Goal: Information Seeking & Learning: Learn about a topic

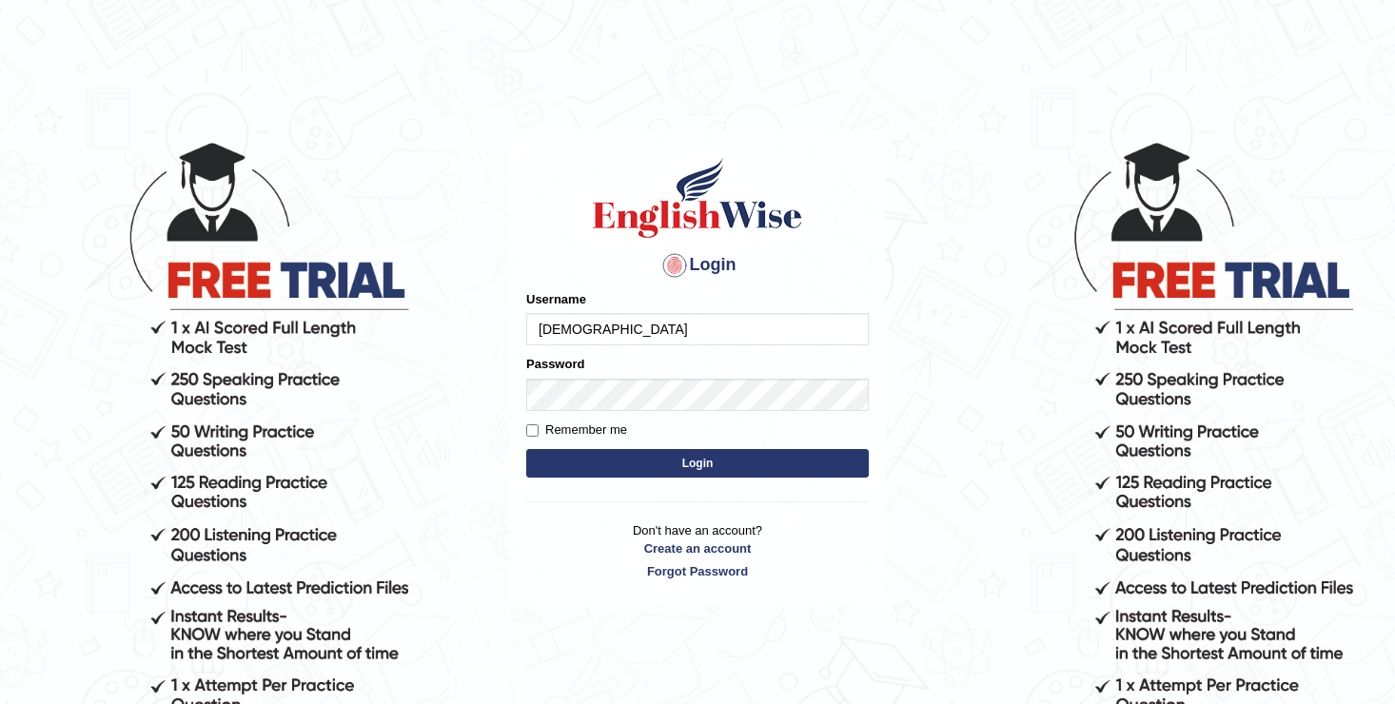
click at [650, 460] on button "Login" at bounding box center [697, 463] width 342 height 29
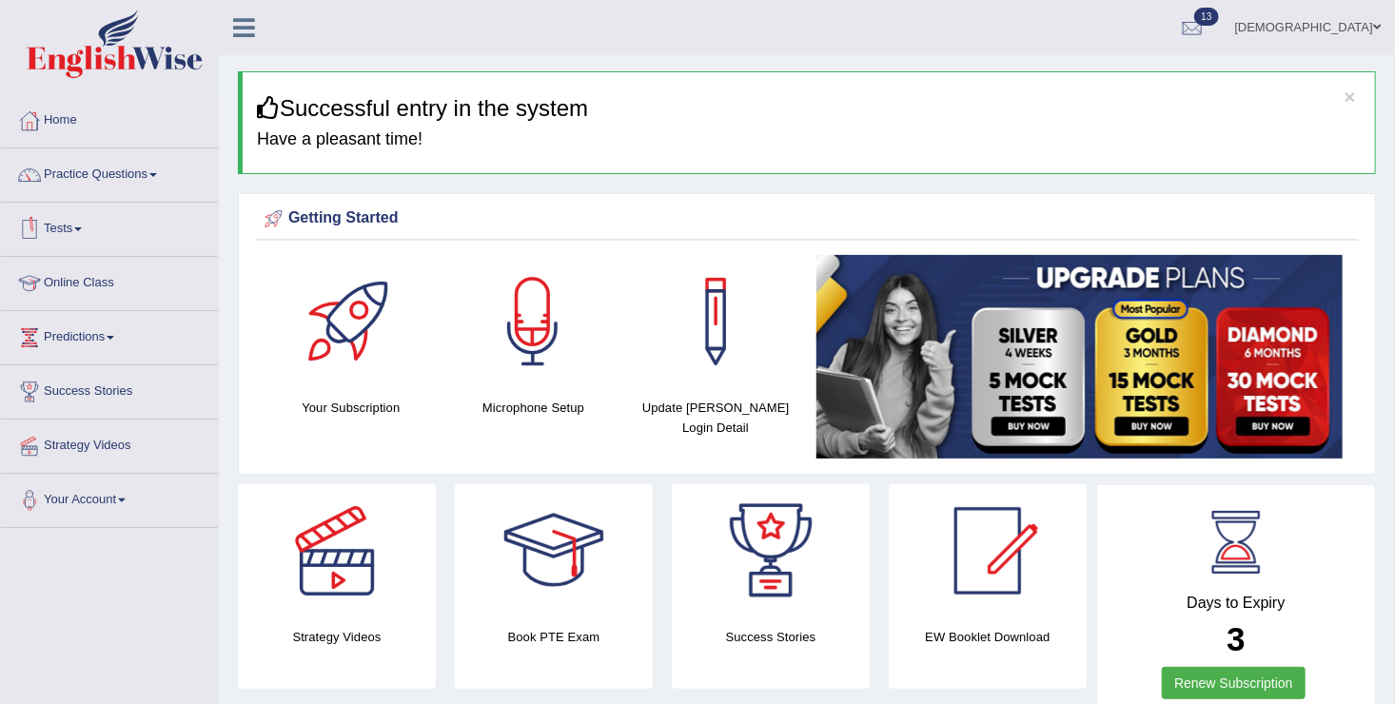
click at [48, 221] on link "Tests" at bounding box center [109, 227] width 217 height 48
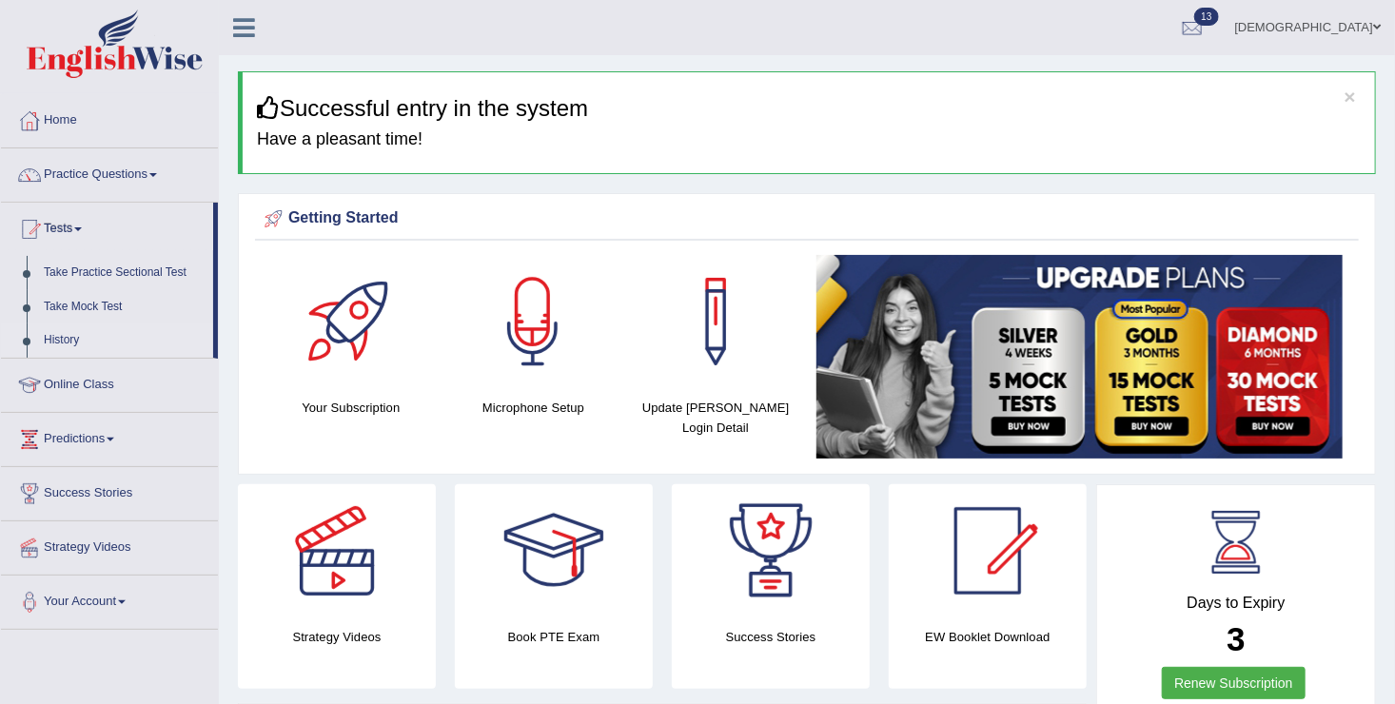
click at [67, 328] on link "History" at bounding box center [124, 340] width 178 height 34
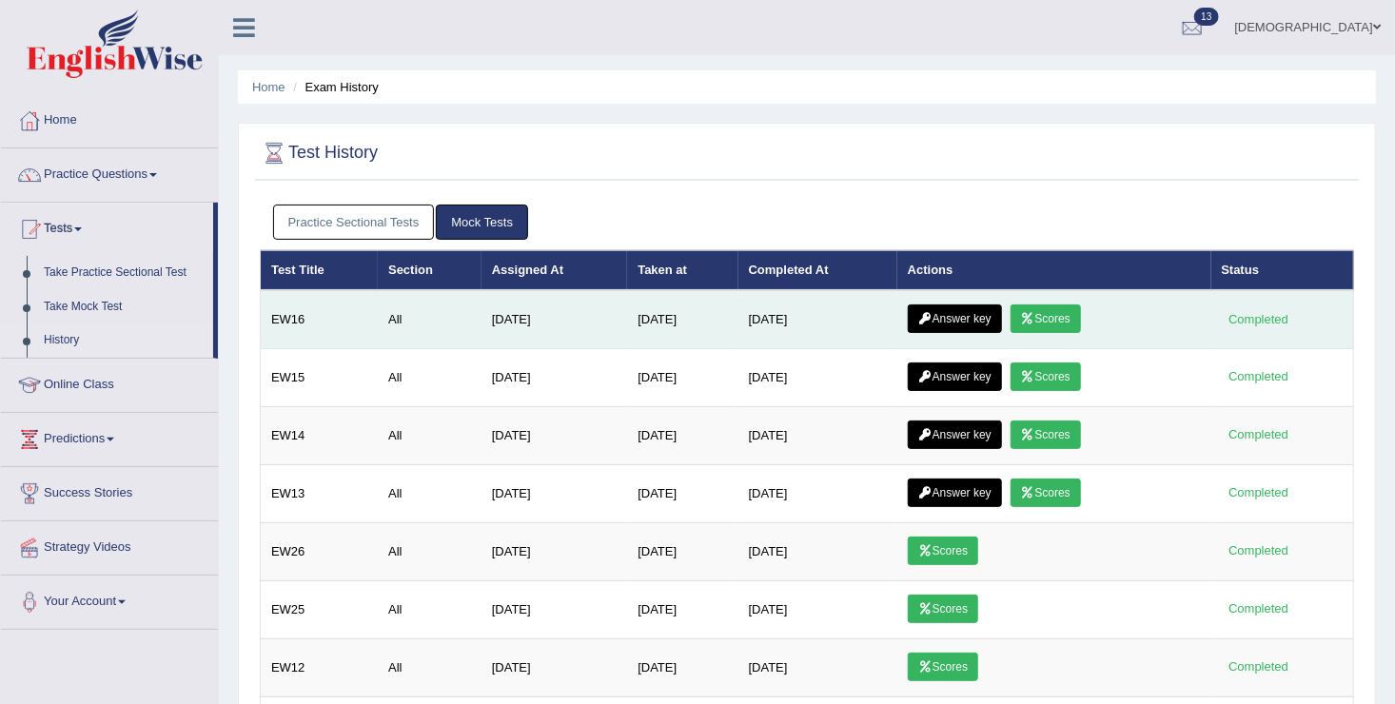
click at [1069, 308] on link "Scores" at bounding box center [1045, 318] width 70 height 29
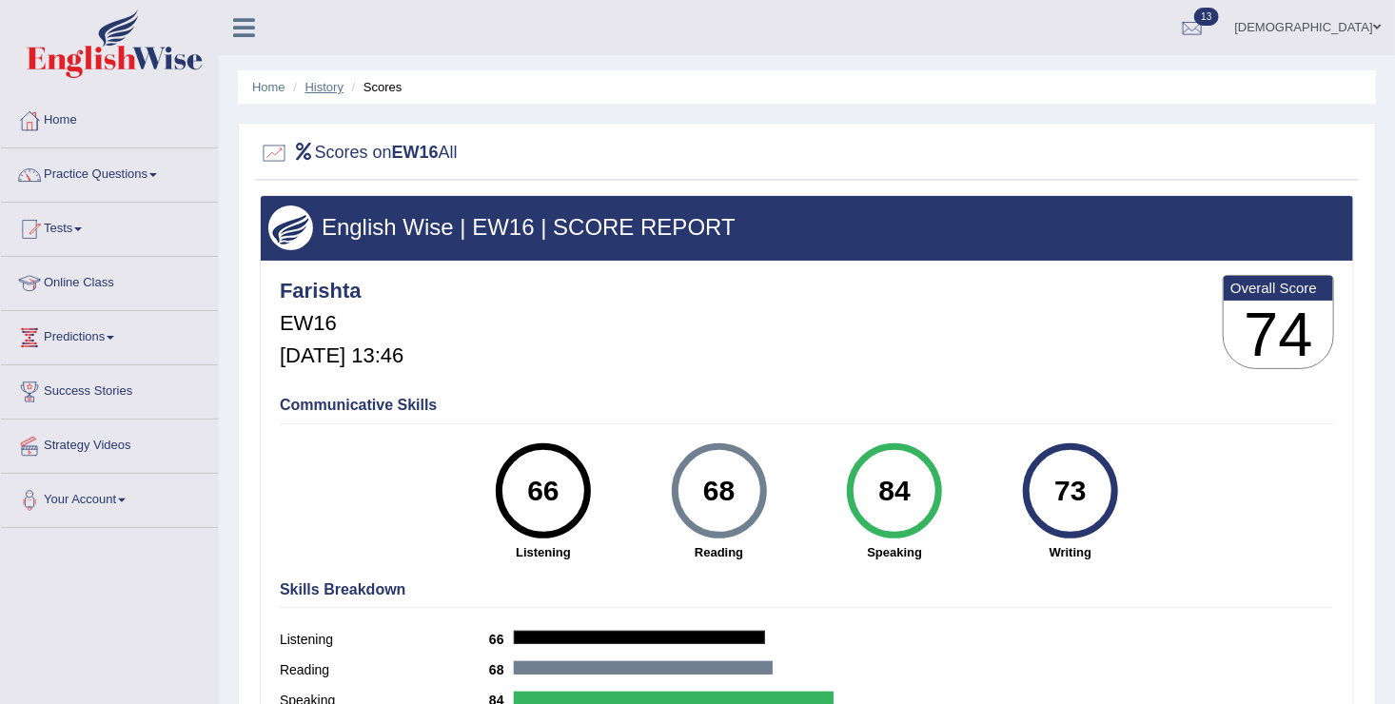
click at [326, 84] on link "History" at bounding box center [324, 87] width 38 height 14
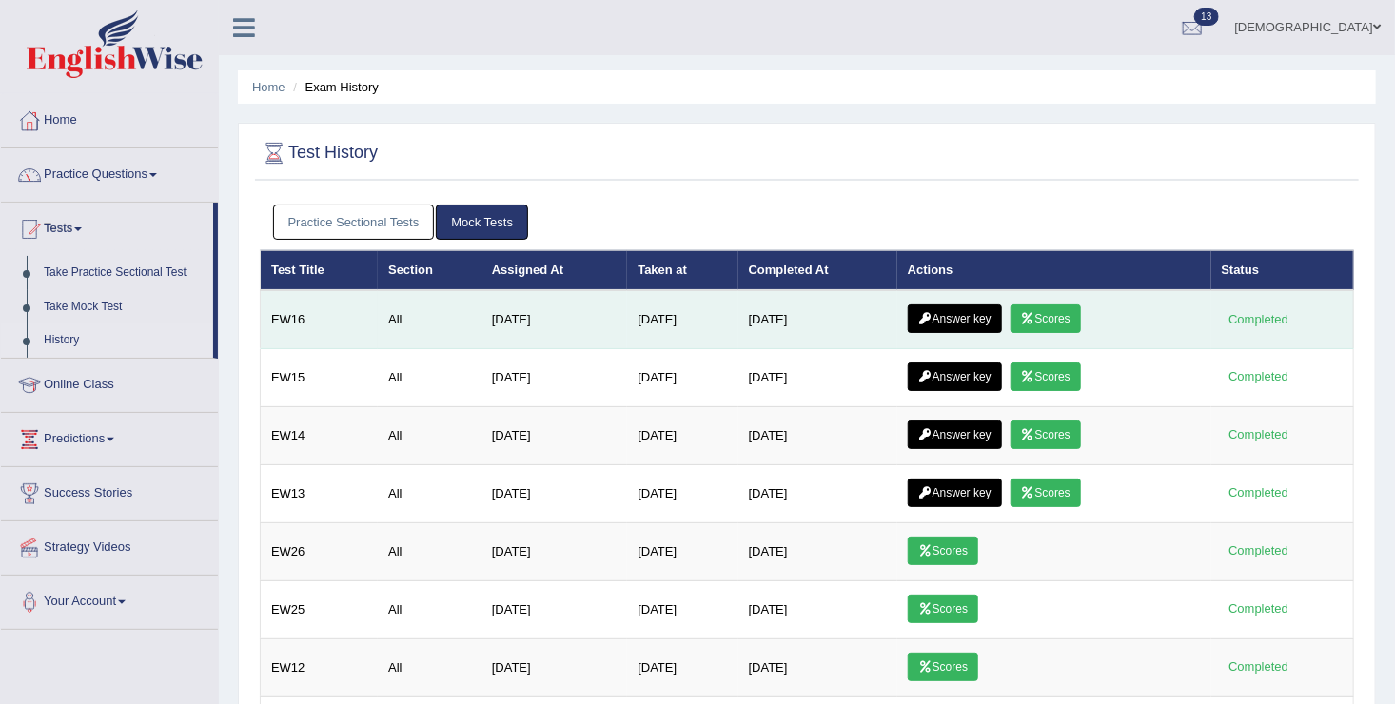
click at [976, 311] on link "Answer key" at bounding box center [955, 318] width 94 height 29
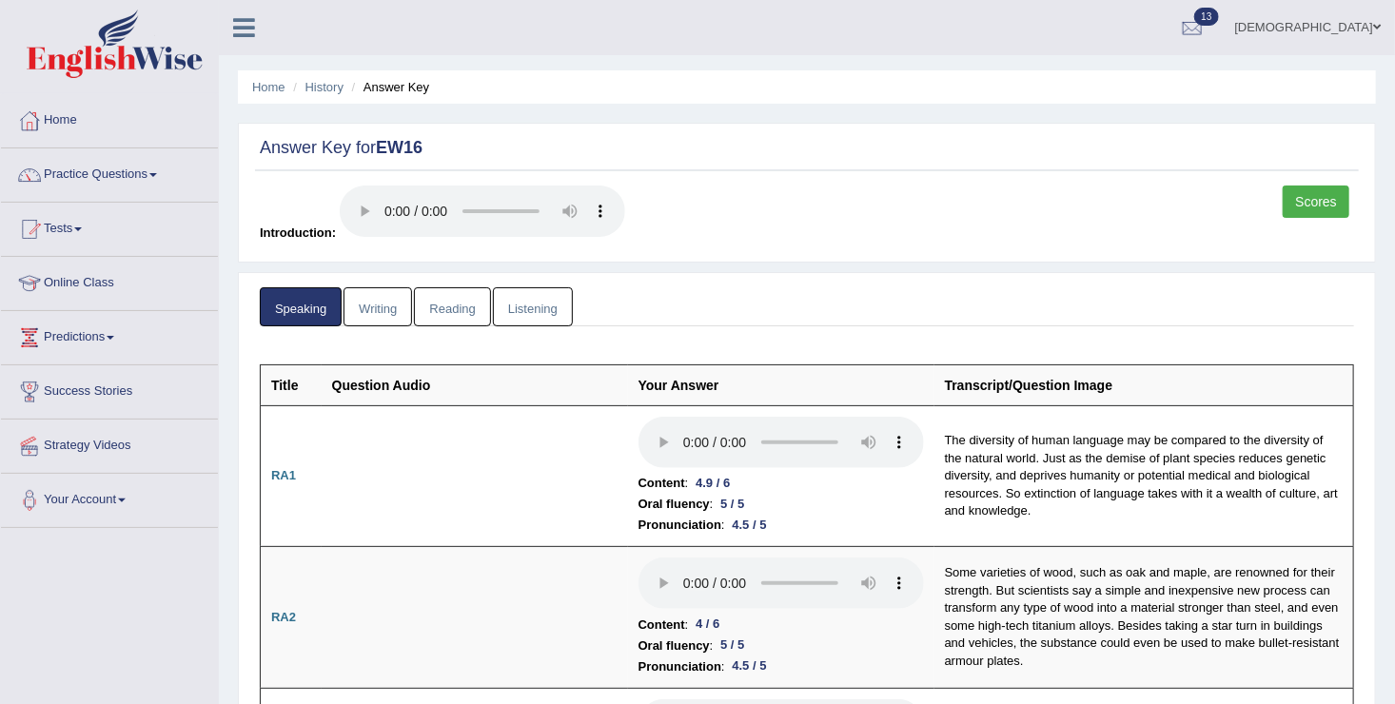
click at [443, 299] on link "Reading" at bounding box center [452, 306] width 76 height 39
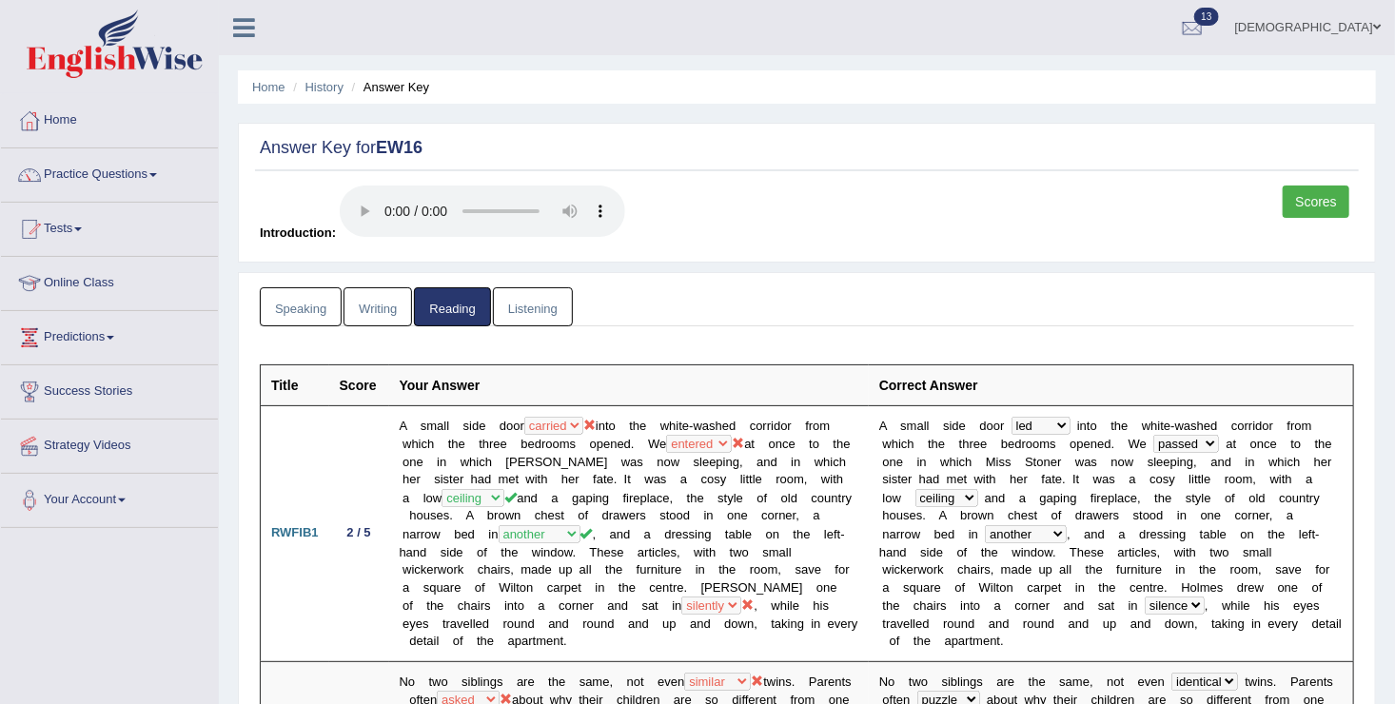
click at [523, 302] on link "Listening" at bounding box center [533, 306] width 80 height 39
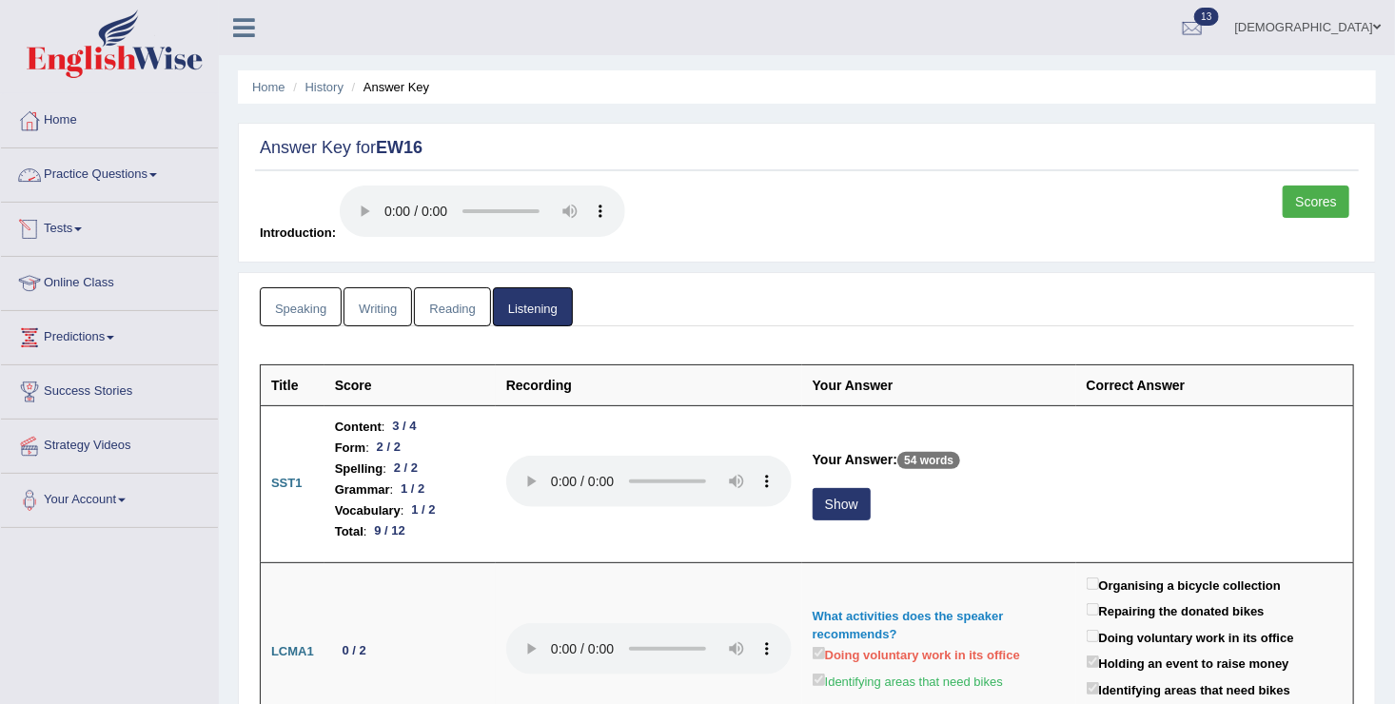
click at [100, 173] on link "Practice Questions" at bounding box center [109, 172] width 217 height 48
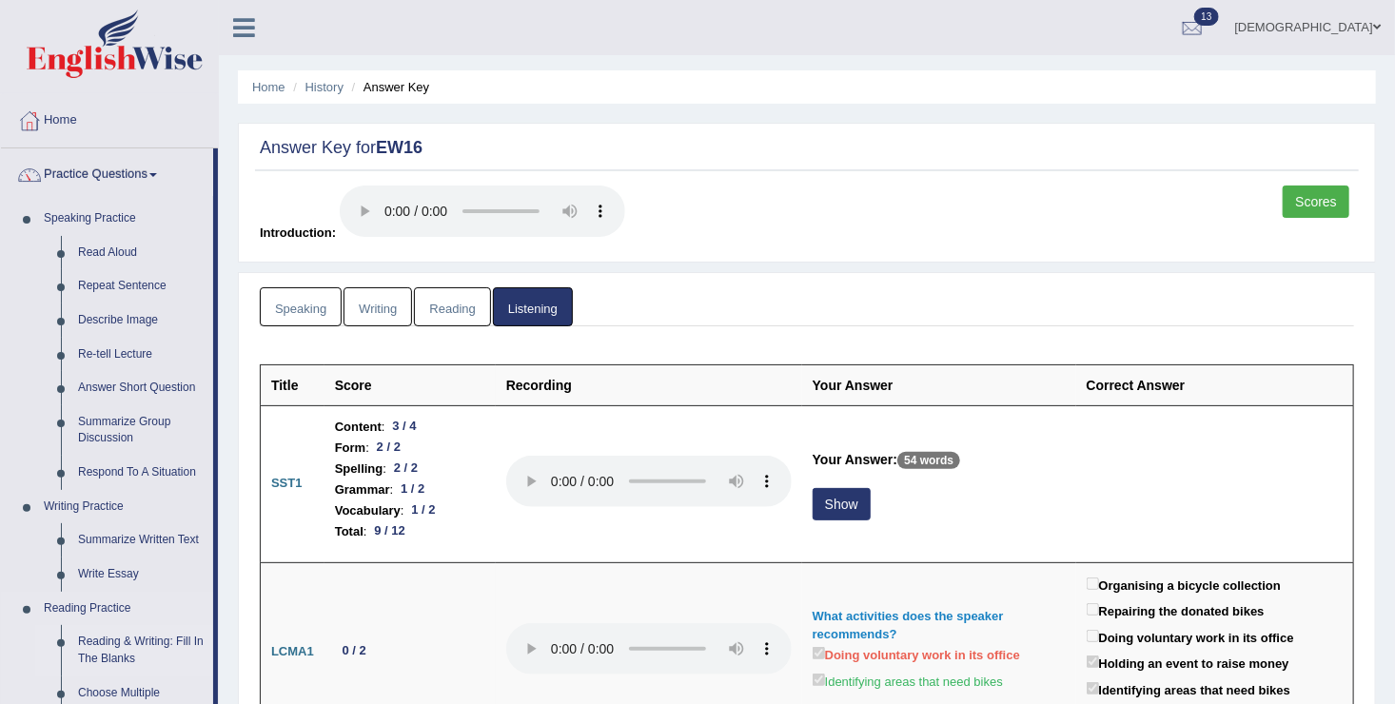
click at [106, 638] on link "Reading & Writing: Fill In The Blanks" at bounding box center [141, 650] width 144 height 50
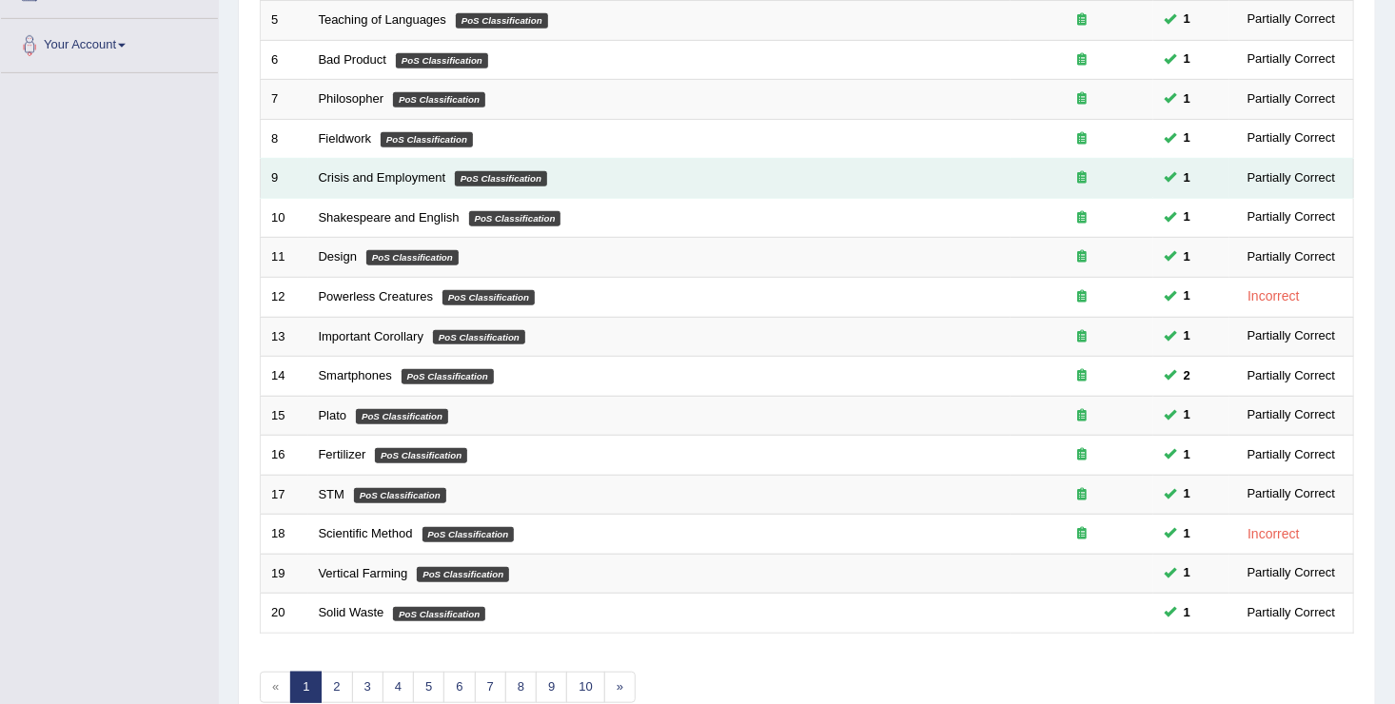
scroll to position [457, 0]
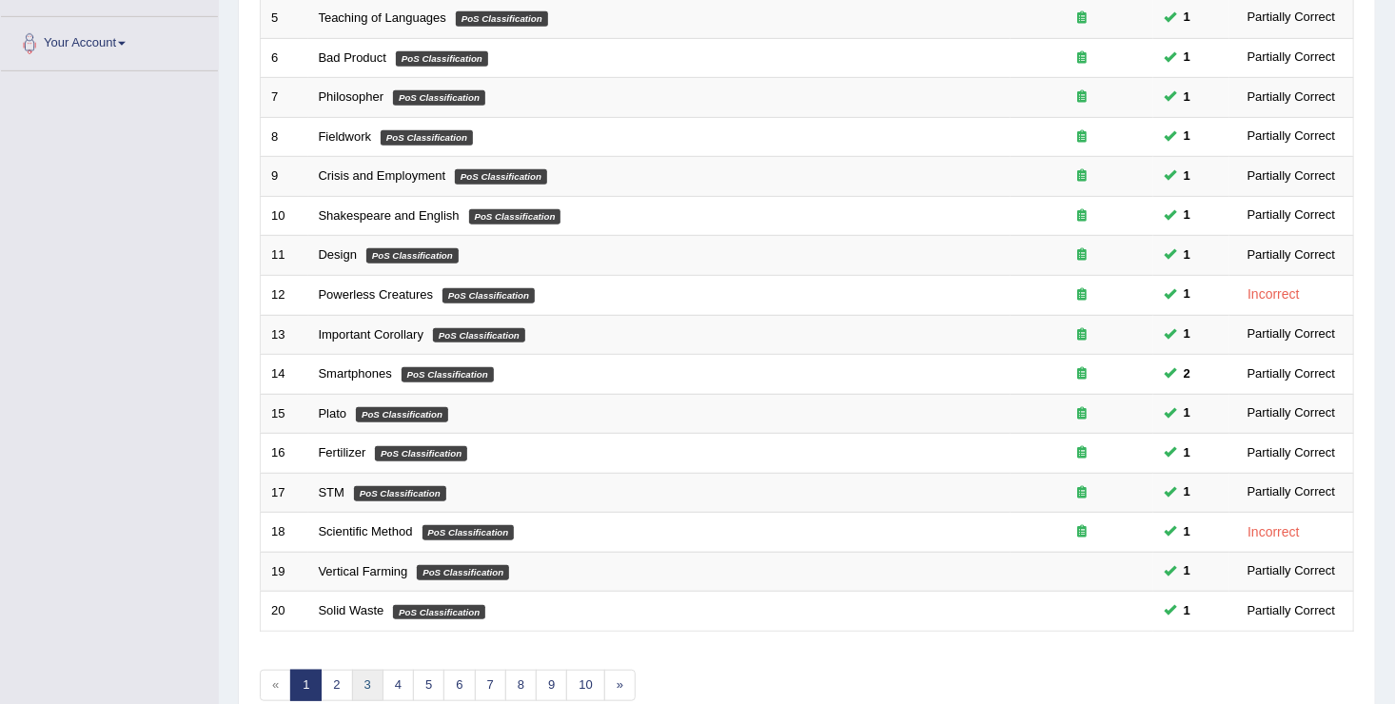
click at [366, 685] on link "3" at bounding box center [367, 685] width 31 height 31
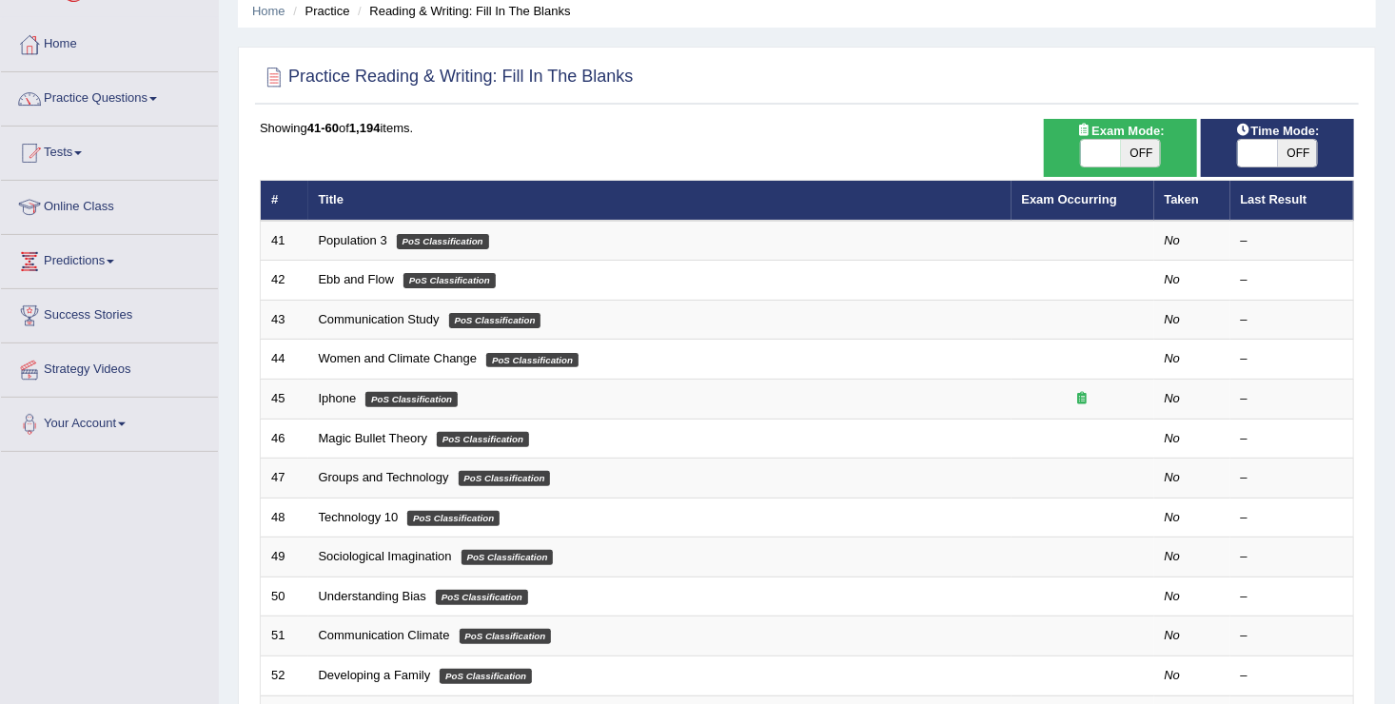
scroll to position [38, 0]
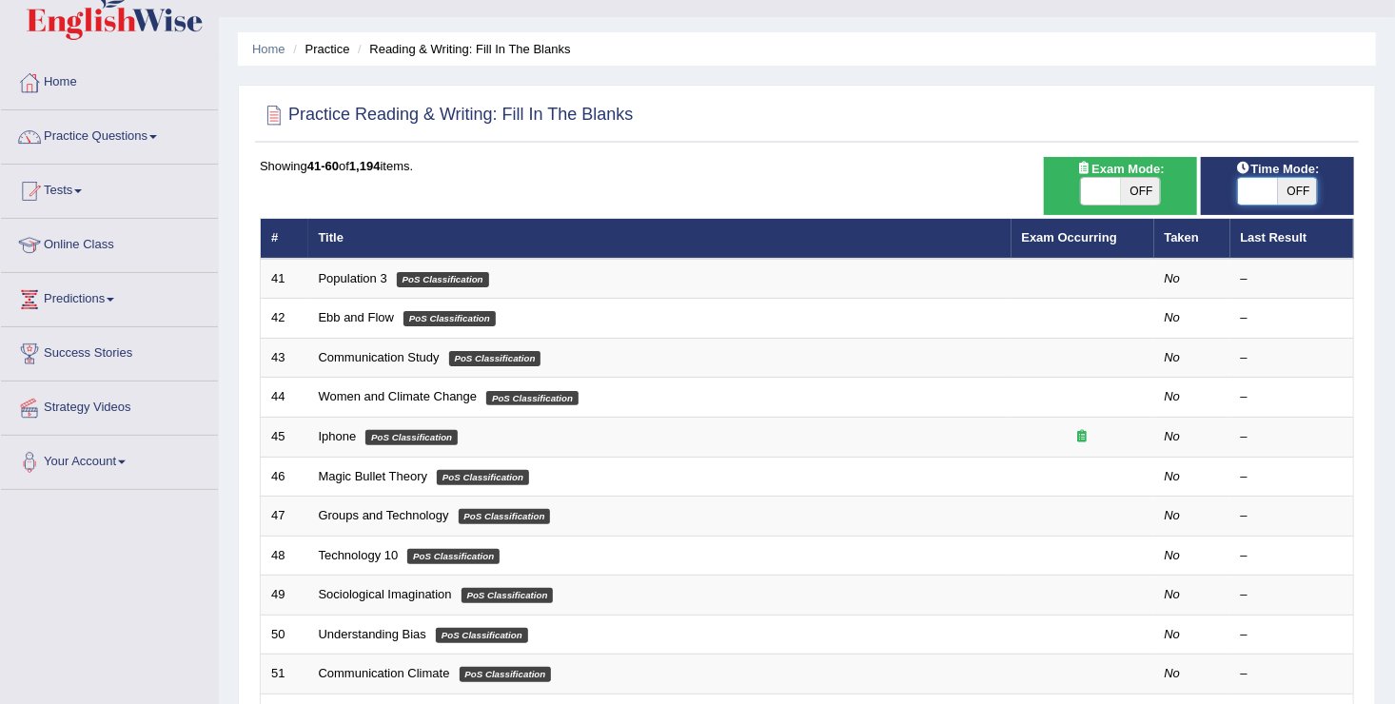
click at [1247, 186] on span at bounding box center [1258, 191] width 40 height 27
checkbox input "true"
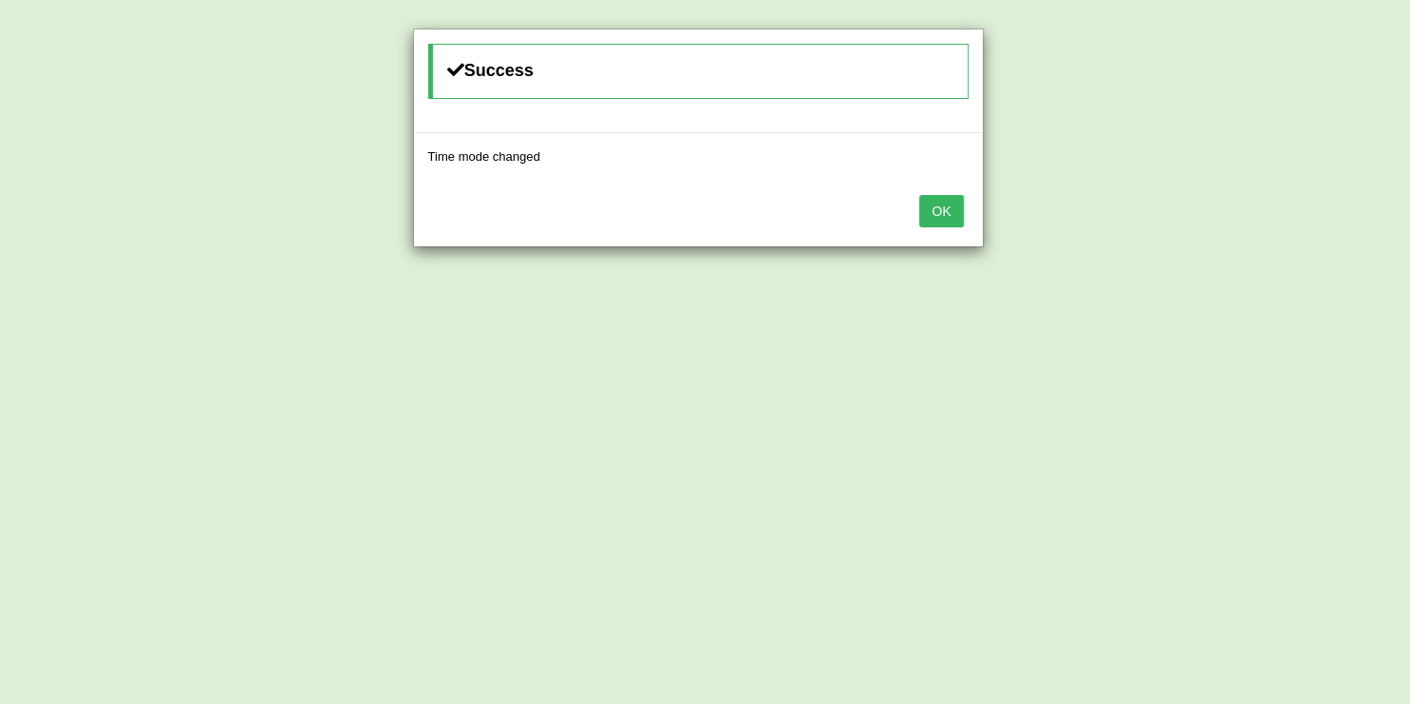
click at [952, 195] on button "OK" at bounding box center [941, 211] width 44 height 32
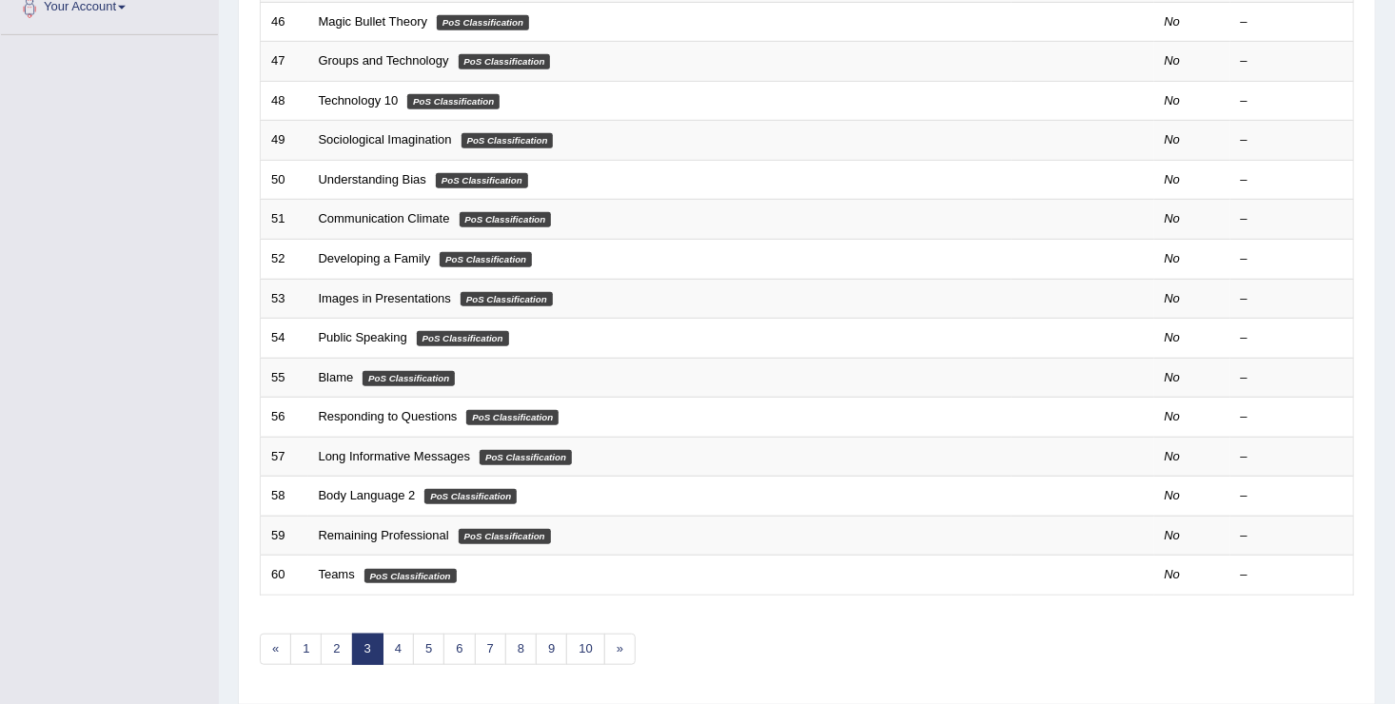
scroll to position [495, 0]
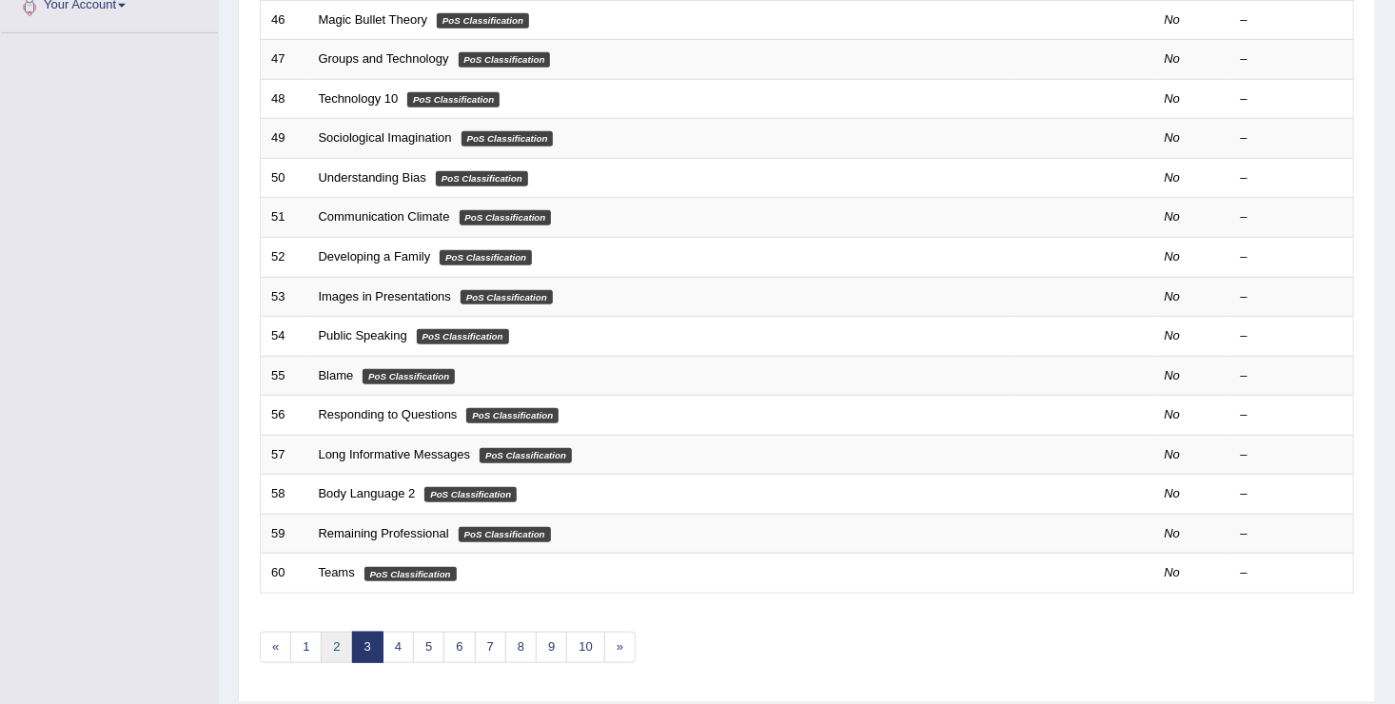
click at [331, 644] on link "2" at bounding box center [336, 647] width 31 height 31
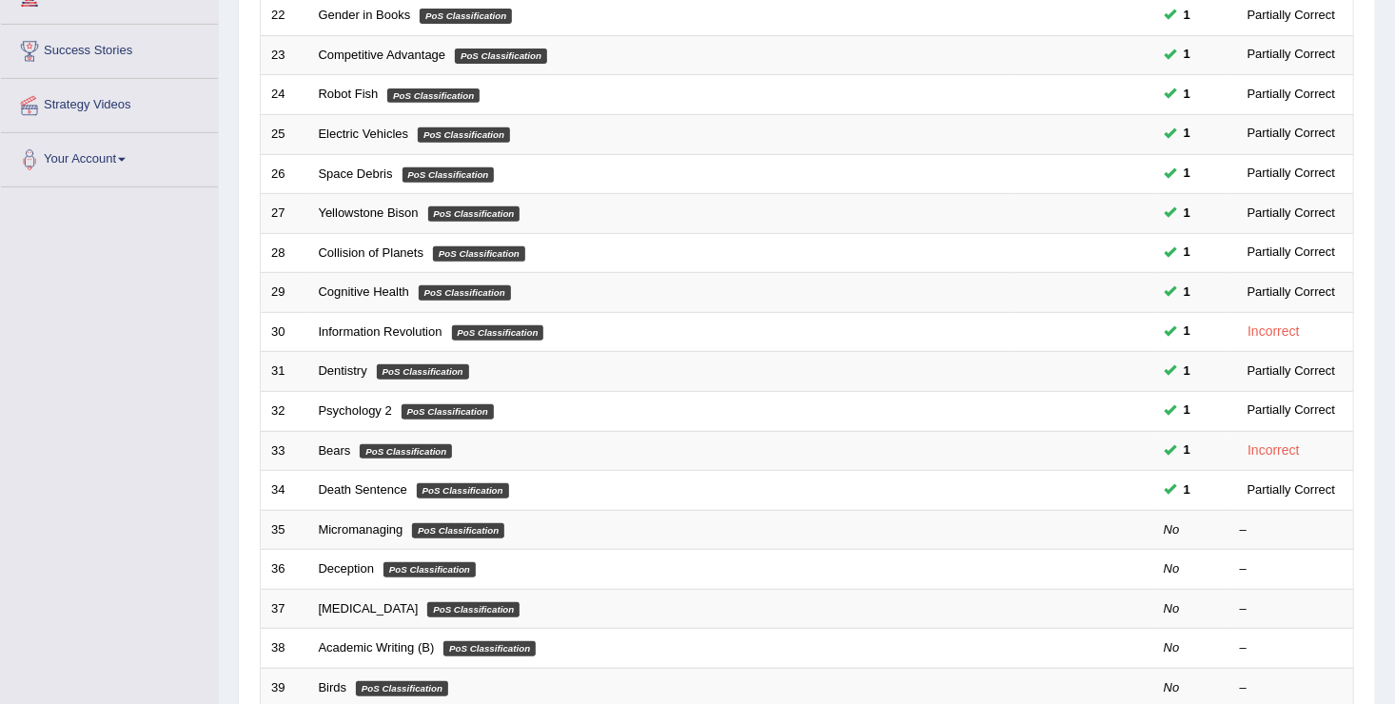
scroll to position [342, 0]
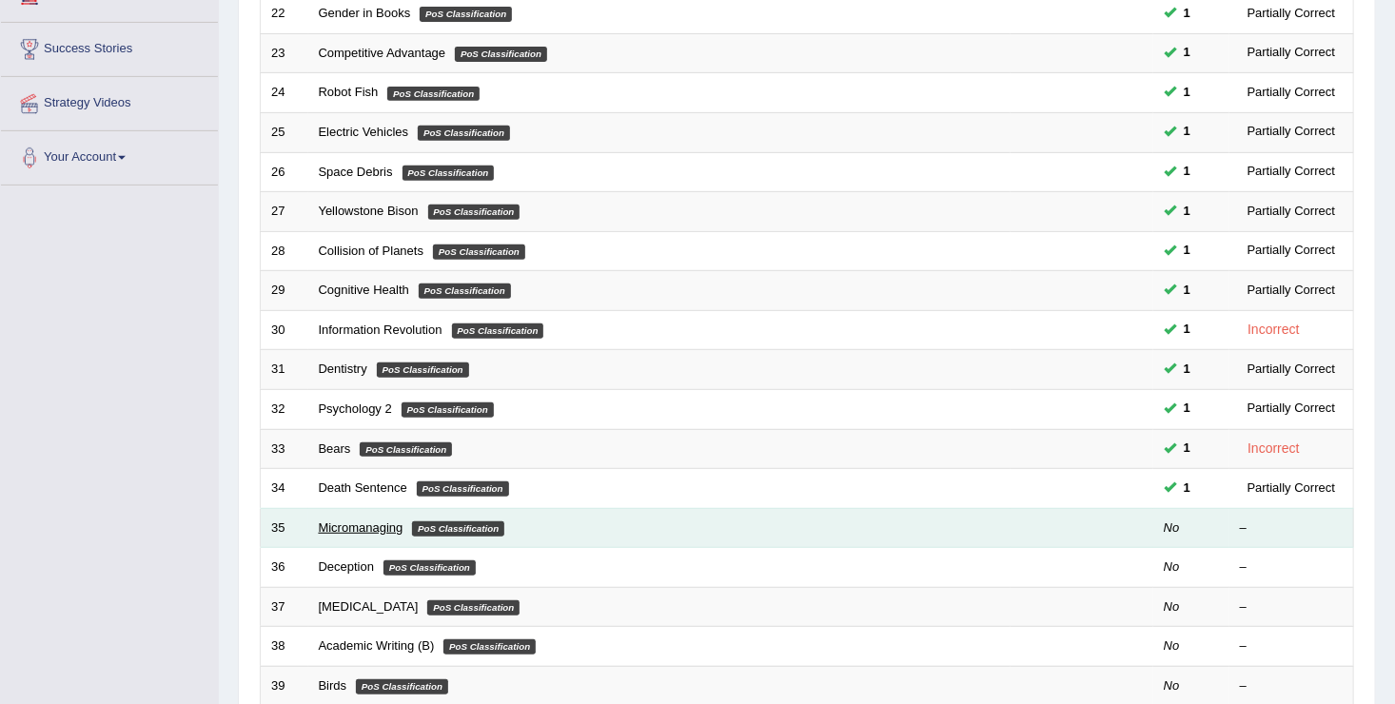
click at [390, 525] on link "Micromanaging" at bounding box center [361, 527] width 85 height 14
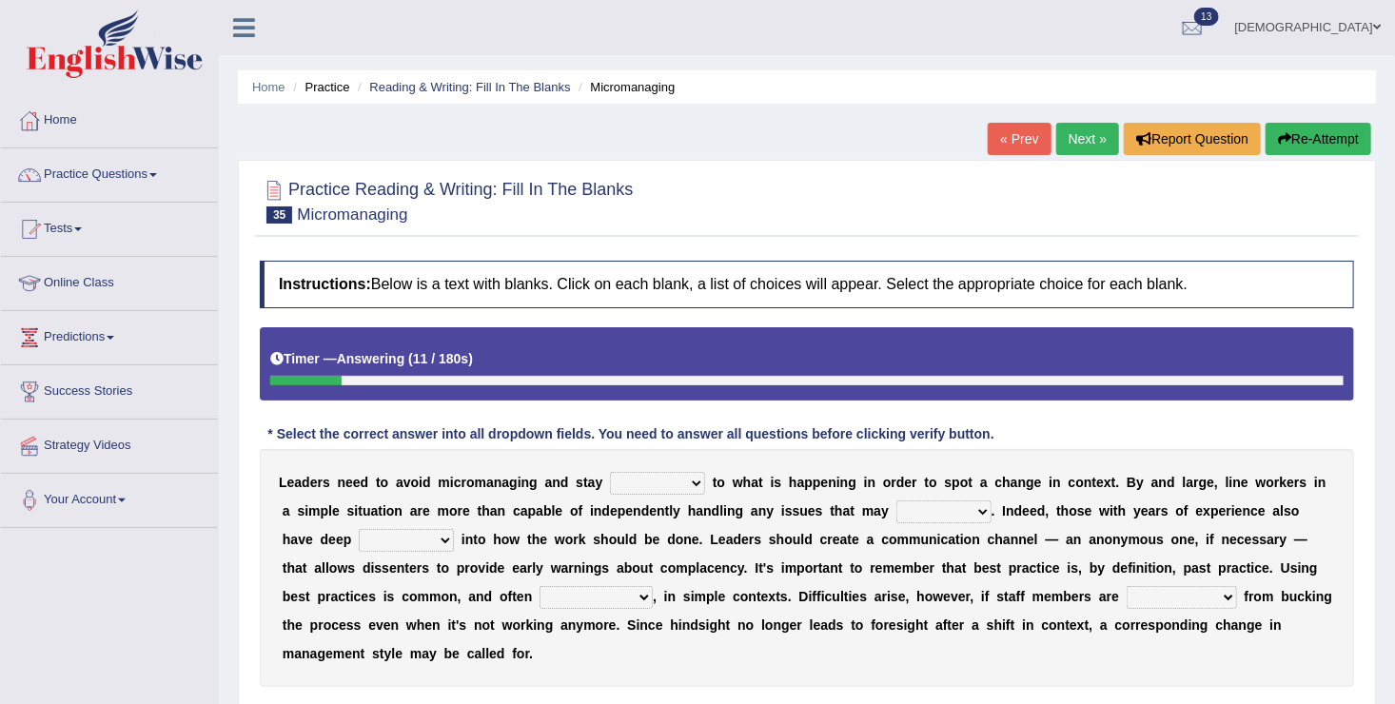
click at [625, 485] on select "complied connected precise concise" at bounding box center [657, 483] width 95 height 23
click at [610, 472] on select "complied connected precise concise" at bounding box center [657, 483] width 95 height 23
click at [650, 488] on select "complied connected precise concise" at bounding box center [657, 483] width 95 height 23
select select "connected"
click at [610, 472] on select "complied connected precise concise" at bounding box center [657, 483] width 95 height 23
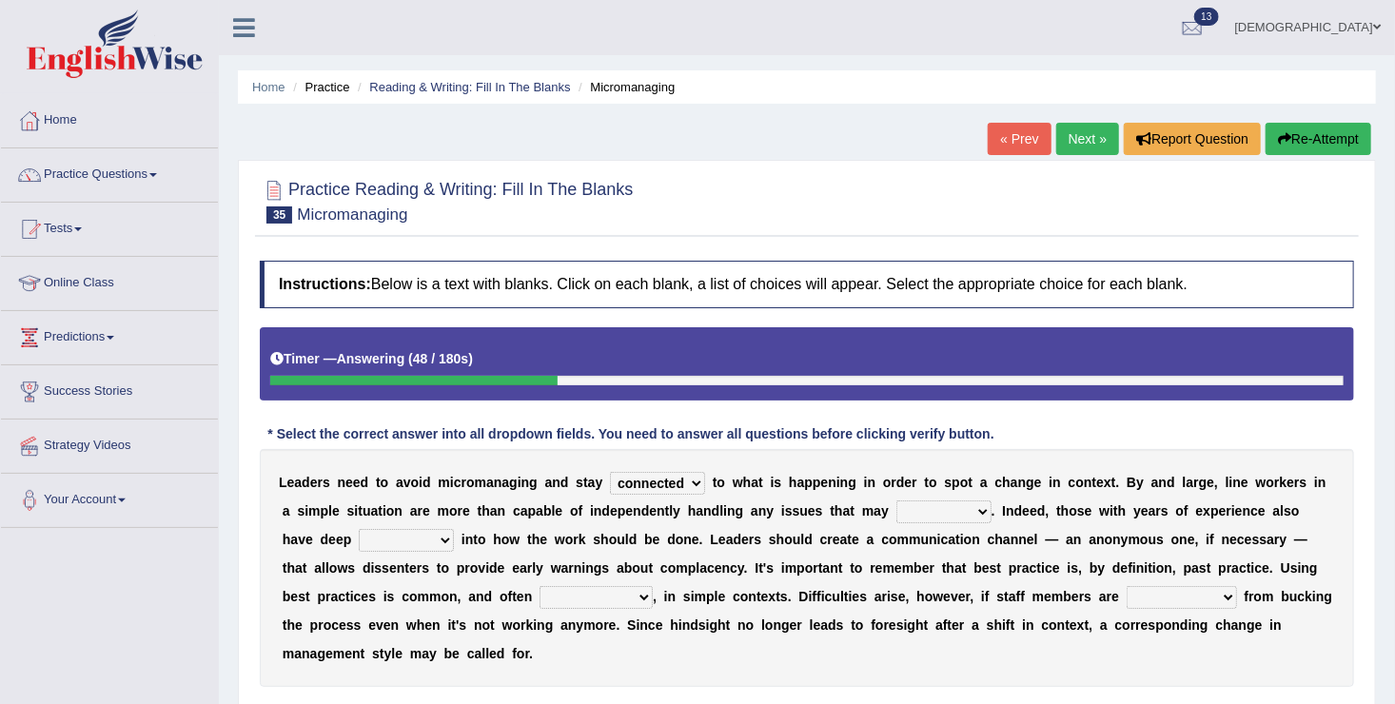
click at [896, 506] on select "apprise rise encounter arise" at bounding box center [943, 511] width 95 height 23
select select "arise"
click at [896, 500] on select "apprise rise encounter arise" at bounding box center [943, 511] width 95 height 23
click at [359, 537] on select "incursion insight indignity indication" at bounding box center [406, 540] width 95 height 23
click at [359, 529] on select "incursion insight indignity indication" at bounding box center [406, 540] width 95 height 23
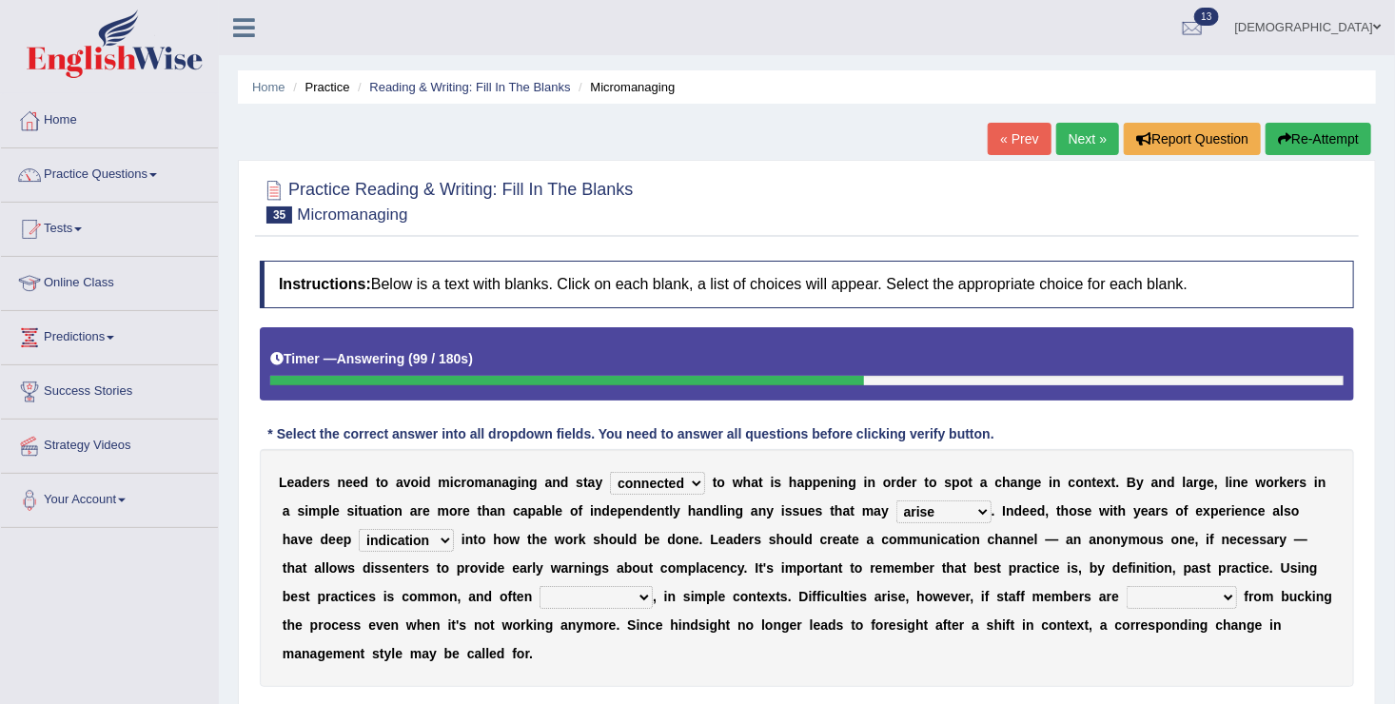
click at [358, 551] on div "L e a d e r s n e e d t o a v o i d m i c r o m a n a g i n g a n d s t a y com…" at bounding box center [807, 568] width 1094 height 238
click at [359, 545] on select "incursion insight indignity indication" at bounding box center [406, 540] width 95 height 23
select select "insight"
click at [359, 529] on select "incursion insight indignity indication" at bounding box center [406, 540] width 95 height 23
click at [539, 593] on select "inappropriate apprehensive appropriate forbidden" at bounding box center [595, 597] width 113 height 23
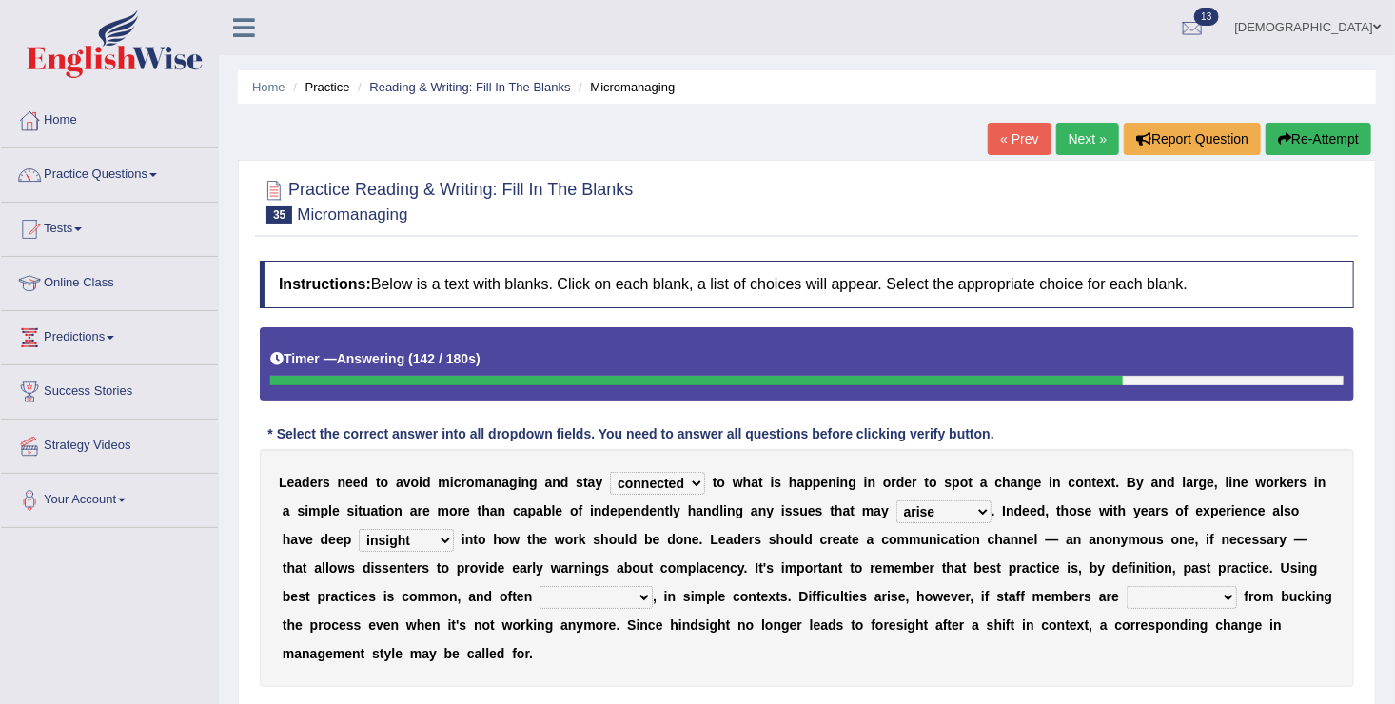
select select "forbidden"
click at [539, 586] on select "inappropriate apprehensive appropriate forbidden" at bounding box center [595, 597] width 113 height 23
click at [1126, 596] on select "disarranged disinclined discouraged disintegrated" at bounding box center [1181, 597] width 110 height 23
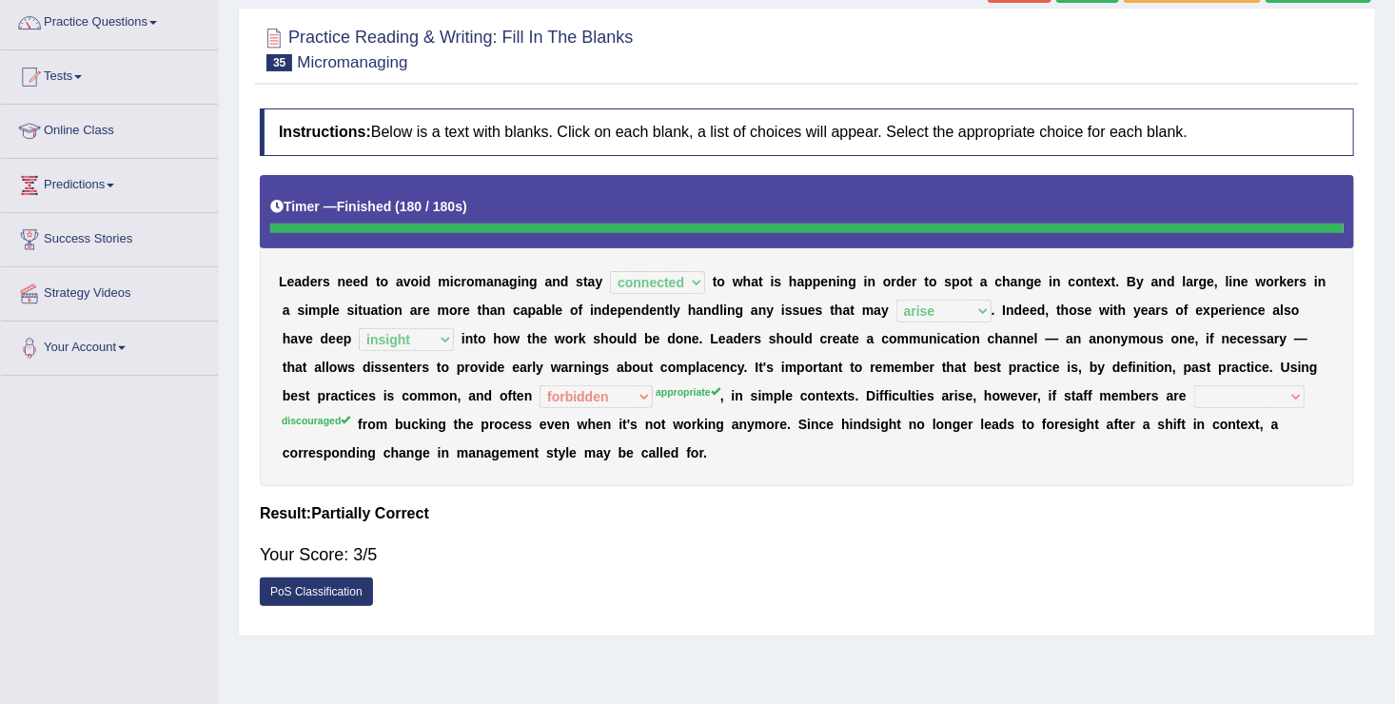
scroll to position [114, 0]
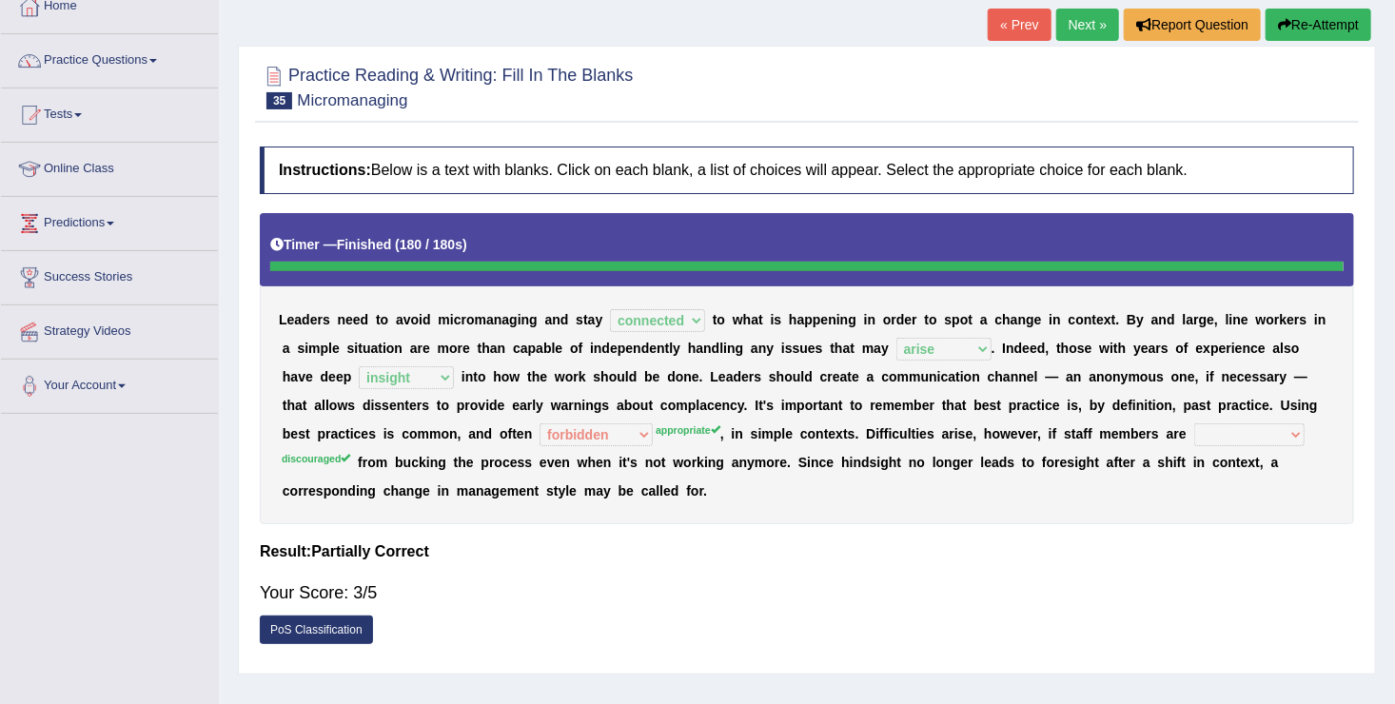
click at [971, 570] on div "Your Score: 3/5" at bounding box center [807, 593] width 1094 height 46
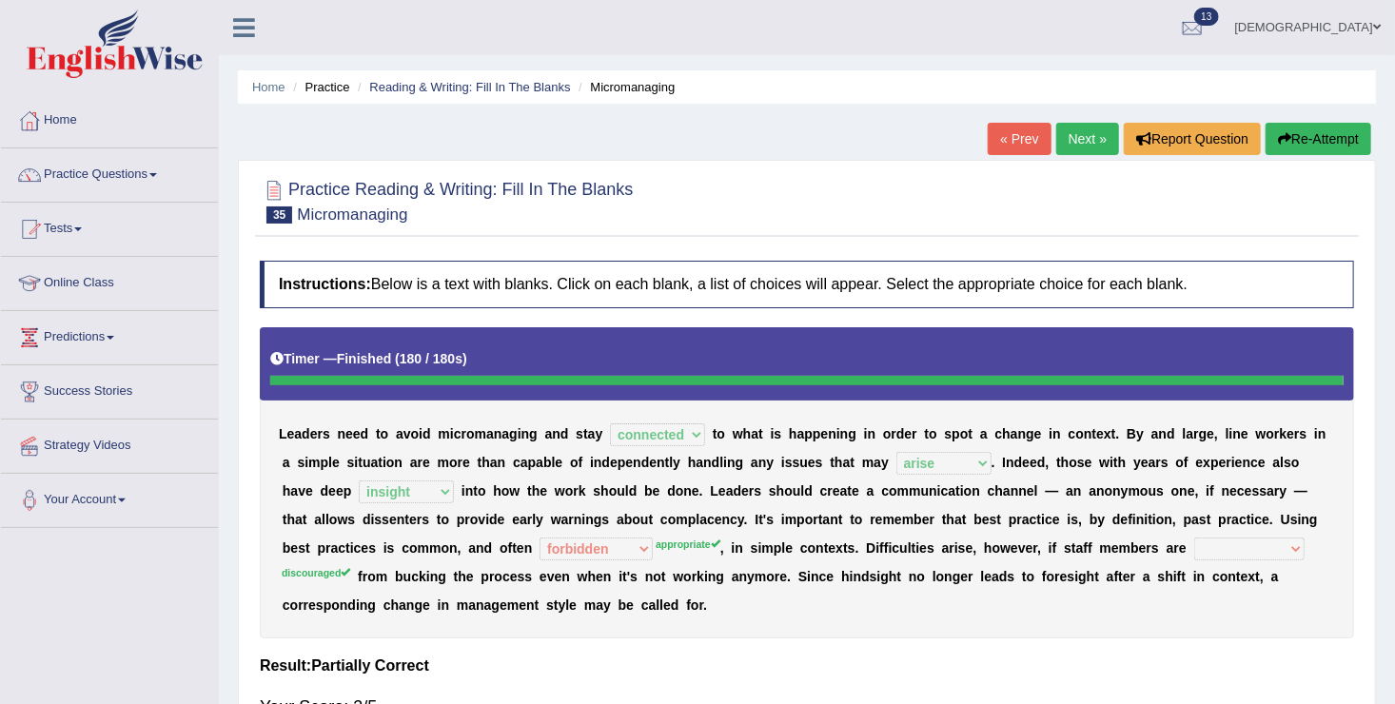
click at [1101, 126] on link "Next »" at bounding box center [1087, 139] width 63 height 32
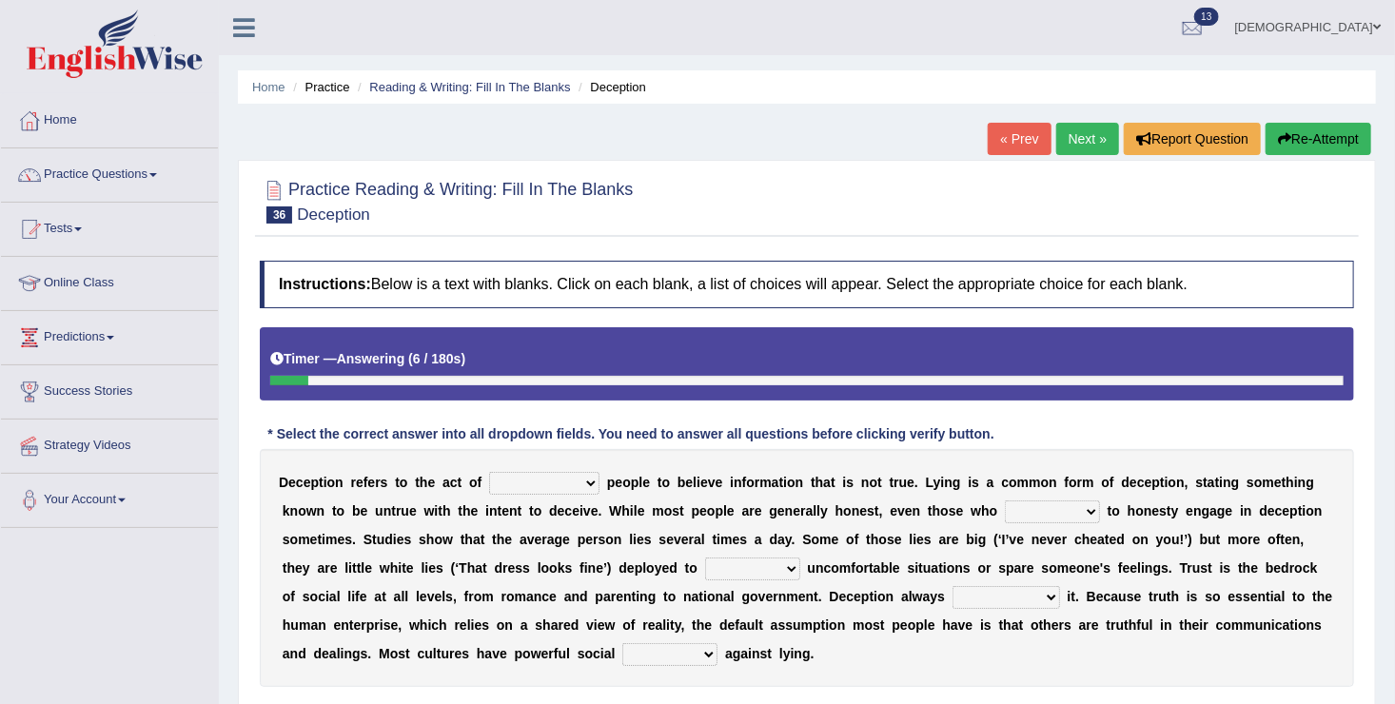
click at [511, 491] on select "discouraging forbidding detecting encouraging" at bounding box center [544, 483] width 110 height 23
select select "encouraging"
click at [489, 472] on select "discouraging forbidding detecting encouraging" at bounding box center [544, 483] width 110 height 23
click at [937, 524] on div "D e c e p t i o n r e f e r s t o t h e a c t o f discouraging forbidding detec…" at bounding box center [807, 568] width 1094 height 238
click at [1005, 506] on select "describe prescribe inscribe subscribe" at bounding box center [1052, 511] width 95 height 23
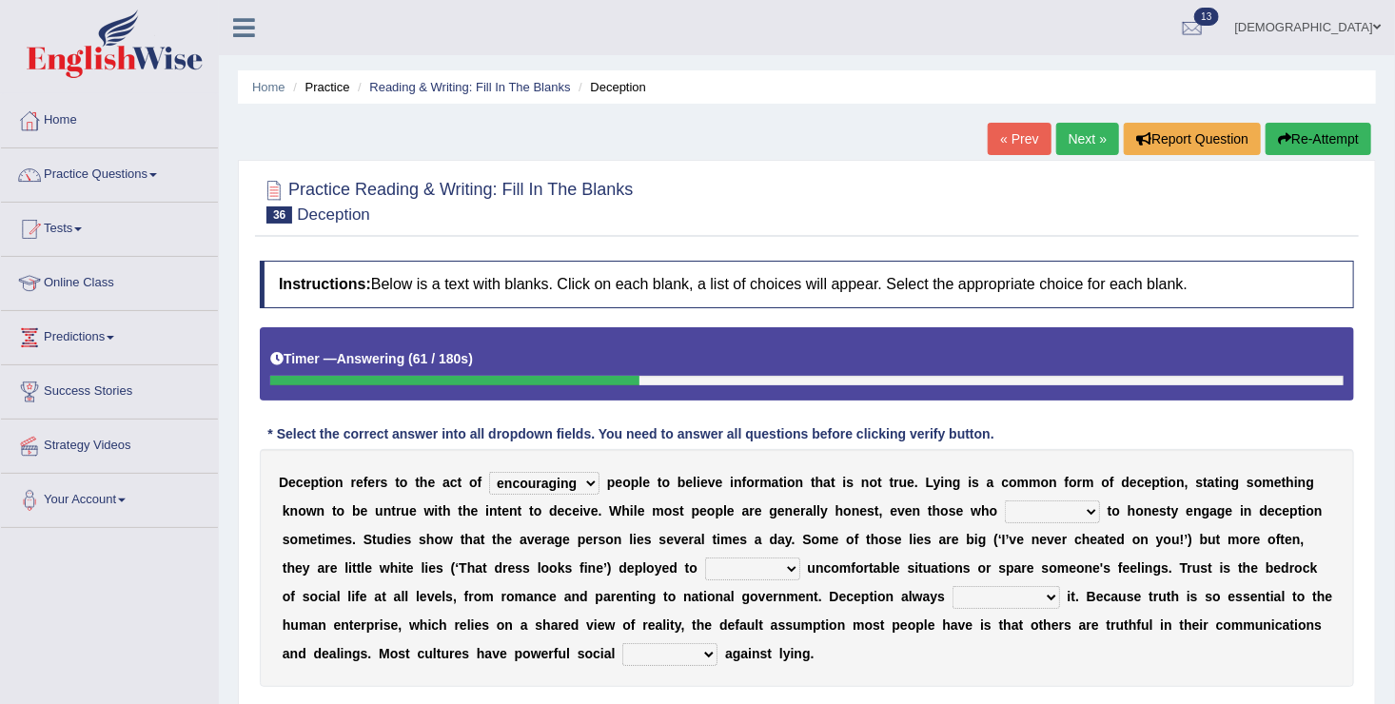
select select "inscribe"
click at [1005, 500] on select "describe prescribe inscribe subscribe" at bounding box center [1052, 511] width 95 height 23
click at [705, 557] on select "contest illuminate disguise avoid" at bounding box center [752, 568] width 95 height 23
select select "avoid"
click at [705, 557] on select "contest illuminate disguise avoid" at bounding box center [752, 568] width 95 height 23
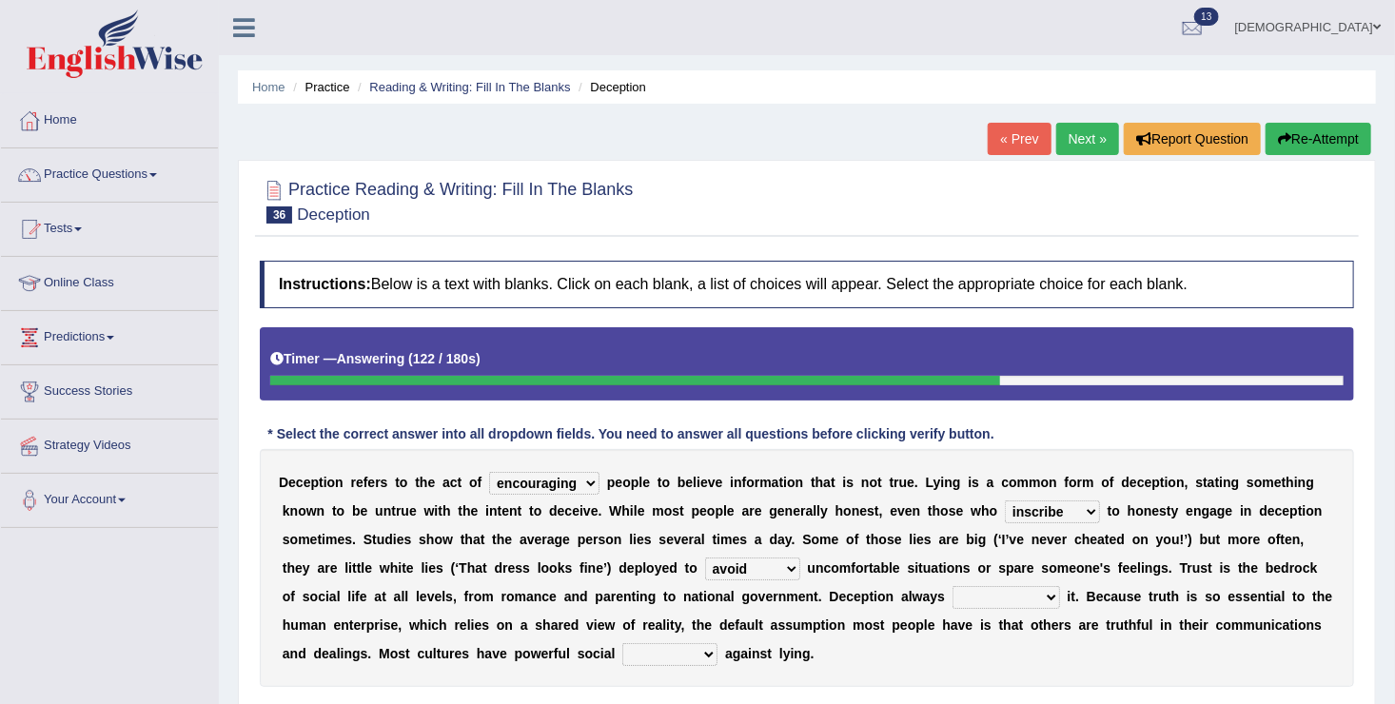
click at [952, 603] on select "undermines underscores undertakes underwrites" at bounding box center [1005, 597] width 107 height 23
select select "undermines"
click at [952, 586] on select "undermines underscores undertakes underwrites" at bounding box center [1005, 597] width 107 height 23
click at [622, 658] on select "ejections sanctions fractions inductions" at bounding box center [669, 654] width 95 height 23
select select "inductions"
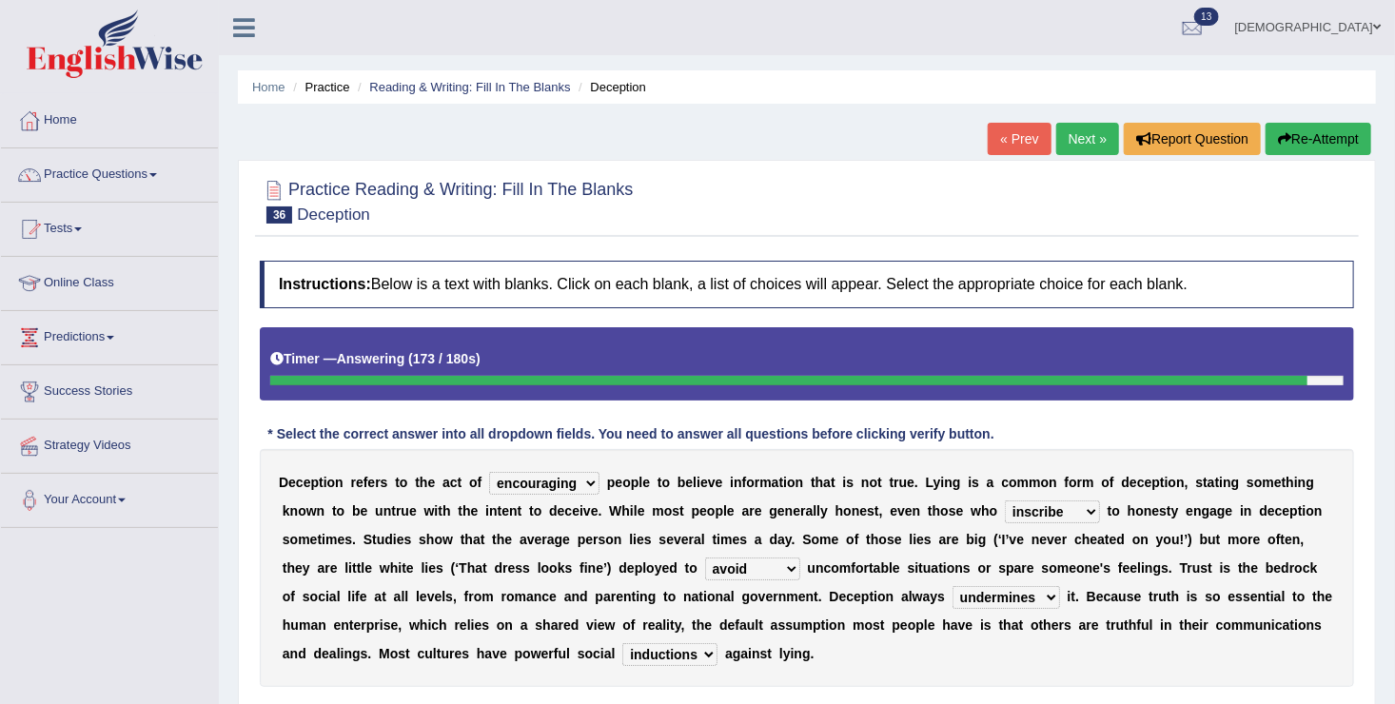
click at [622, 643] on select "ejections sanctions fractions inductions" at bounding box center [669, 654] width 95 height 23
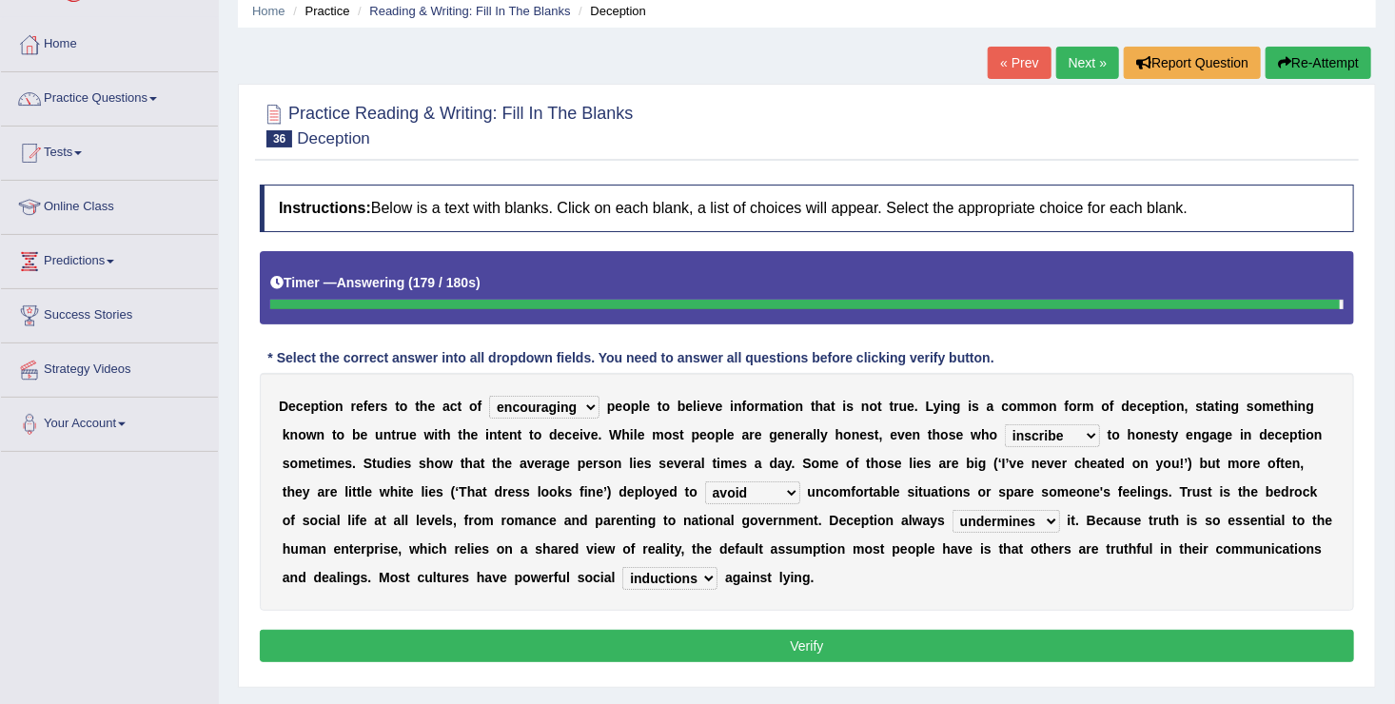
scroll to position [78, 0]
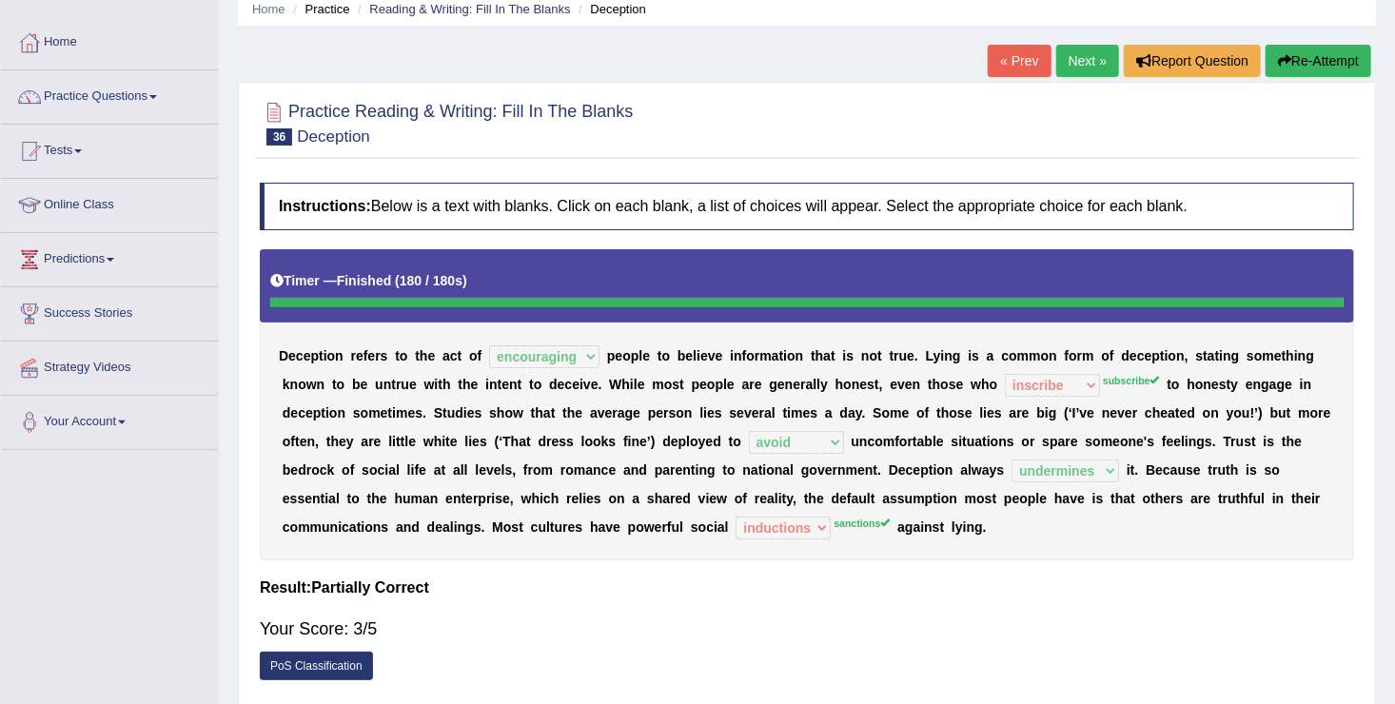
click at [1086, 58] on link "Next »" at bounding box center [1087, 61] width 63 height 32
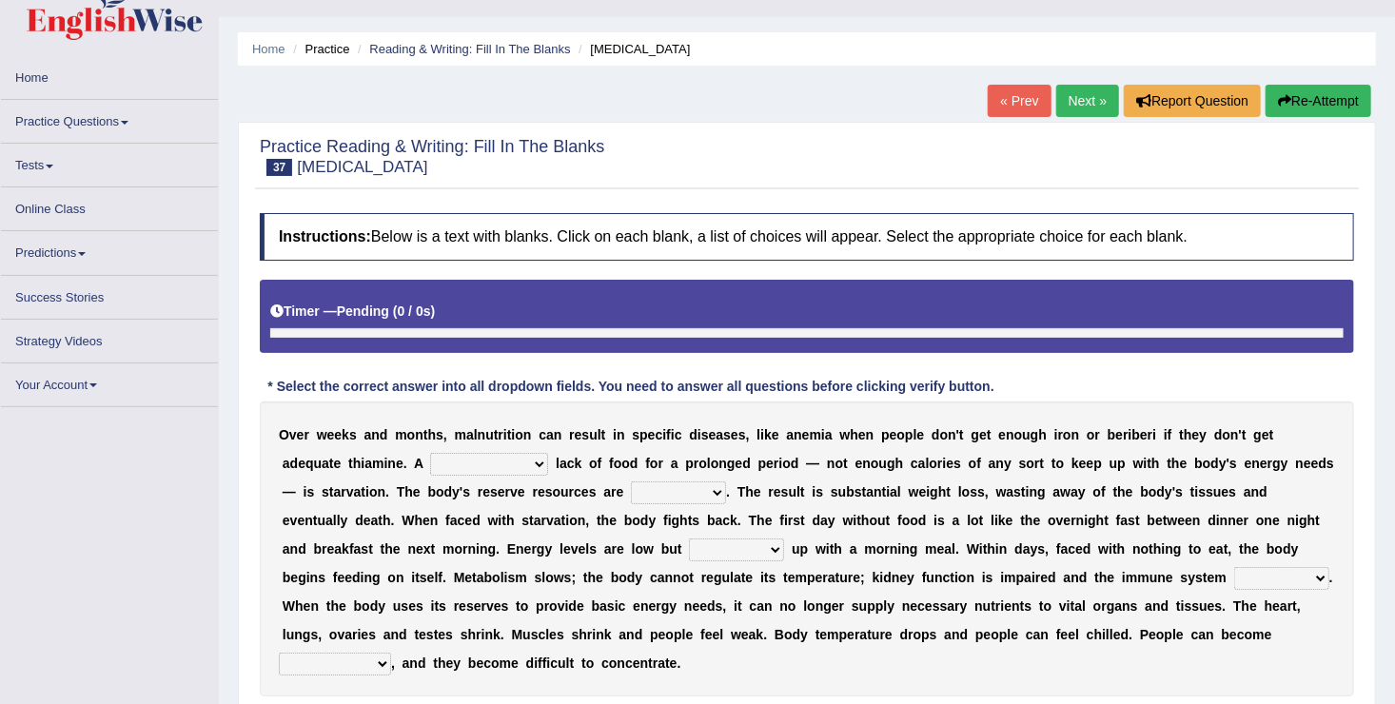
scroll to position [76, 0]
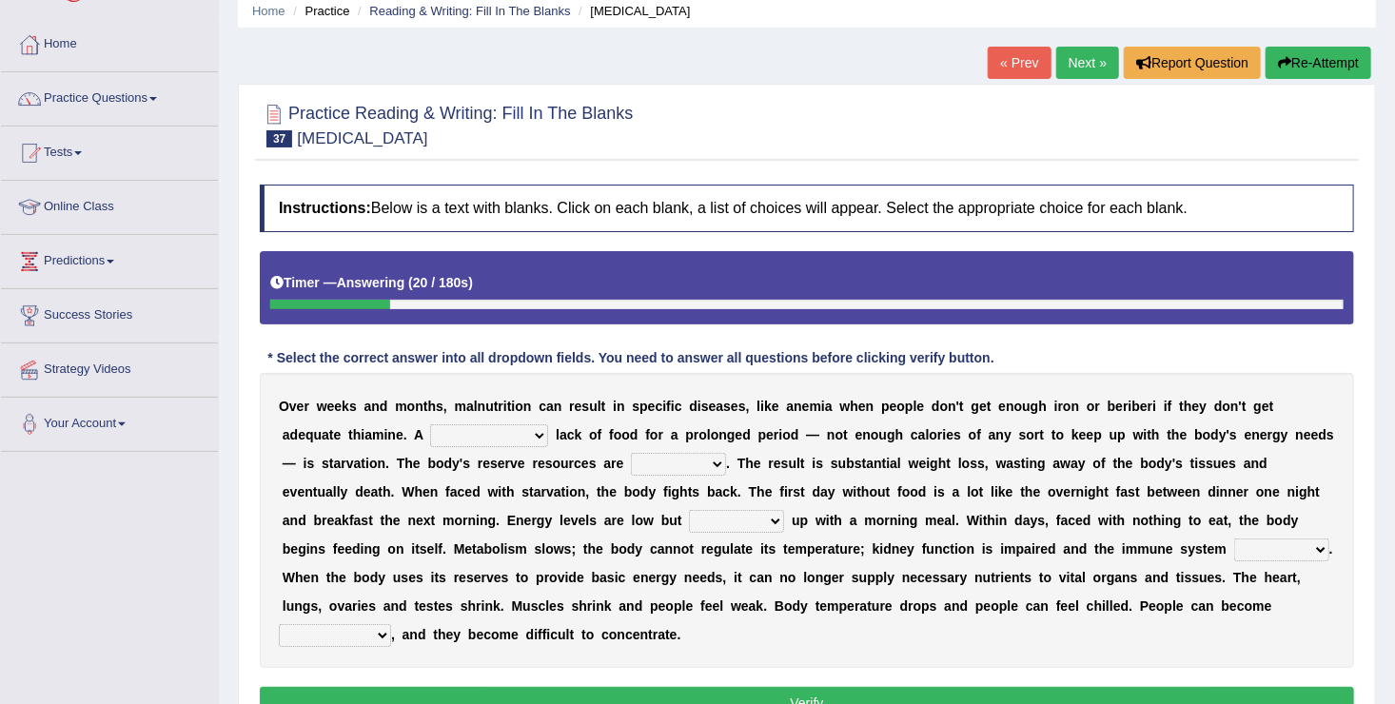
click at [430, 437] on select "severe distinguishing proper distinctive" at bounding box center [489, 435] width 118 height 23
select select "severe"
click at [430, 424] on select "severe distinguishing proper distinctive" at bounding box center [489, 435] width 118 height 23
click at [631, 464] on select "obsoleted depleted pelleted deleted" at bounding box center [678, 464] width 95 height 23
select select "deleted"
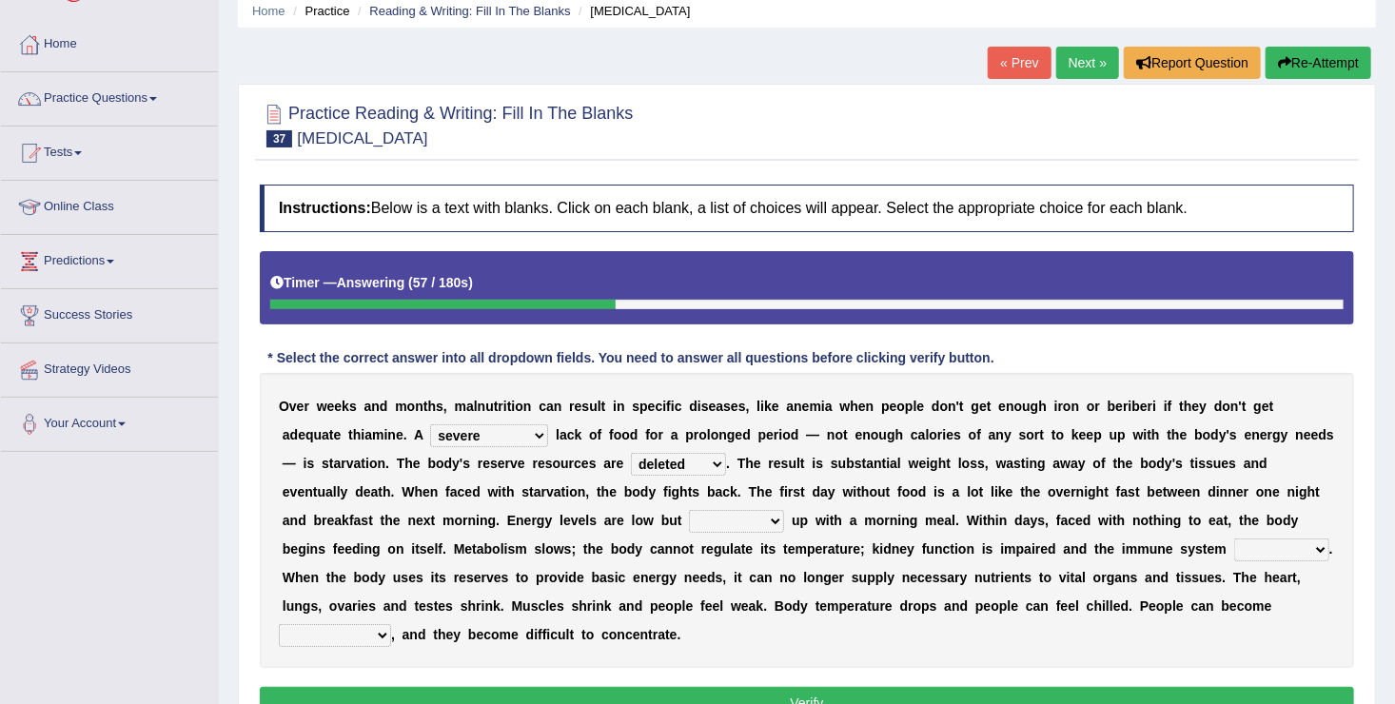
click at [631, 453] on select "obsoleted depleted pelleted deleted" at bounding box center [678, 464] width 95 height 23
click at [689, 518] on select "feed come chill pick" at bounding box center [736, 521] width 95 height 23
select select "come"
click at [689, 510] on select "feed come chill pick" at bounding box center [736, 521] width 95 height 23
click at [1234, 547] on select "deepens deafens weakens surpasses" at bounding box center [1281, 549] width 95 height 23
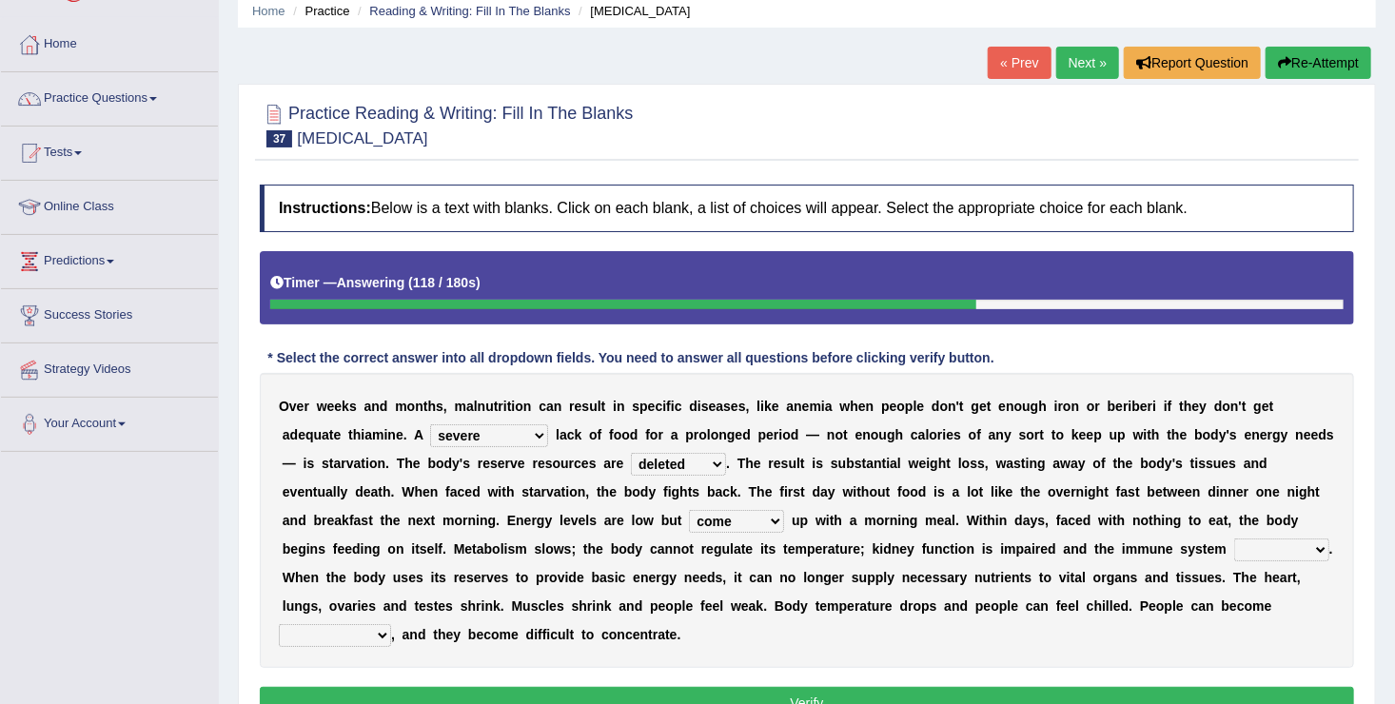
select select "weakens"
click at [1234, 538] on select "deepens deafens weakens surpasses" at bounding box center [1281, 549] width 95 height 23
click at [391, 624] on select "irritable commutable indisputable transportable" at bounding box center [335, 635] width 112 height 23
select select "irritable"
click at [391, 624] on select "irritable commutable indisputable transportable" at bounding box center [335, 635] width 112 height 23
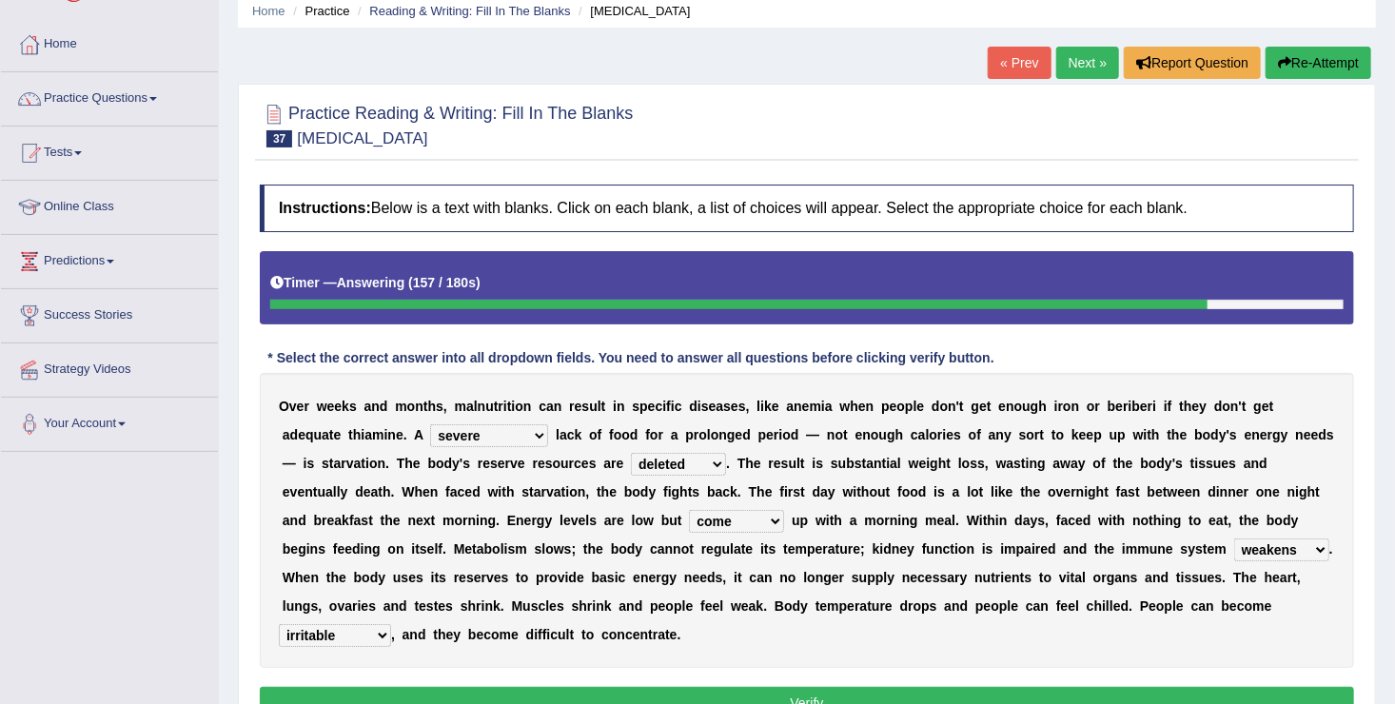
click at [739, 687] on button "Verify" at bounding box center [807, 703] width 1094 height 32
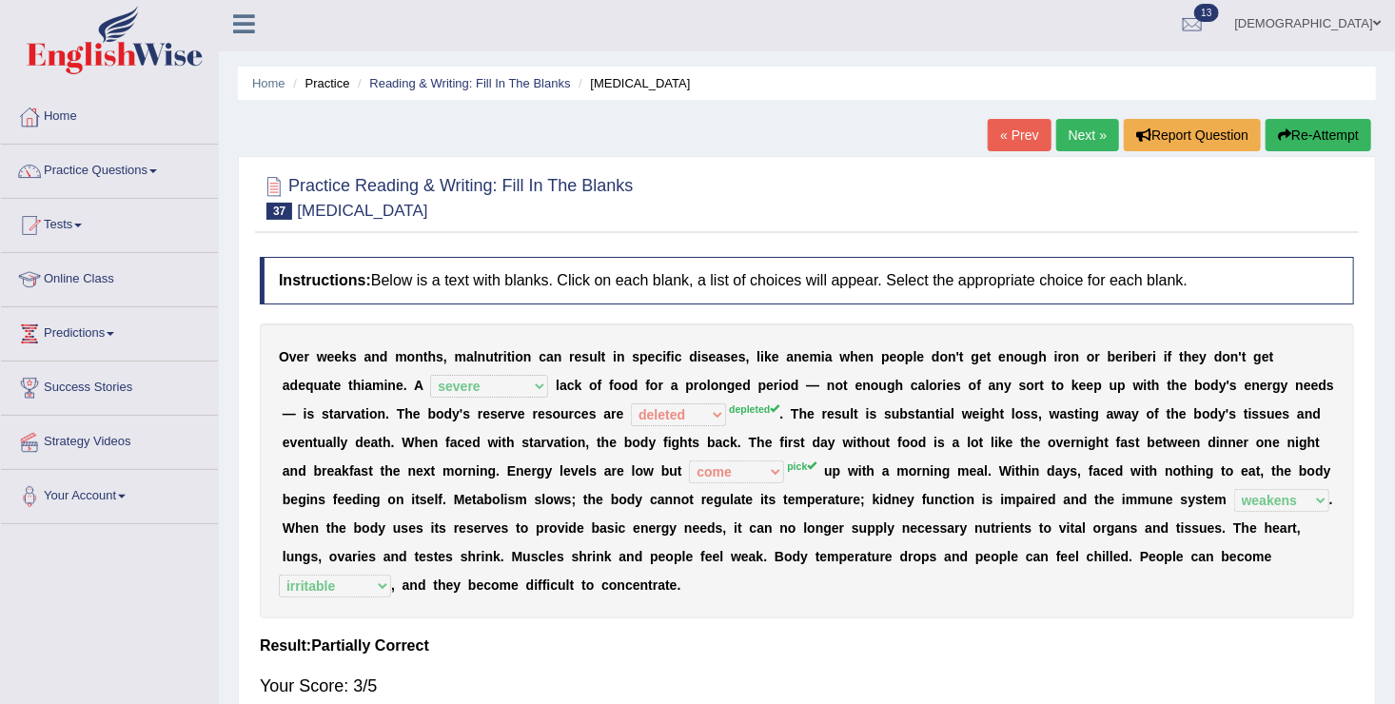
scroll to position [0, 0]
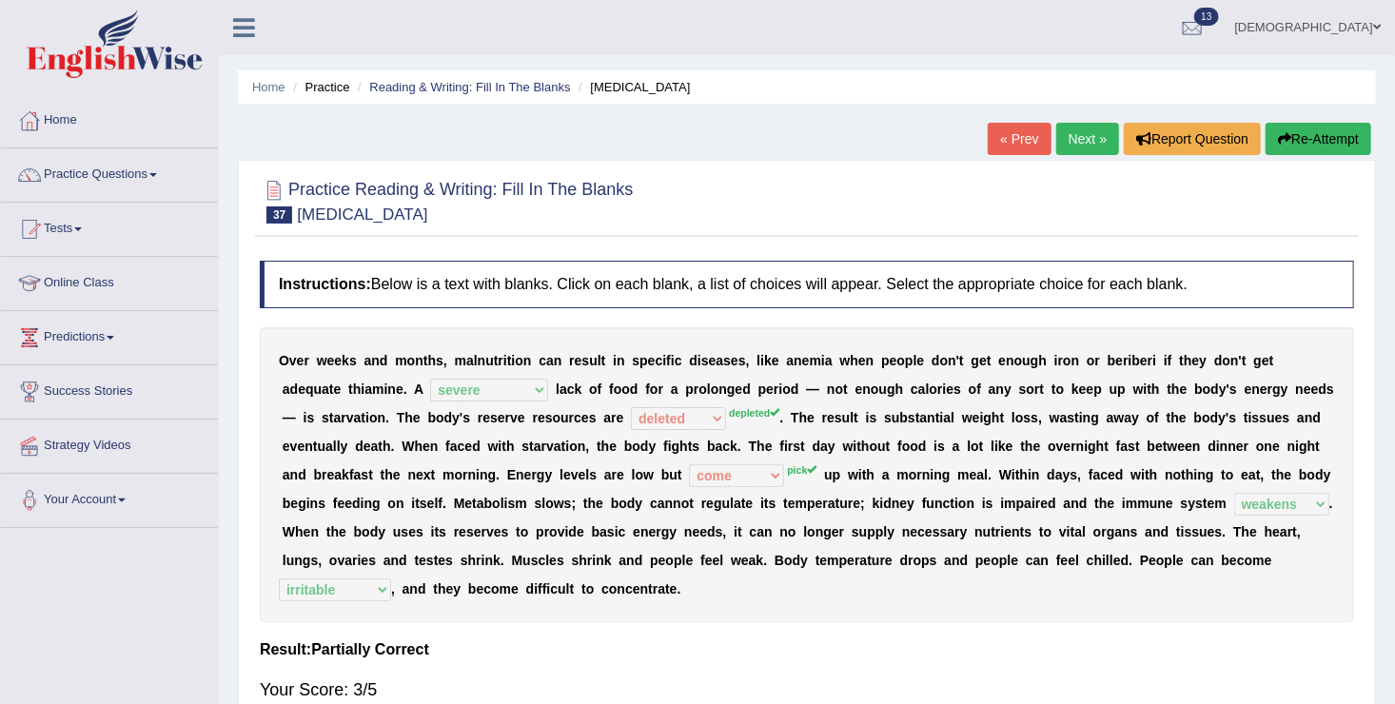
click at [1100, 137] on link "Next »" at bounding box center [1087, 139] width 63 height 32
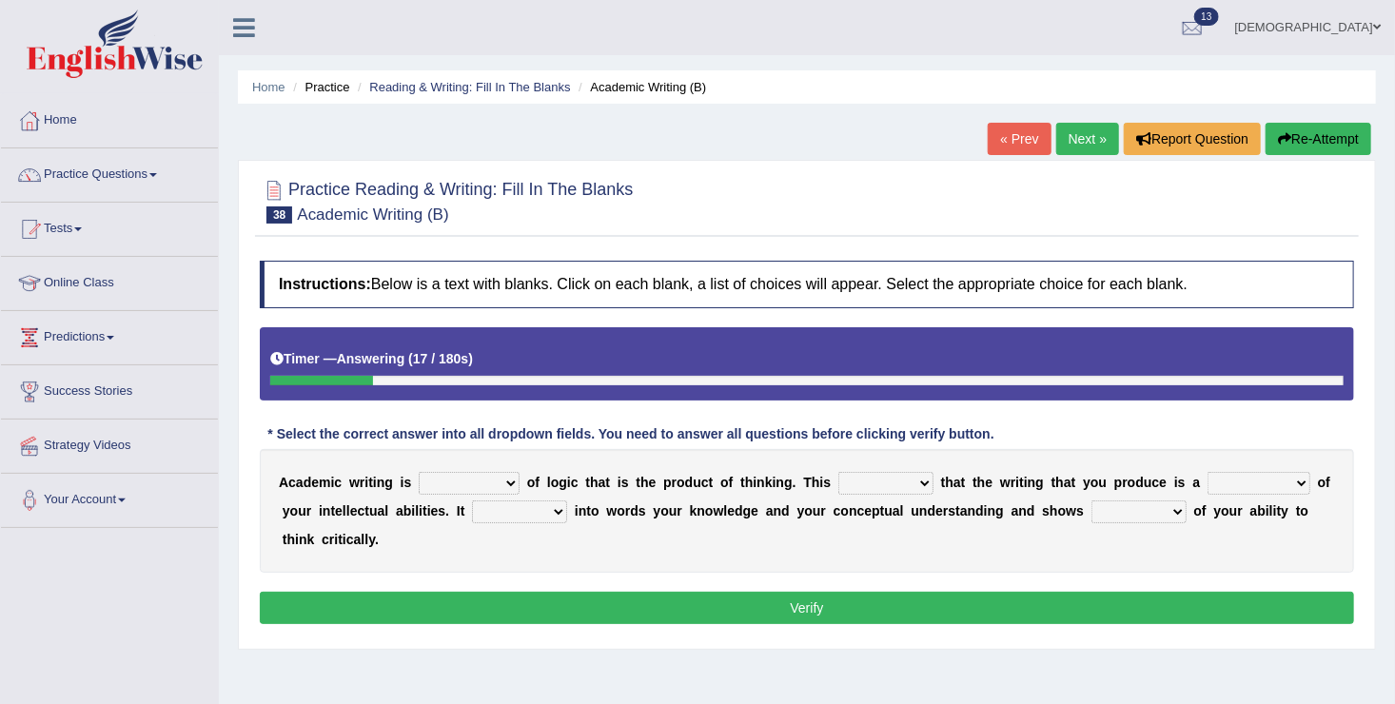
click at [499, 479] on select "expectation entitlement expression exchange" at bounding box center [469, 483] width 101 height 23
select select "exchange"
click at [419, 472] on select "expectation entitlement expression exchange" at bounding box center [469, 483] width 101 height 23
click at [838, 472] on select "means questions stipulates answers" at bounding box center [885, 483] width 95 height 23
select select "means"
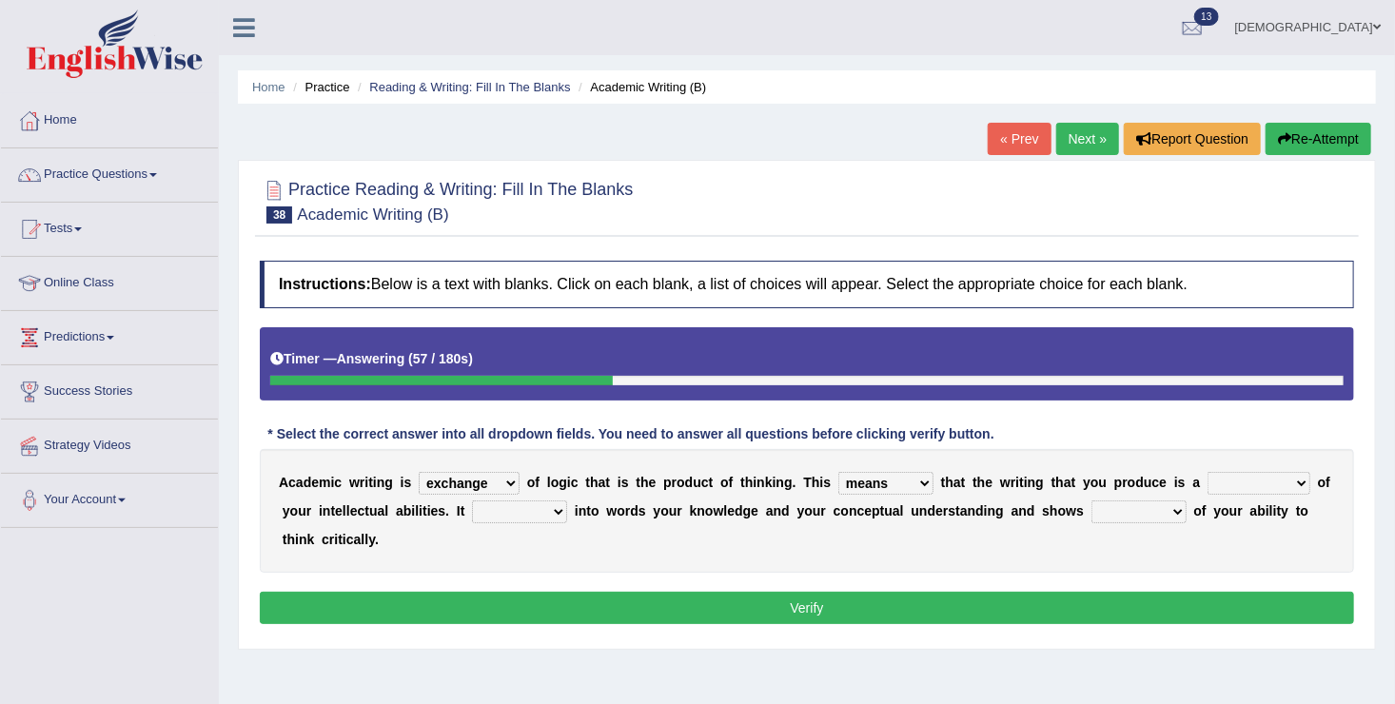
click at [838, 472] on select "means questions stipulates answers" at bounding box center [885, 483] width 95 height 23
click at [1207, 487] on select "redundancy mission credit reflection" at bounding box center [1258, 483] width 103 height 23
select select "reflection"
click at [1207, 472] on select "redundancy mission credit reflection" at bounding box center [1258, 483] width 103 height 23
click at [504, 521] on select "enriches shows allows puts" at bounding box center [519, 511] width 95 height 23
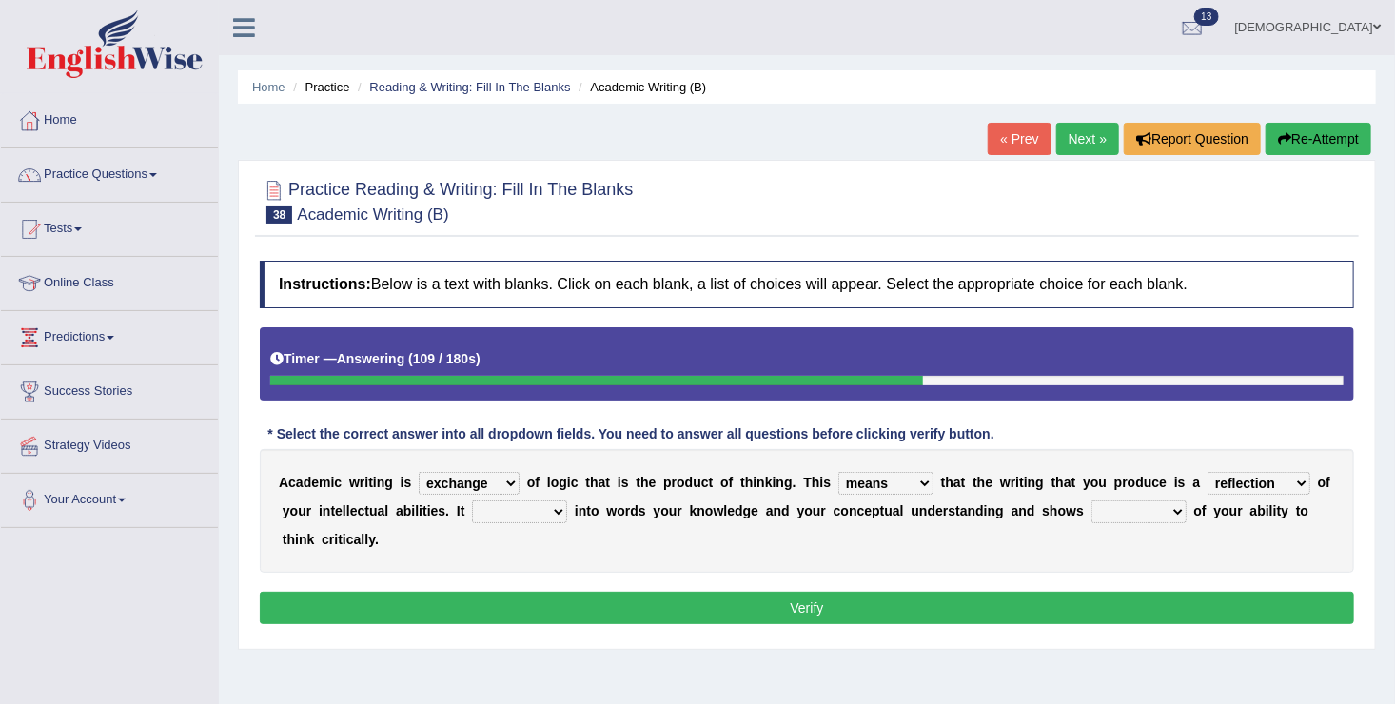
select select "enriches"
click at [472, 500] on select "enriches shows allows puts" at bounding box center [519, 511] width 95 height 23
click at [1091, 510] on select "hassle excuse capacity evidence" at bounding box center [1138, 511] width 95 height 23
select select "evidence"
click at [1091, 500] on select "hassle excuse capacity evidence" at bounding box center [1138, 511] width 95 height 23
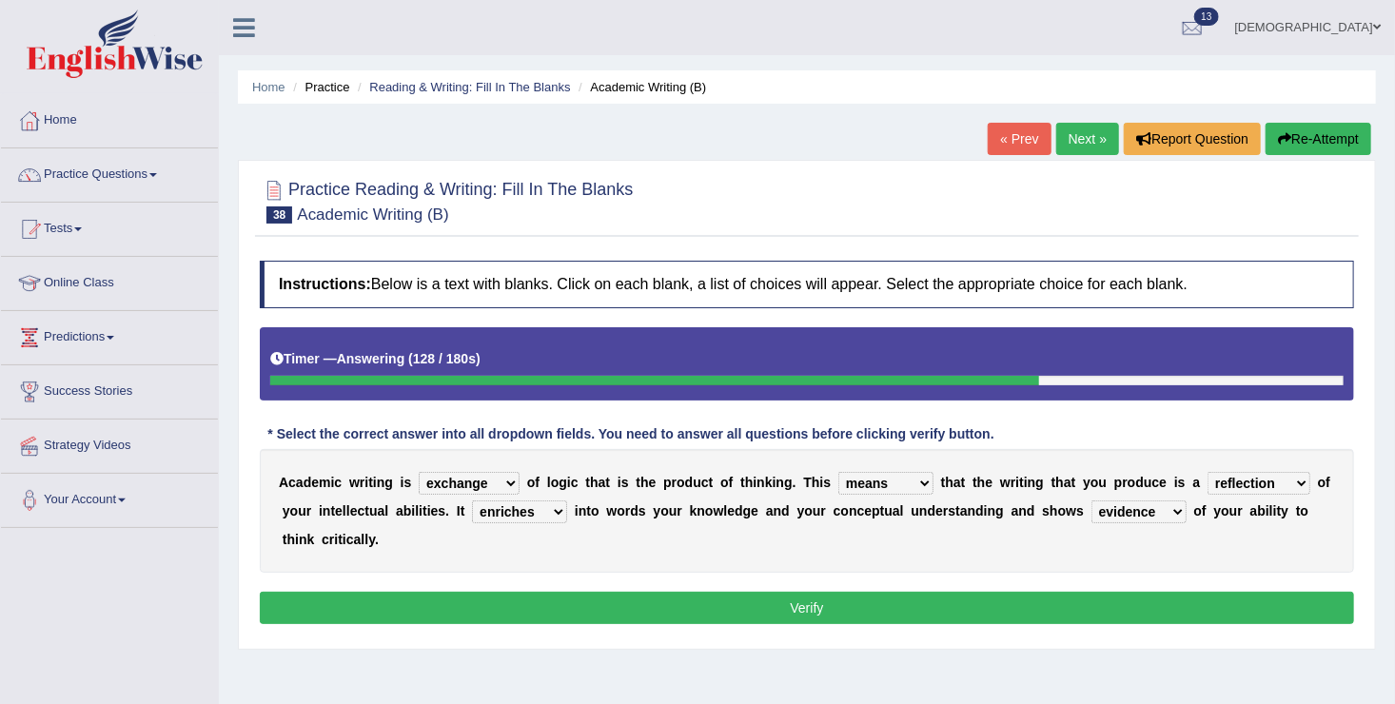
click at [1031, 592] on button "Verify" at bounding box center [807, 608] width 1094 height 32
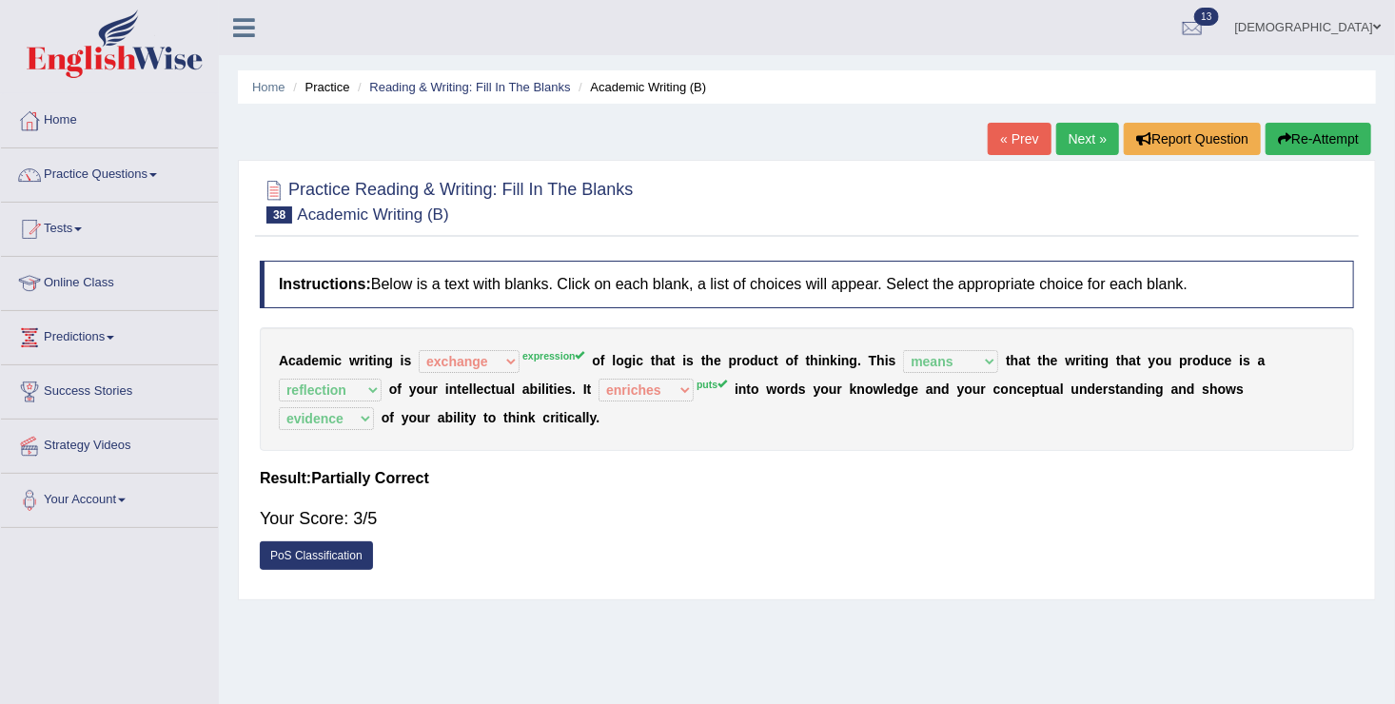
click at [1081, 129] on link "Next »" at bounding box center [1087, 139] width 63 height 32
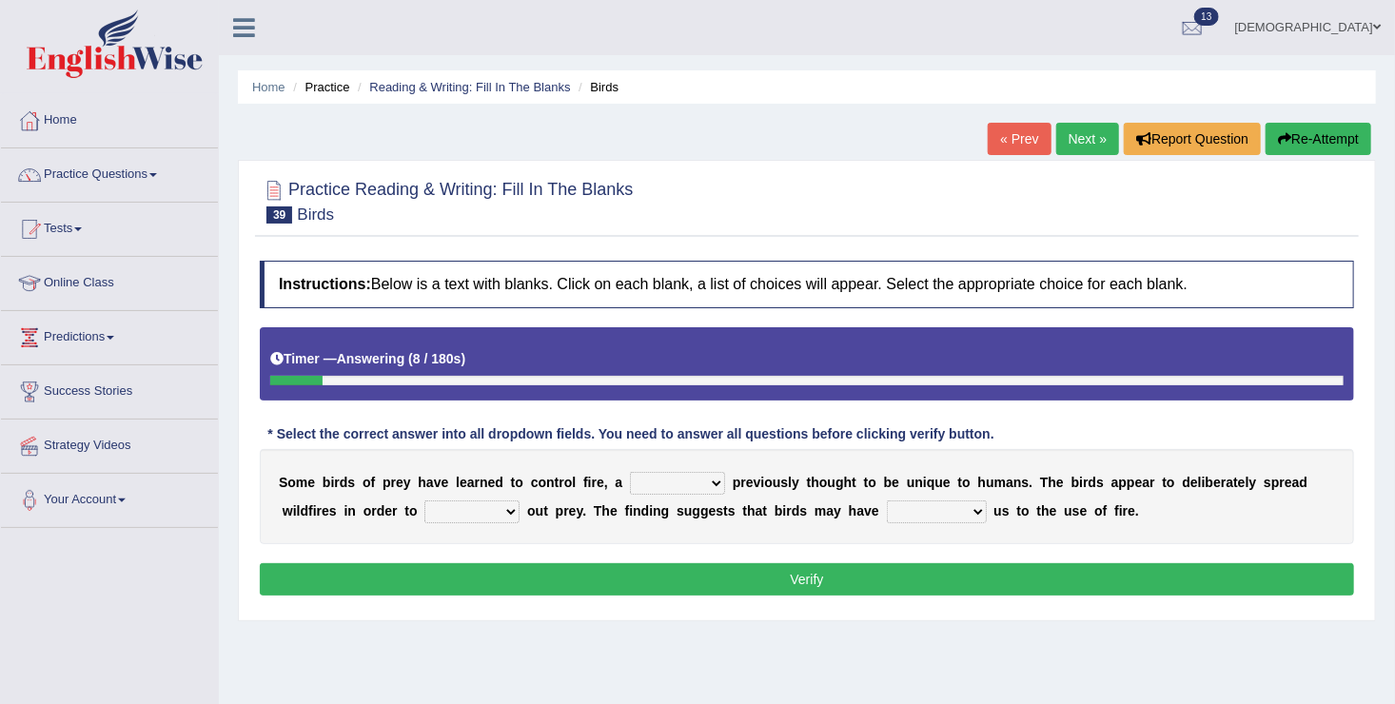
click at [673, 483] on select "question profile tale skill" at bounding box center [677, 483] width 95 height 23
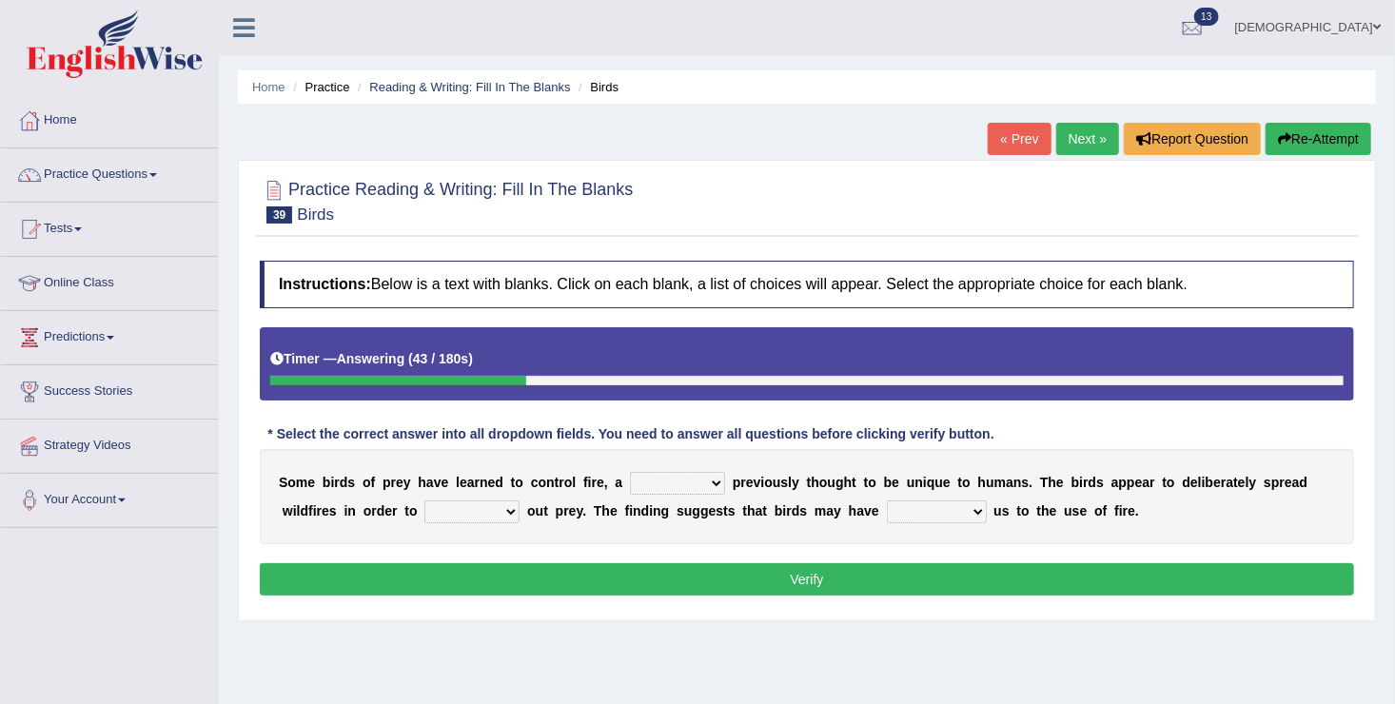
select select "skill"
click at [630, 472] on select "question profile tale skill" at bounding box center [677, 483] width 95 height 23
click at [424, 508] on select "prevent limit span flush" at bounding box center [471, 511] width 95 height 23
select select "prevent"
click at [424, 500] on select "prevent limit span flush" at bounding box center [471, 511] width 95 height 23
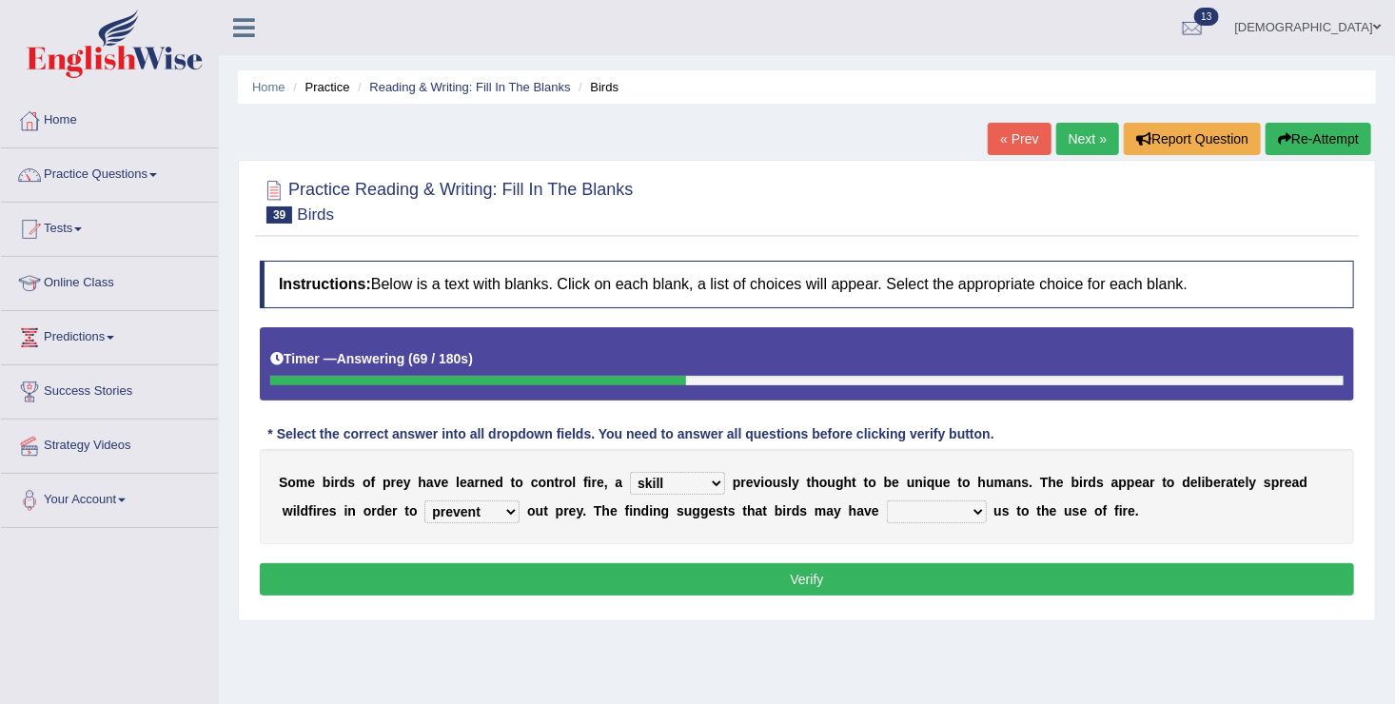
click at [887, 513] on select "prophesied beaten transmitted forced" at bounding box center [937, 511] width 100 height 23
select select "prophesied"
click at [887, 500] on select "prophesied beaten transmitted forced" at bounding box center [937, 511] width 100 height 23
click at [778, 567] on button "Verify" at bounding box center [807, 579] width 1094 height 32
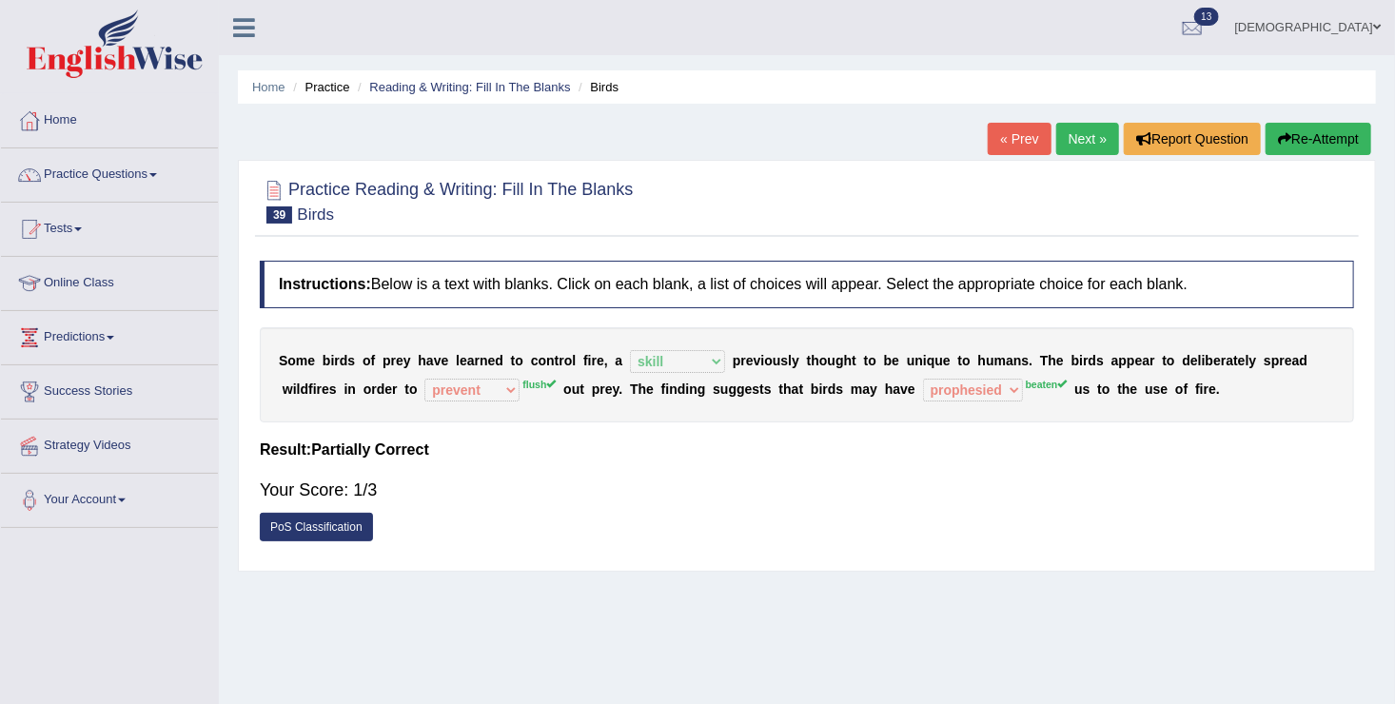
click at [1083, 133] on link "Next »" at bounding box center [1087, 139] width 63 height 32
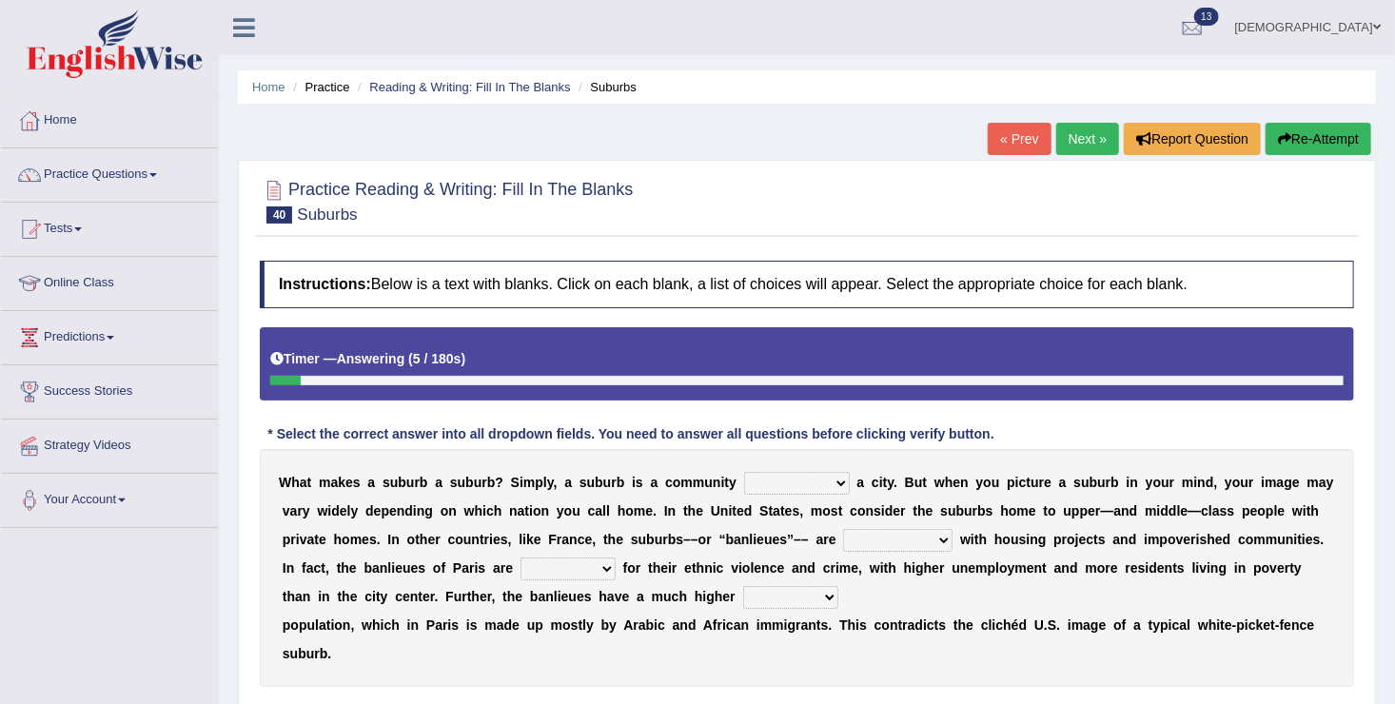
click at [747, 489] on select "lying locating situating surrounding" at bounding box center [797, 483] width 106 height 23
select select "lying"
click at [744, 472] on select "lying locating situating surrounding" at bounding box center [797, 483] width 106 height 23
click at [843, 534] on select "antonymous antibiotic synonymous synthetic" at bounding box center [897, 540] width 109 height 23
select select "synthetic"
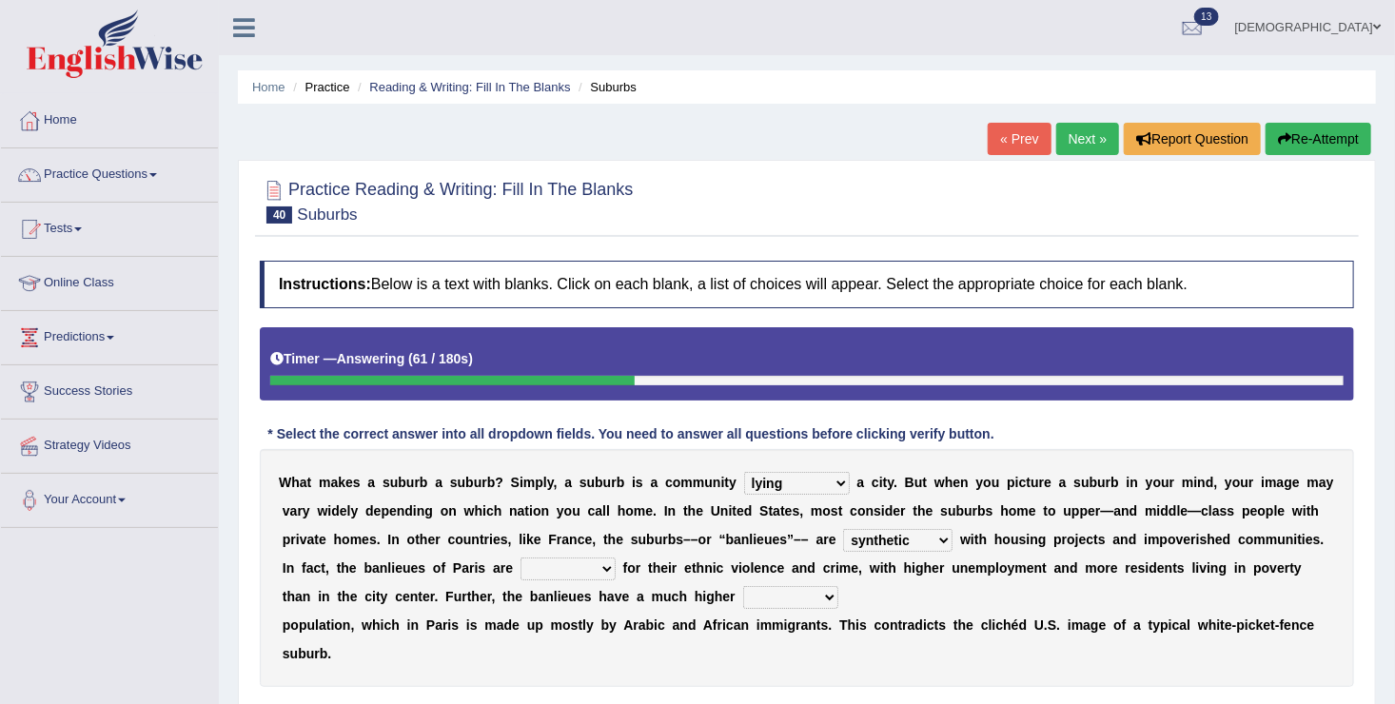
click at [843, 529] on select "antonymous antibiotic synonymous synthetic" at bounding box center [897, 540] width 109 height 23
click at [520, 571] on select "clamorous sensitive famous notorious" at bounding box center [567, 568] width 95 height 23
select select "famous"
click at [520, 557] on select "clamorous sensitive famous notorious" at bounding box center [567, 568] width 95 height 23
click at [743, 594] on select "local young immigrant senior" at bounding box center [790, 597] width 95 height 23
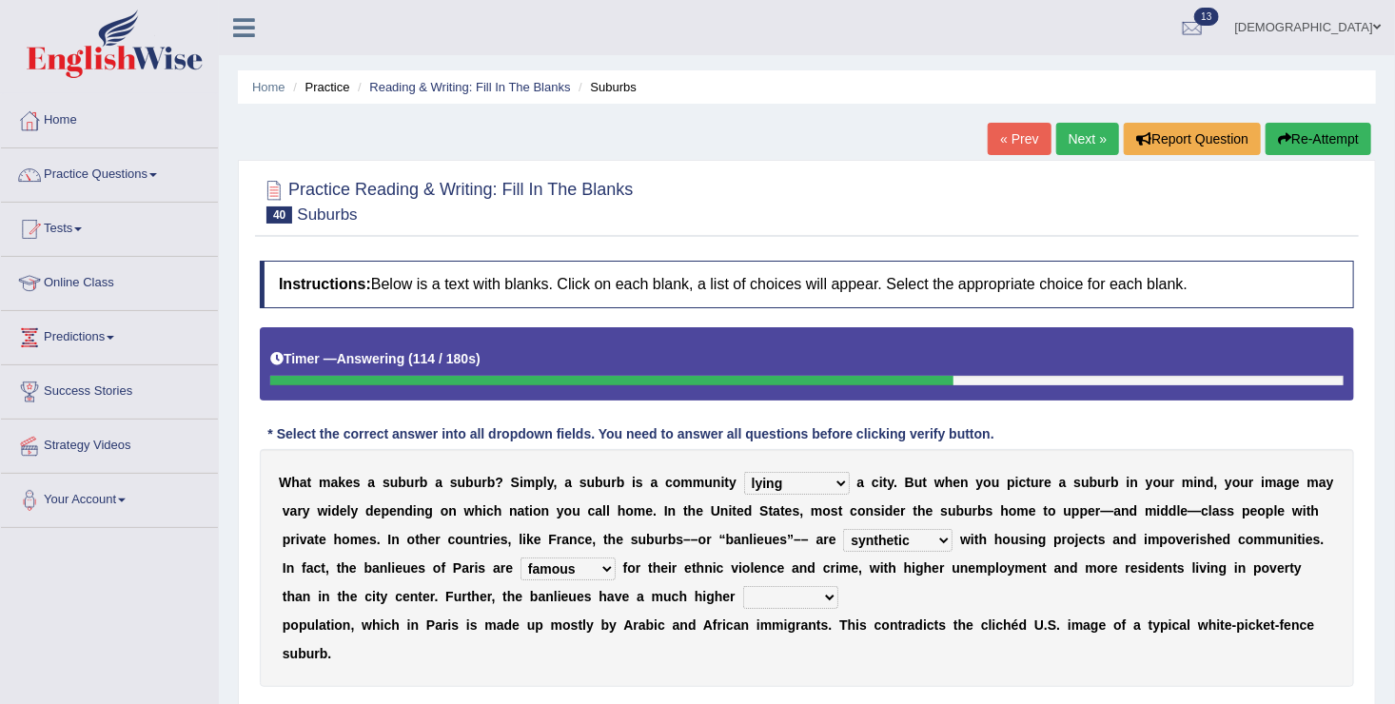
select select "immigrant"
click at [743, 586] on select "local young immigrant senior" at bounding box center [790, 597] width 95 height 23
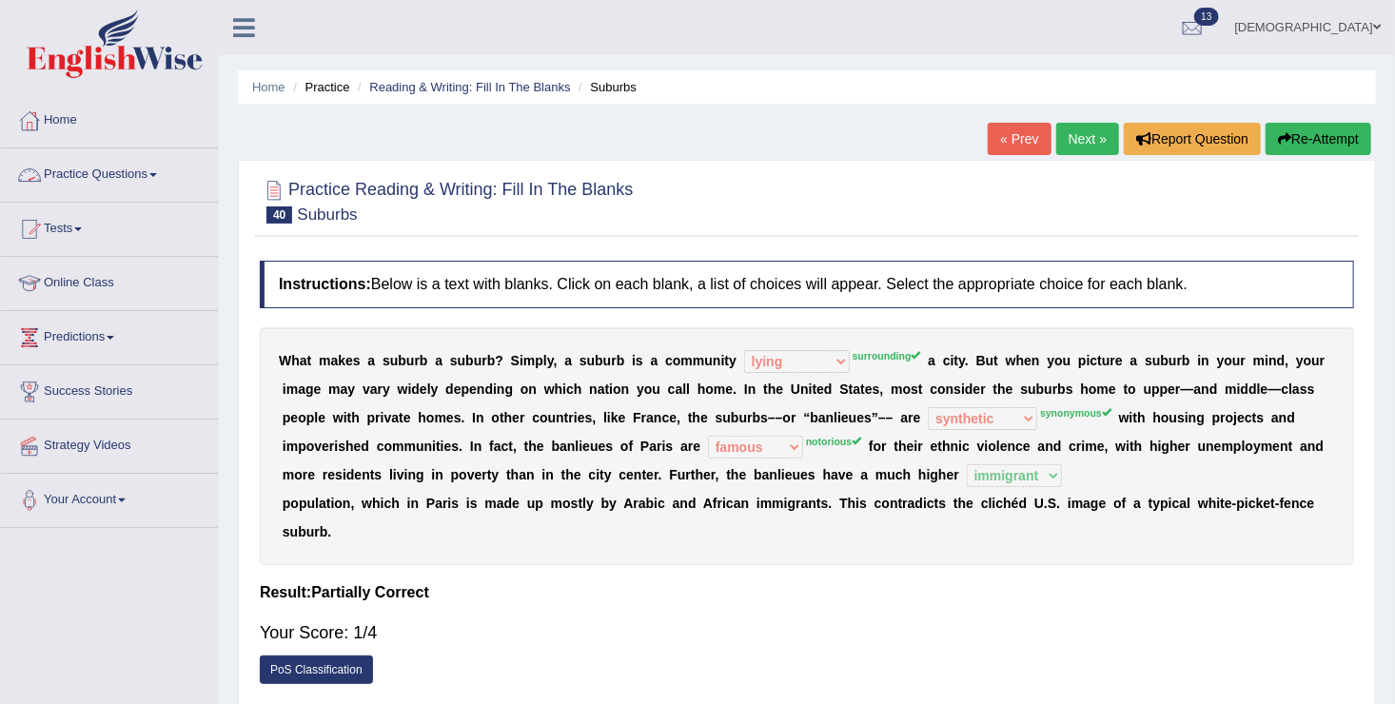
click at [132, 160] on link "Practice Questions" at bounding box center [109, 172] width 217 height 48
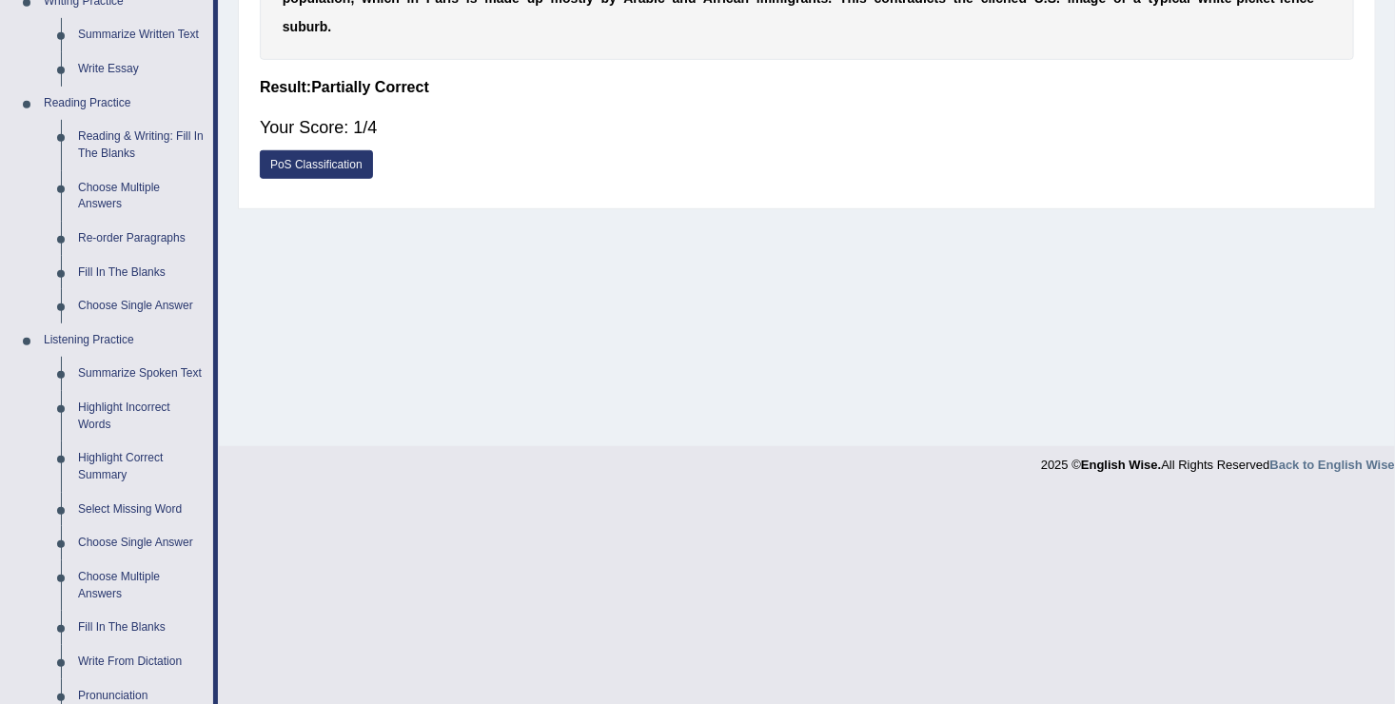
scroll to position [516, 0]
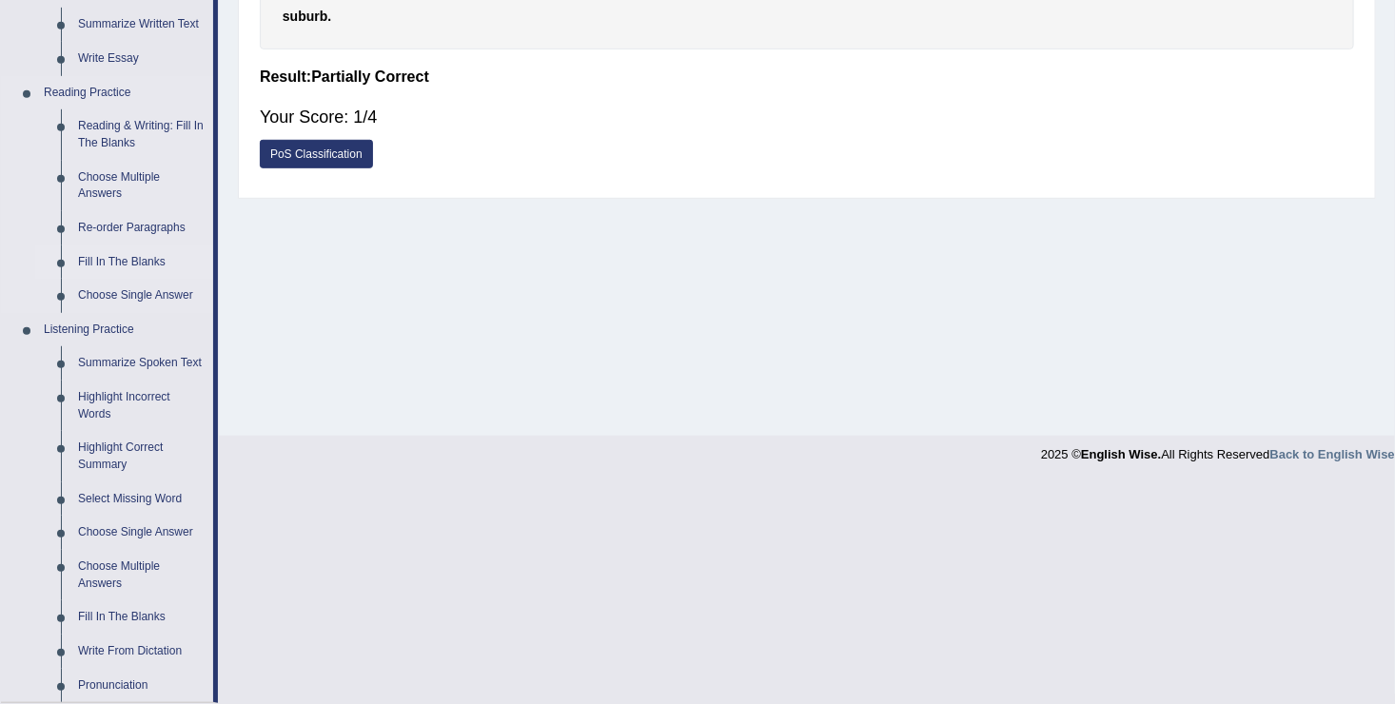
click at [142, 251] on link "Fill In The Blanks" at bounding box center [141, 262] width 144 height 34
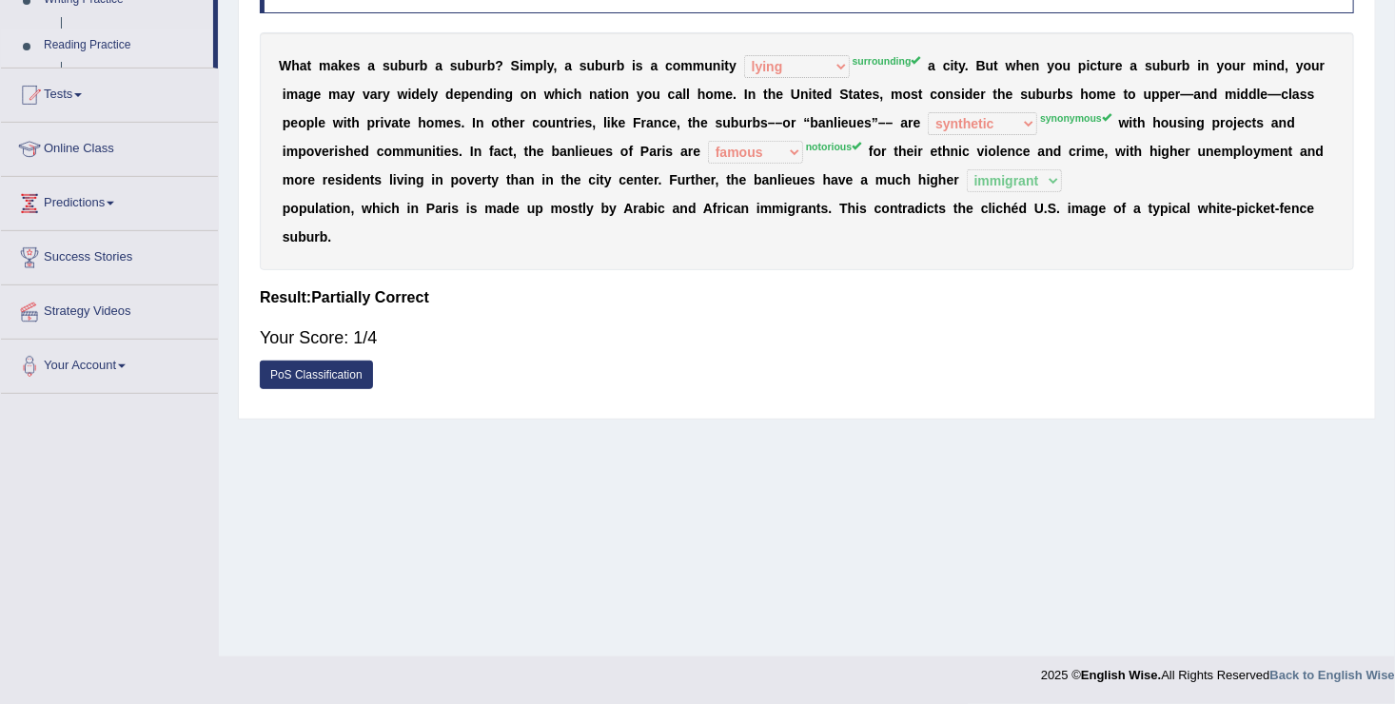
scroll to position [295, 0]
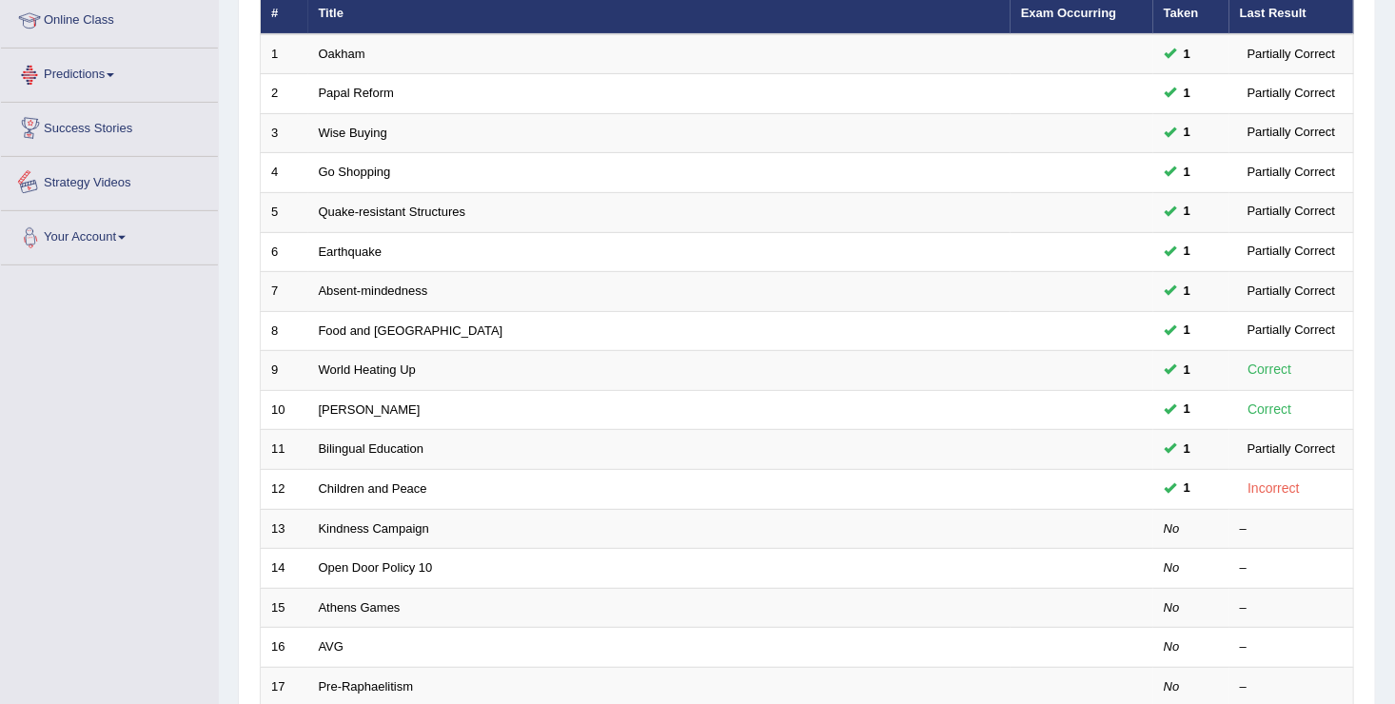
scroll to position [266, 0]
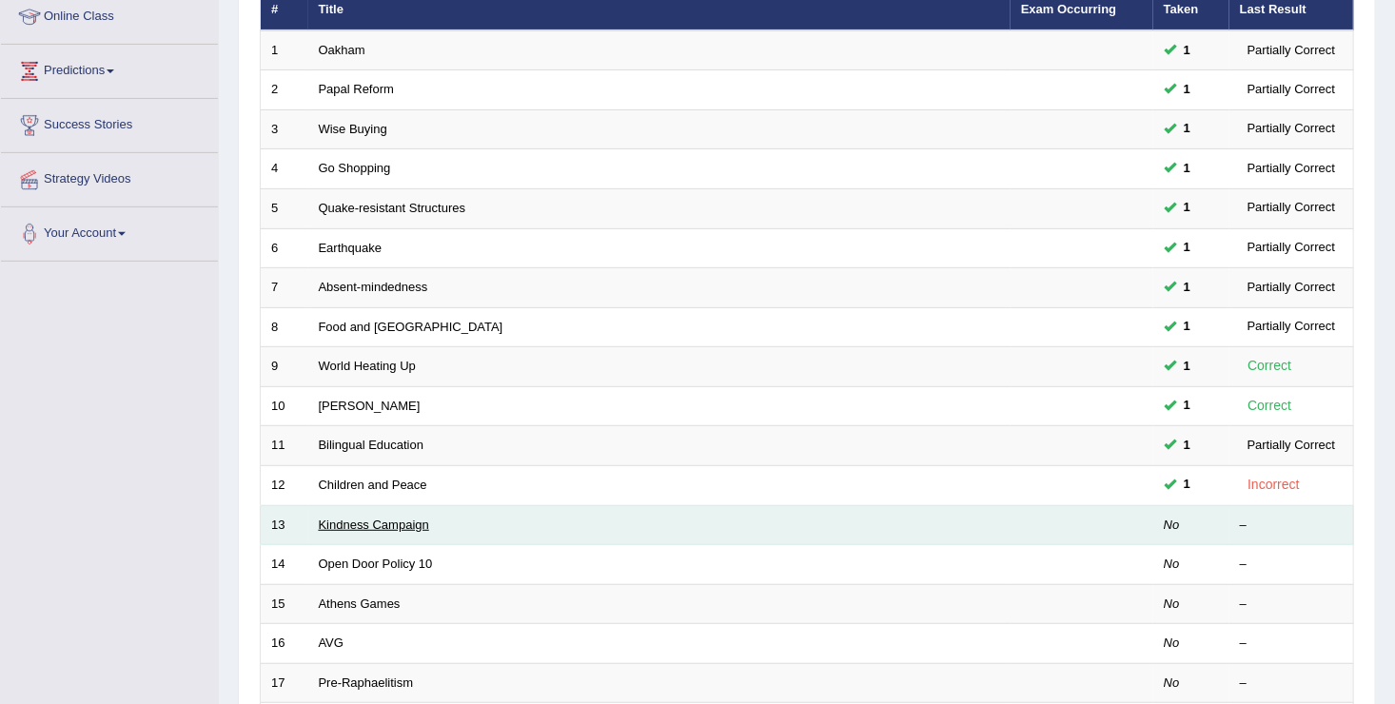
click at [367, 527] on link "Kindness Campaign" at bounding box center [374, 525] width 110 height 14
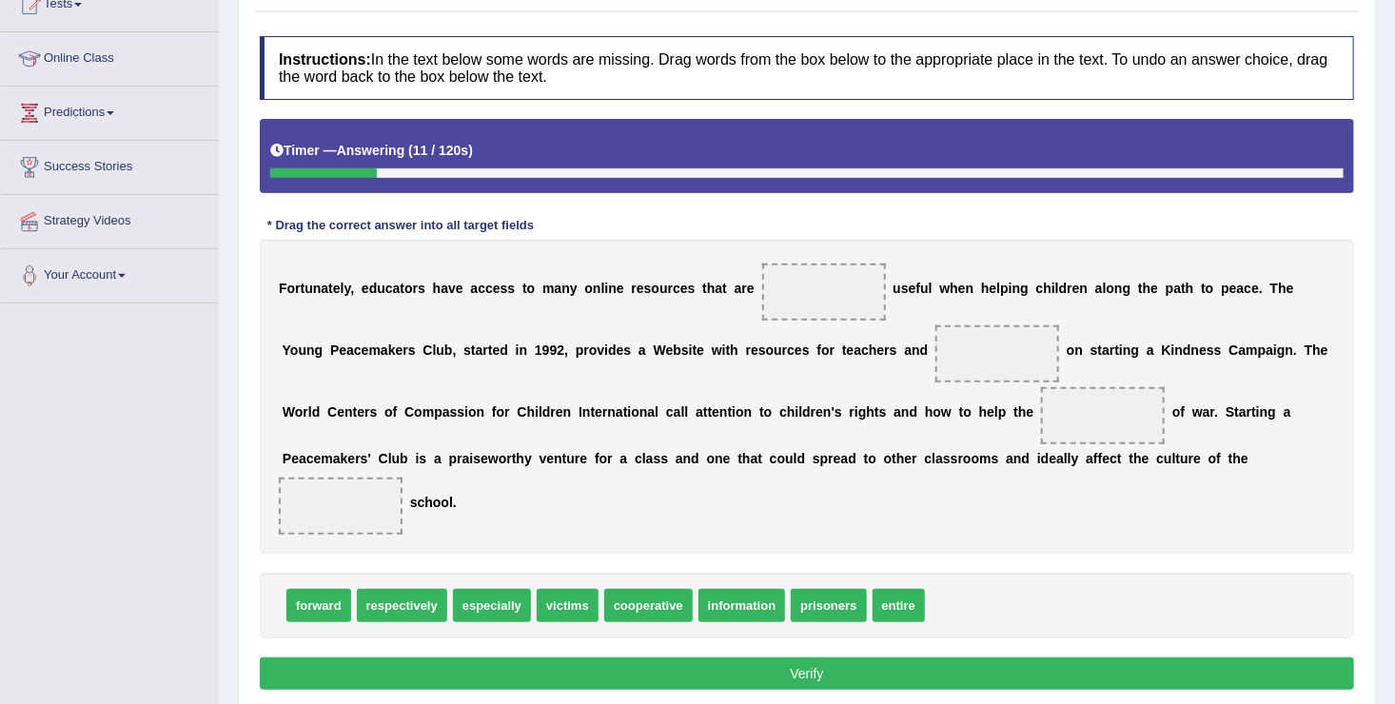
scroll to position [228, 0]
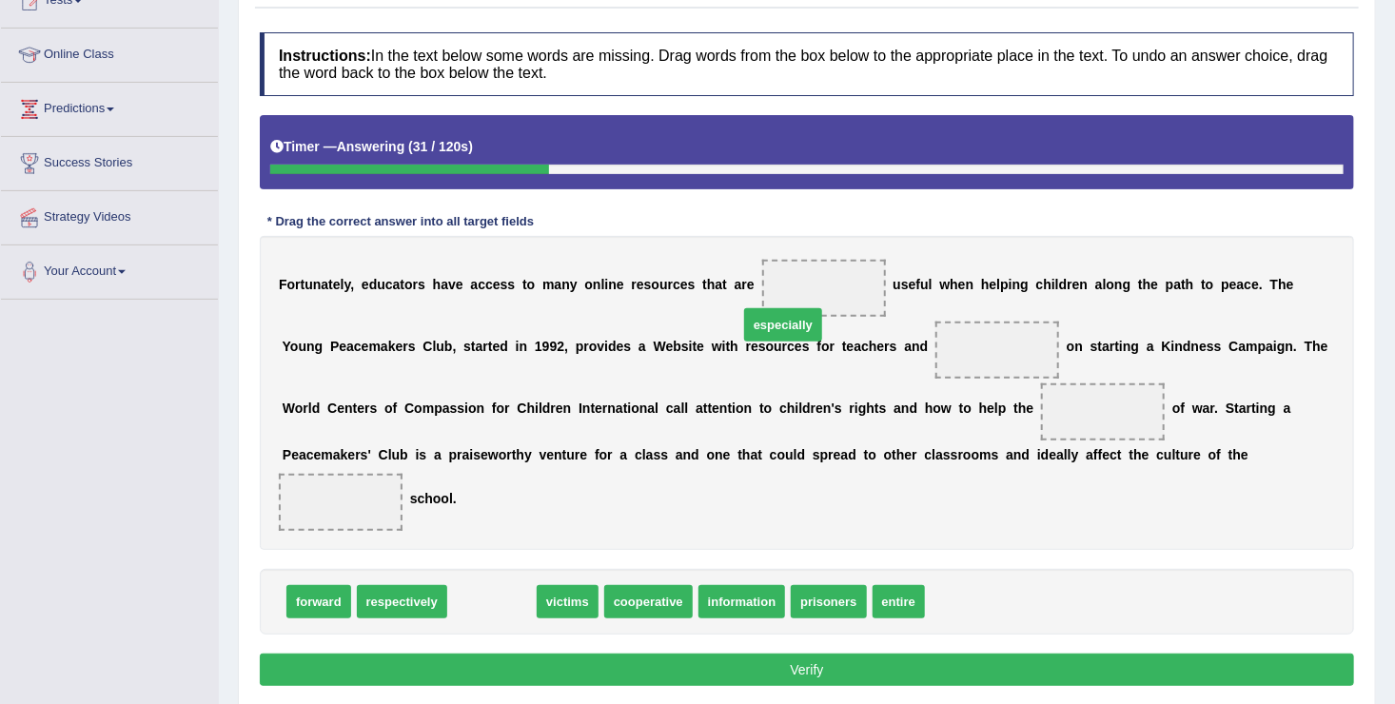
drag, startPoint x: 479, startPoint y: 574, endPoint x: 811, endPoint y: 256, distance: 459.5
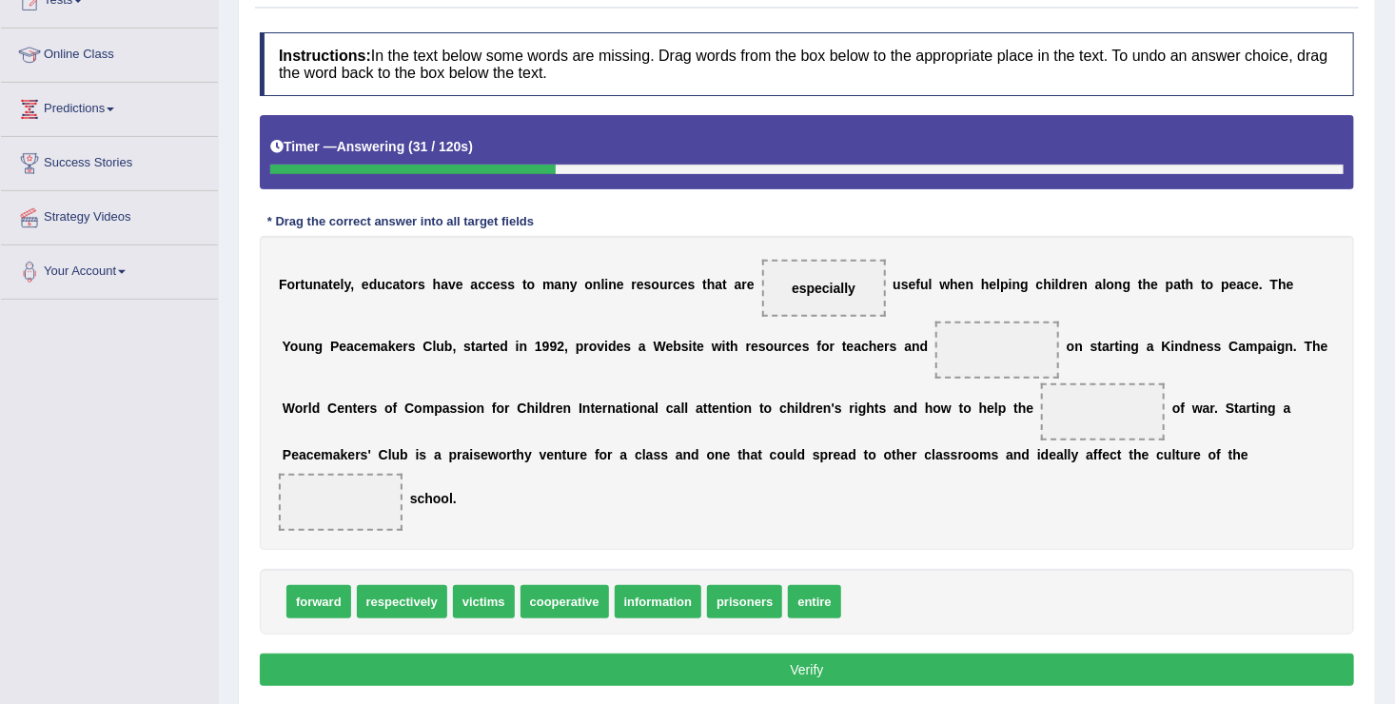
click at [811, 256] on div "F o r t u n a t e l y , e d u c a t o r s h a v e a c c e s s t o m a n y o n l…" at bounding box center [807, 393] width 1094 height 314
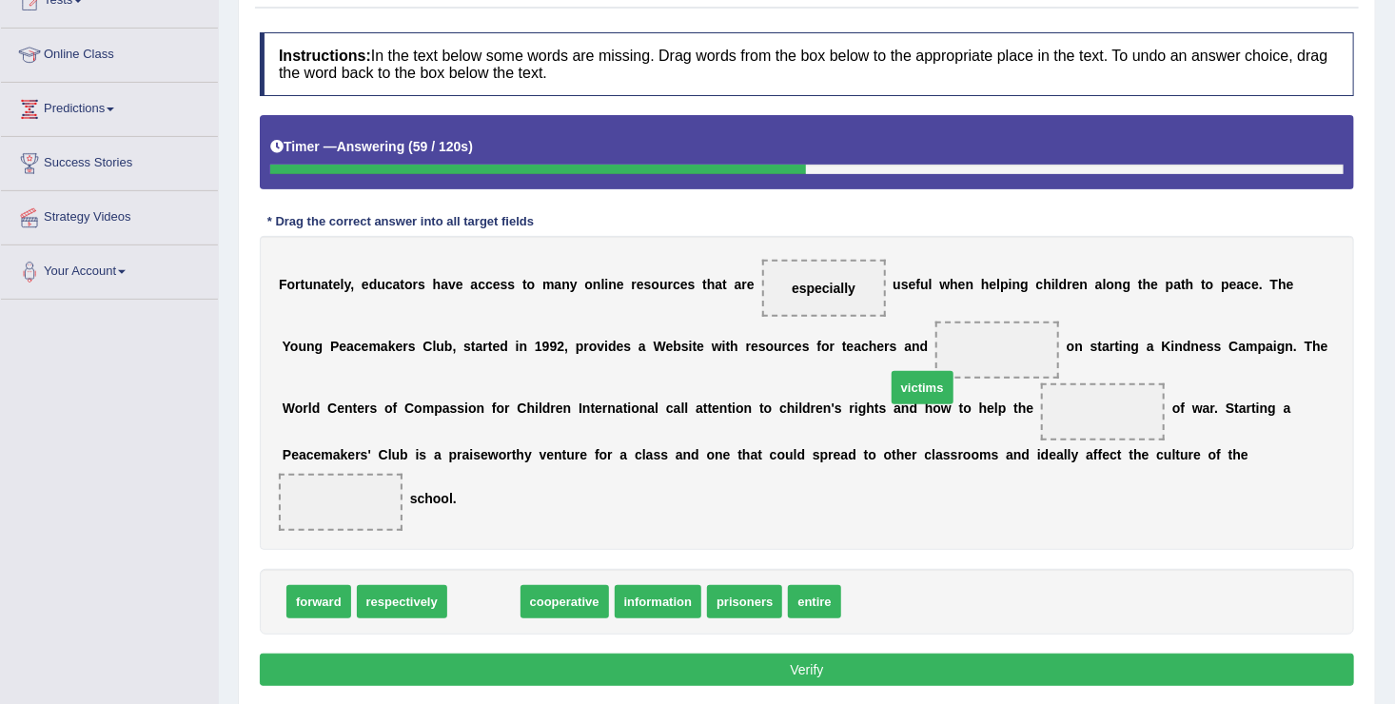
drag, startPoint x: 472, startPoint y: 574, endPoint x: 910, endPoint y: 360, distance: 488.0
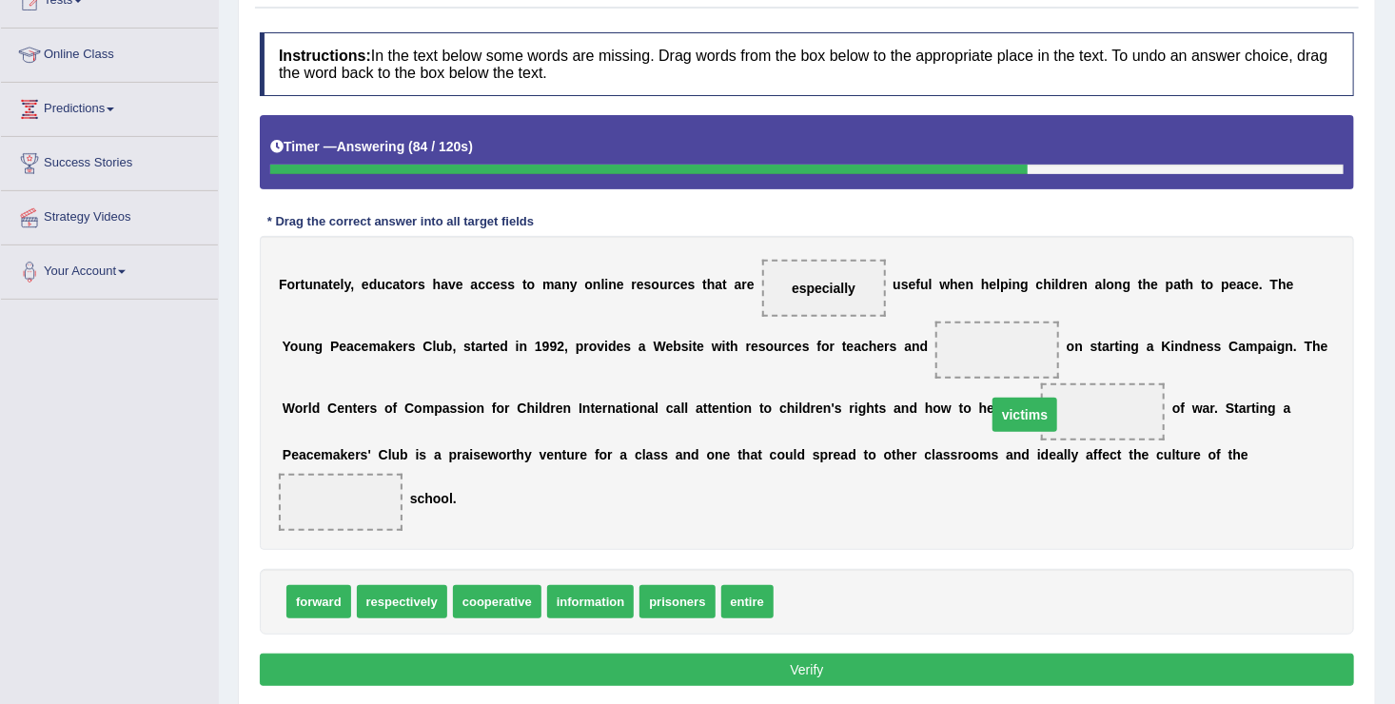
drag, startPoint x: 905, startPoint y: 346, endPoint x: 932, endPoint y: 411, distance: 70.3
click at [1041, 411] on span "victims" at bounding box center [1103, 411] width 124 height 57
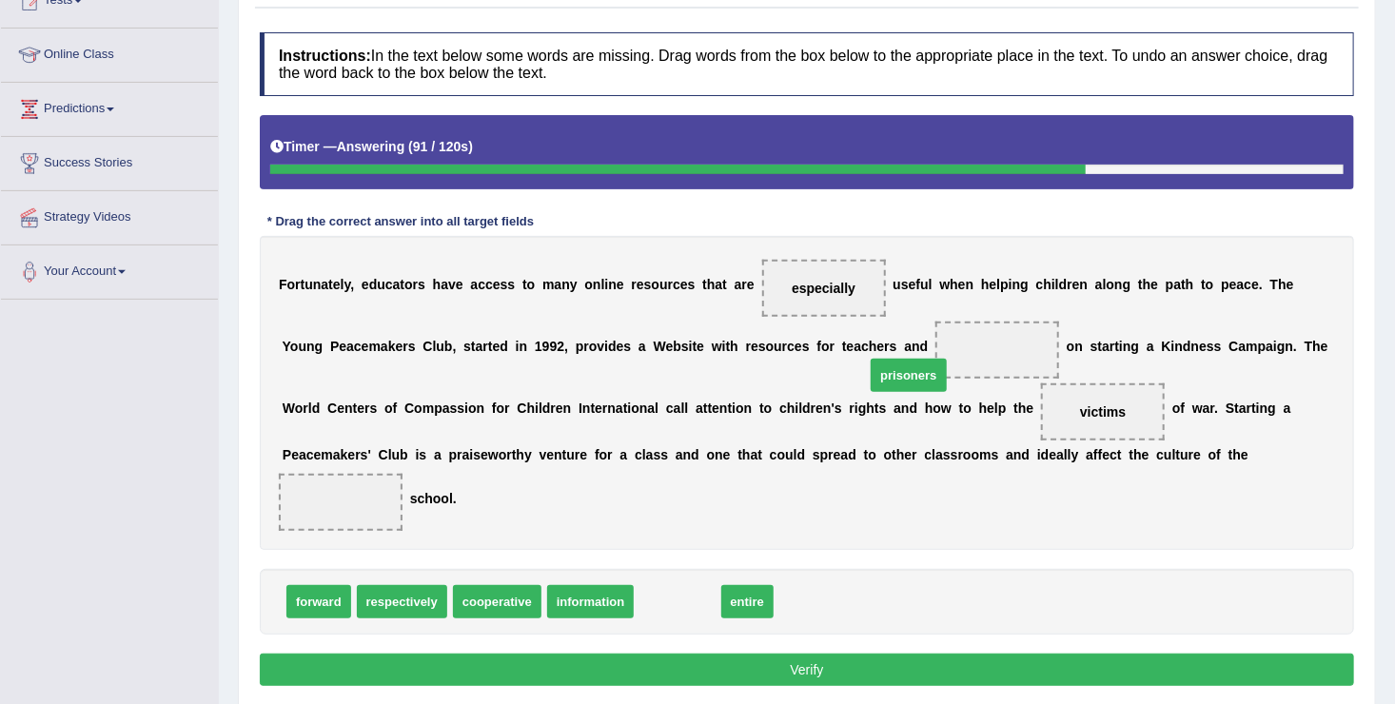
drag, startPoint x: 649, startPoint y: 576, endPoint x: 880, endPoint y: 349, distance: 323.6
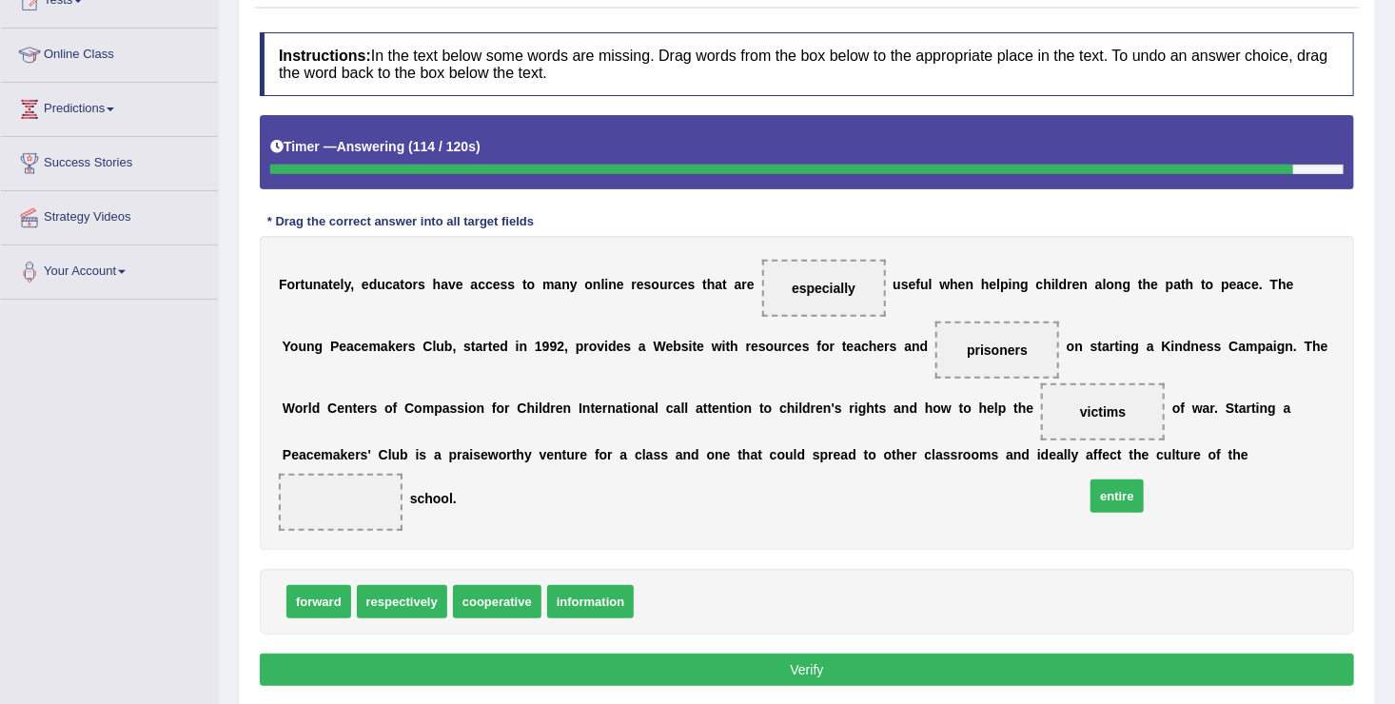
drag, startPoint x: 652, startPoint y: 567, endPoint x: 1103, endPoint y: 461, distance: 463.1
click at [402, 474] on span "entire" at bounding box center [341, 502] width 124 height 57
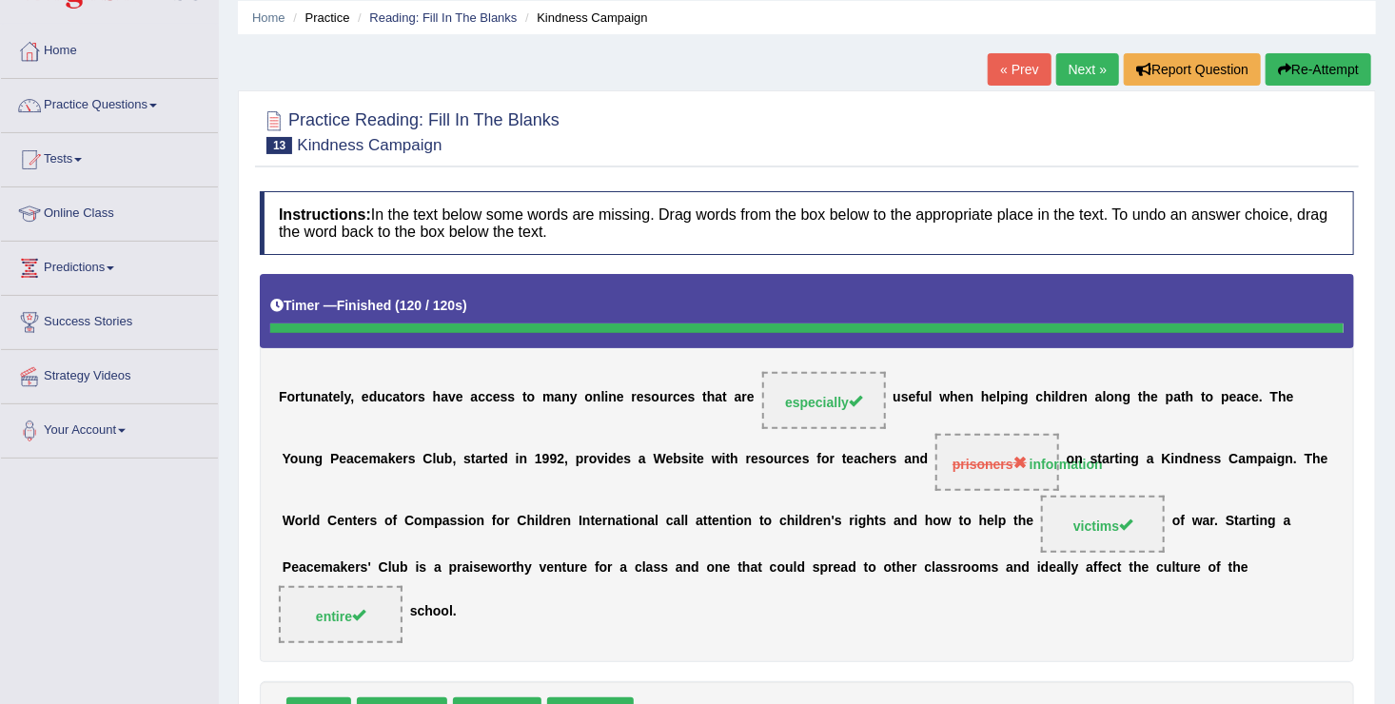
scroll to position [0, 0]
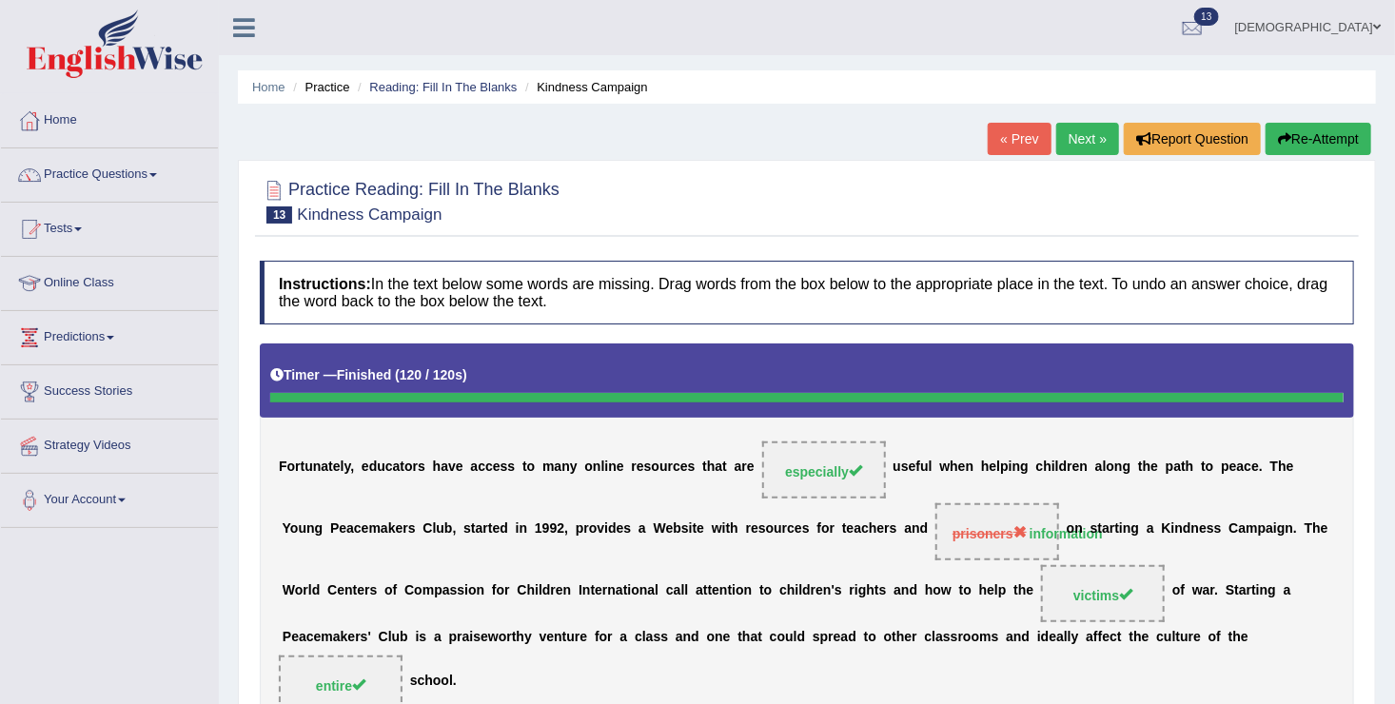
click at [1090, 145] on link "Next »" at bounding box center [1087, 139] width 63 height 32
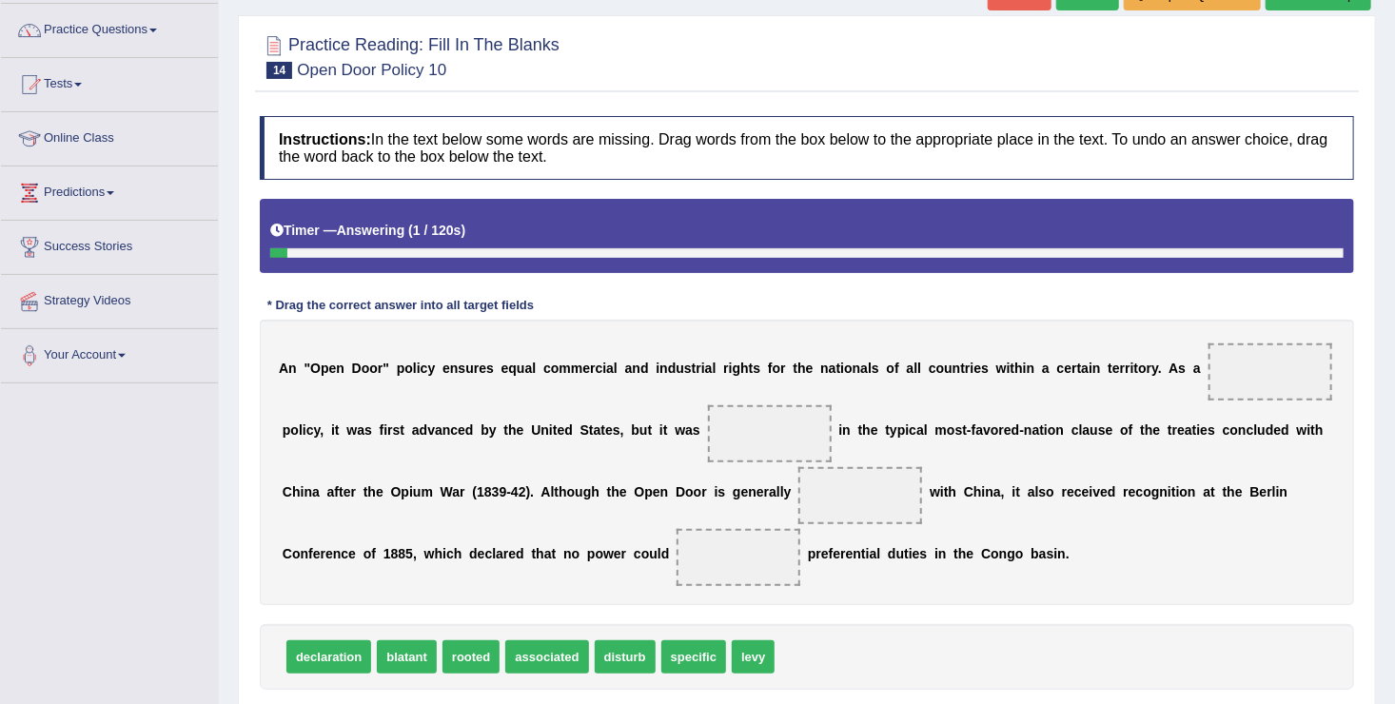
scroll to position [152, 0]
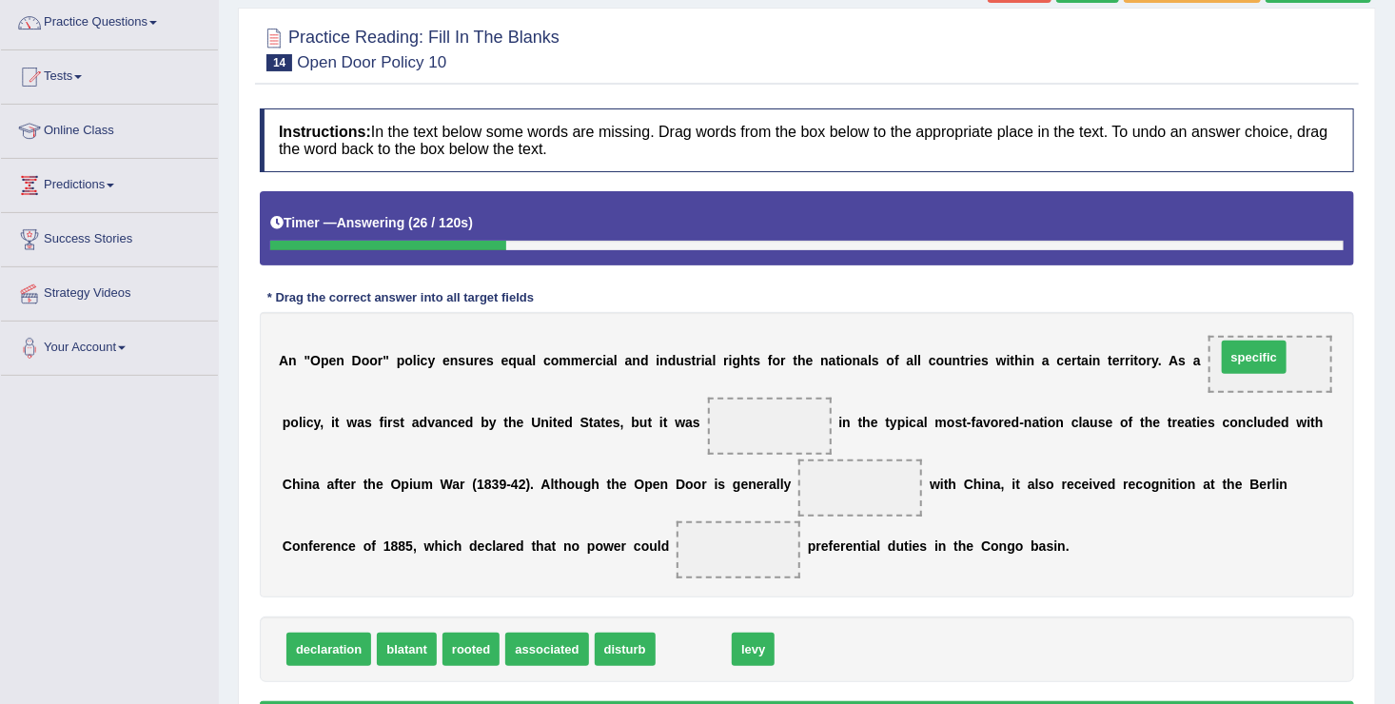
drag, startPoint x: 674, startPoint y: 654, endPoint x: 1258, endPoint y: 361, distance: 652.6
click at [1258, 361] on span "specific" at bounding box center [1270, 364] width 124 height 57
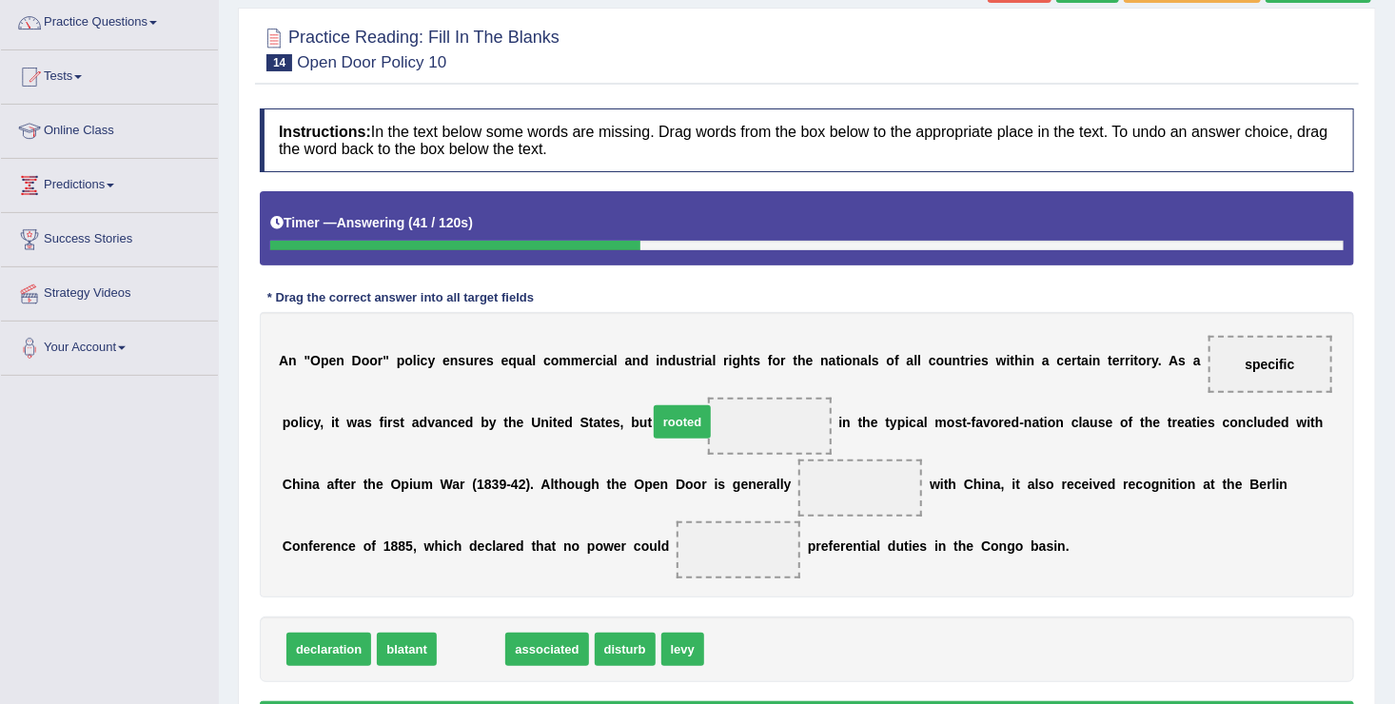
drag, startPoint x: 474, startPoint y: 640, endPoint x: 685, endPoint y: 381, distance: 334.7
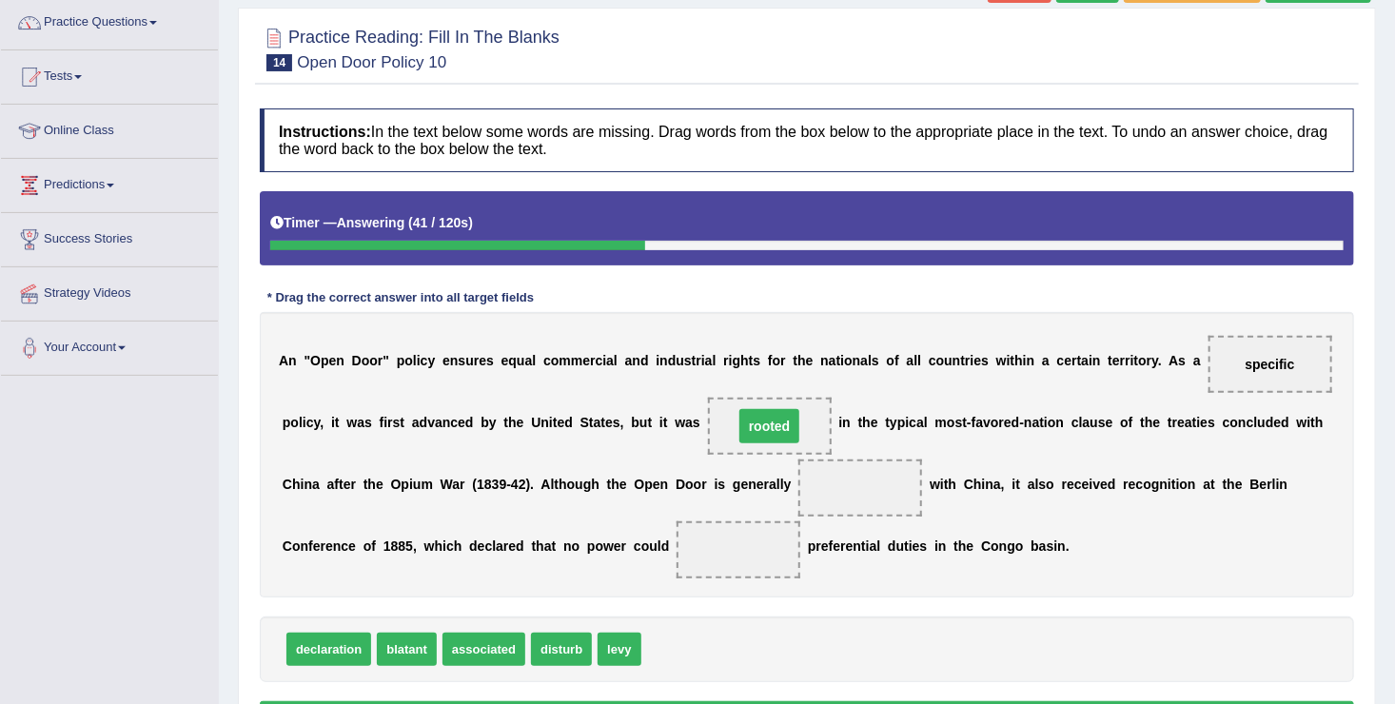
click at [685, 381] on div "A n " O p e n D o o r " p o l i c y e n s u r e s e q u a l c o m m e r c i a l…" at bounding box center [807, 454] width 1094 height 285
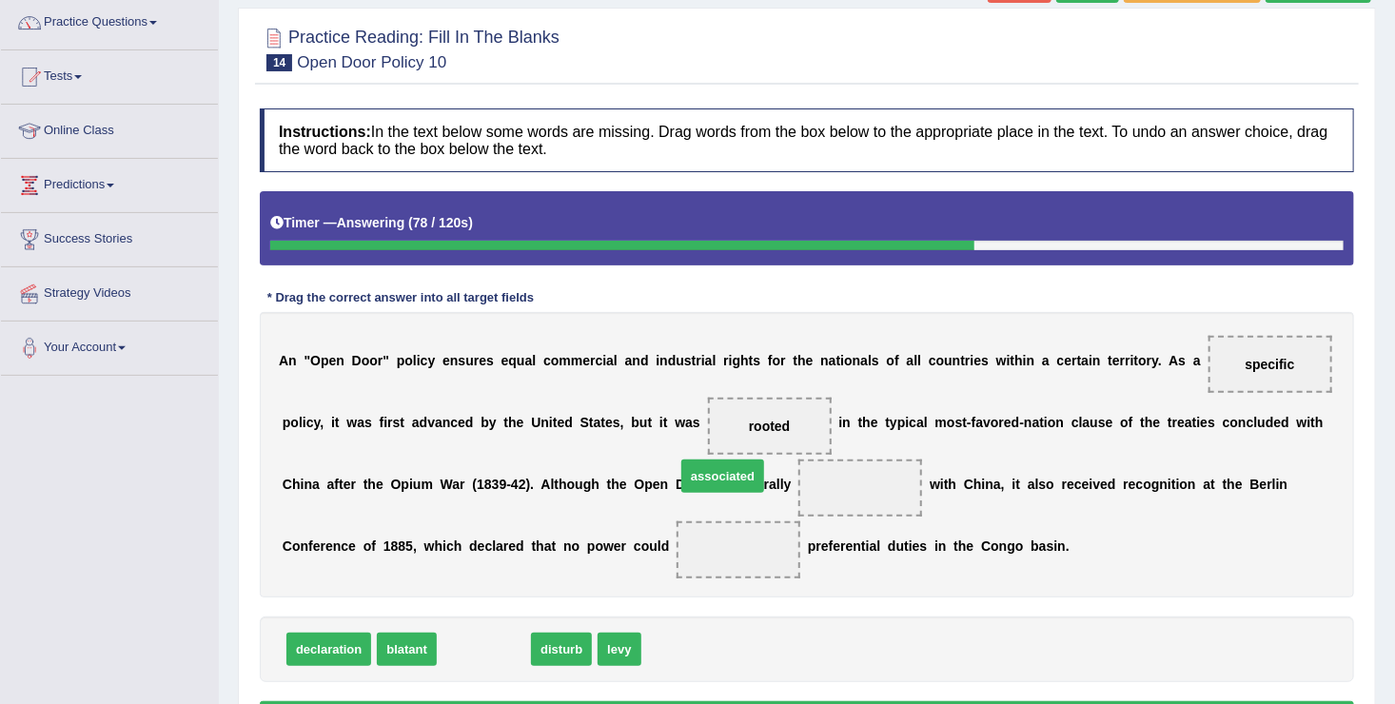
drag, startPoint x: 485, startPoint y: 649, endPoint x: 724, endPoint y: 476, distance: 294.9
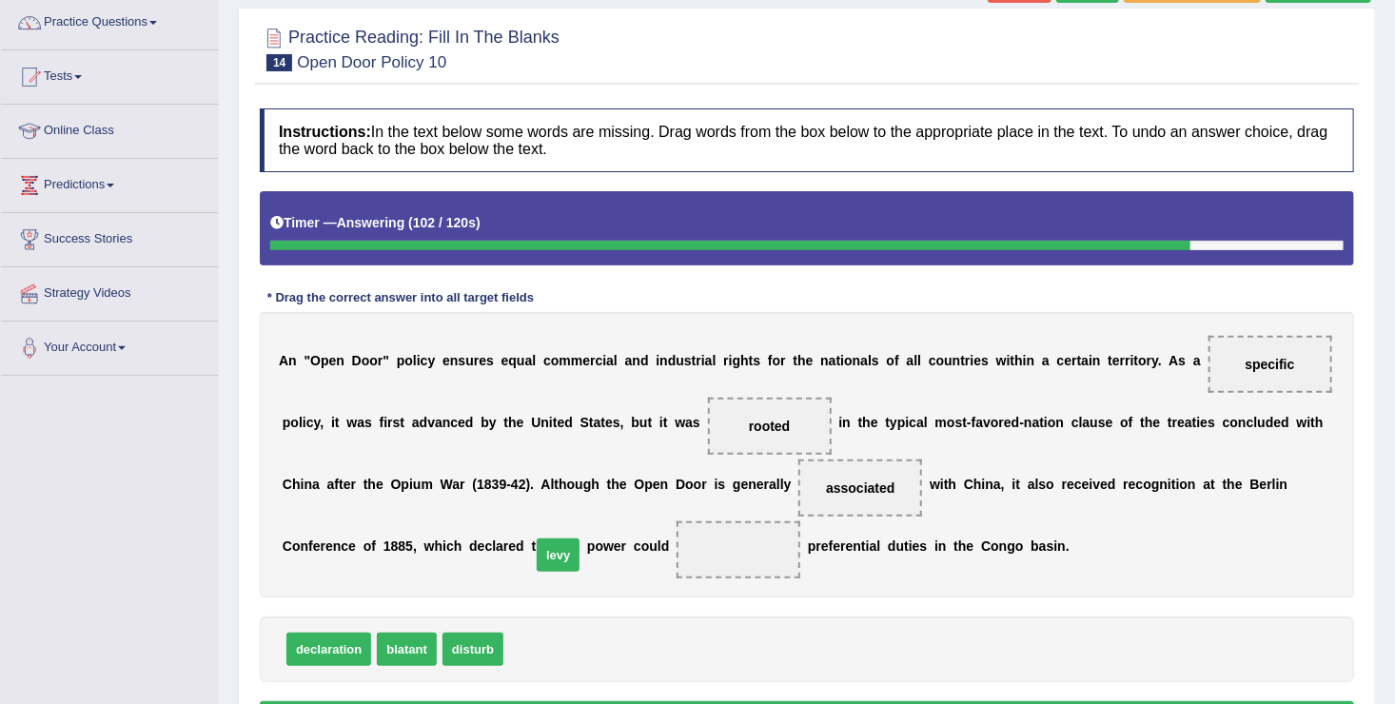
drag, startPoint x: 509, startPoint y: 647, endPoint x: 537, endPoint y: 553, distance: 98.1
click at [716, 553] on span "levy" at bounding box center [738, 550] width 45 height 34
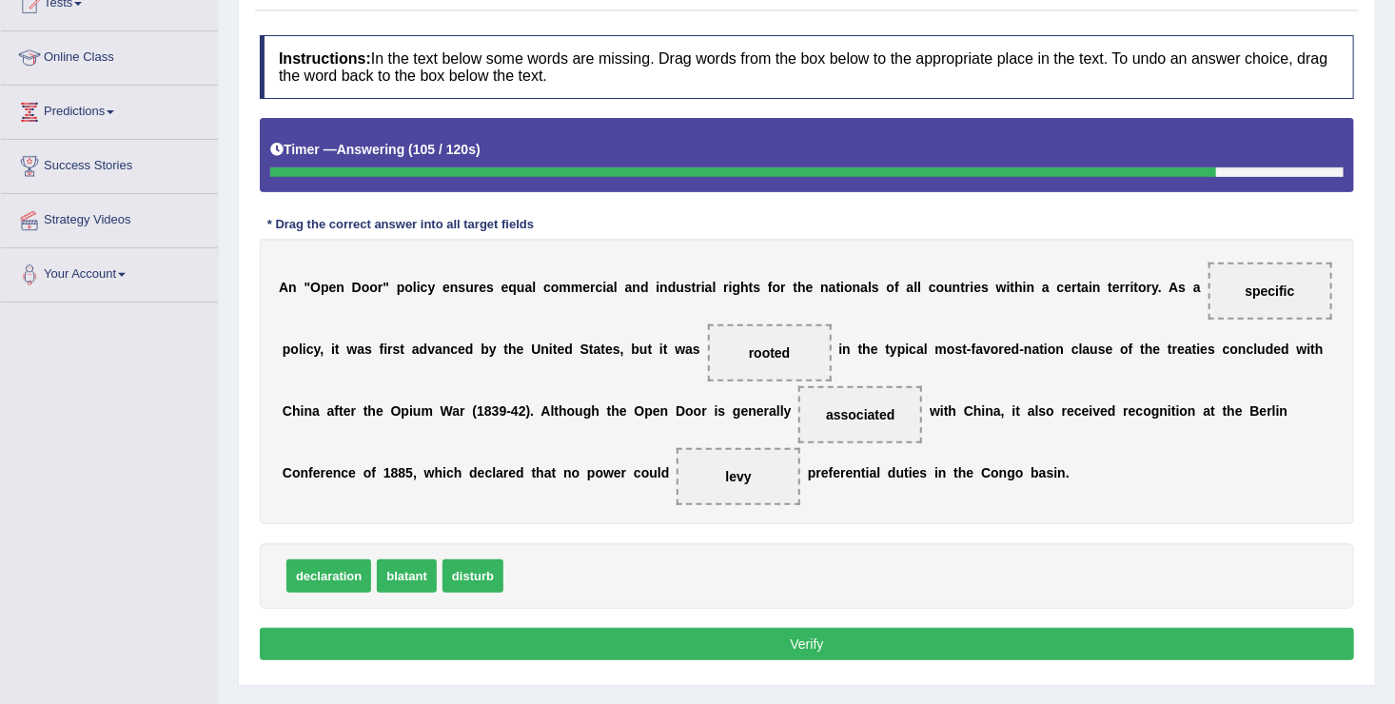
scroll to position [228, 0]
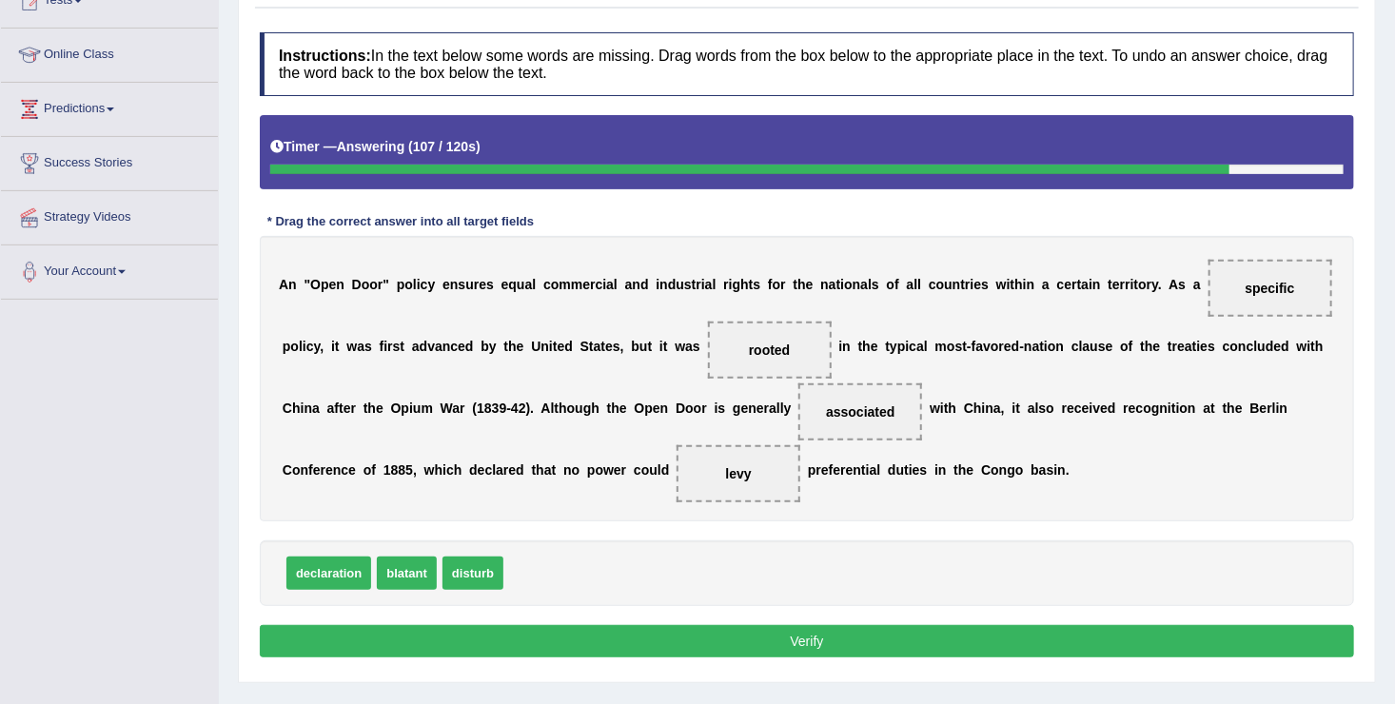
click at [611, 634] on button "Verify" at bounding box center [807, 641] width 1094 height 32
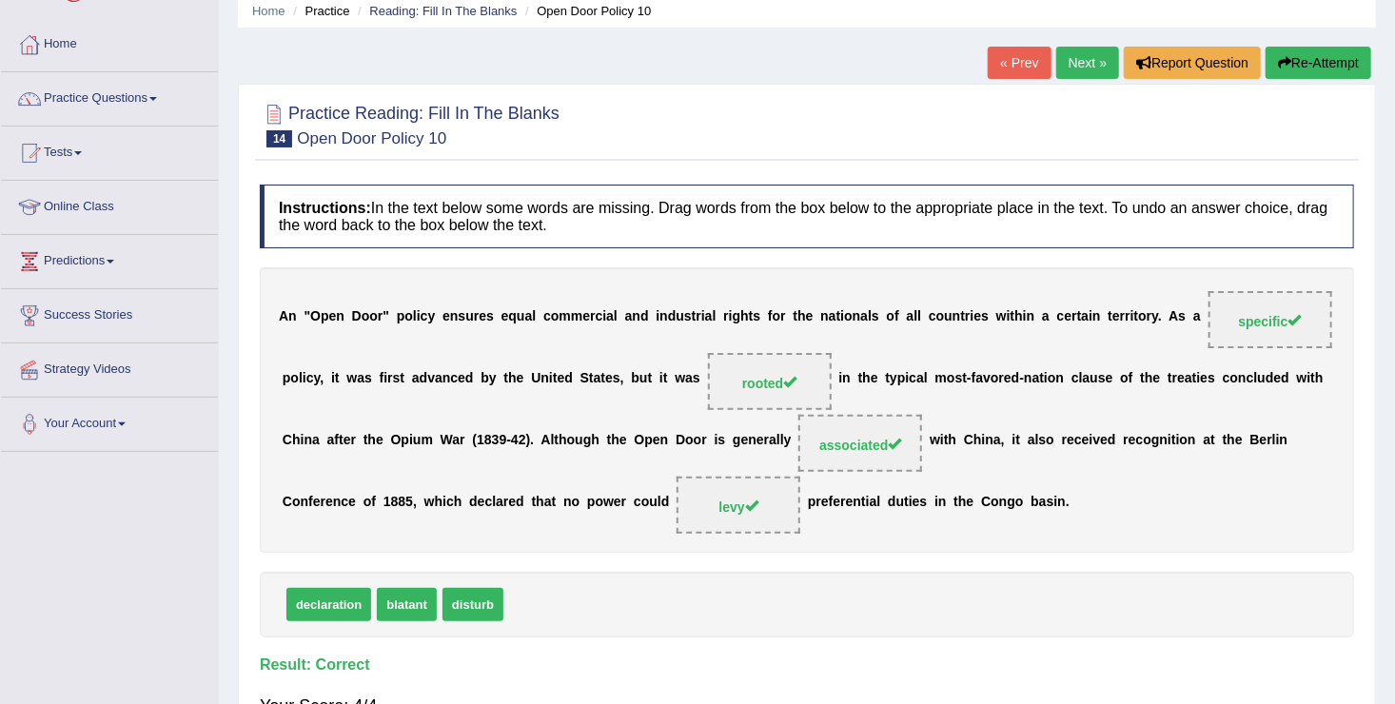
scroll to position [38, 0]
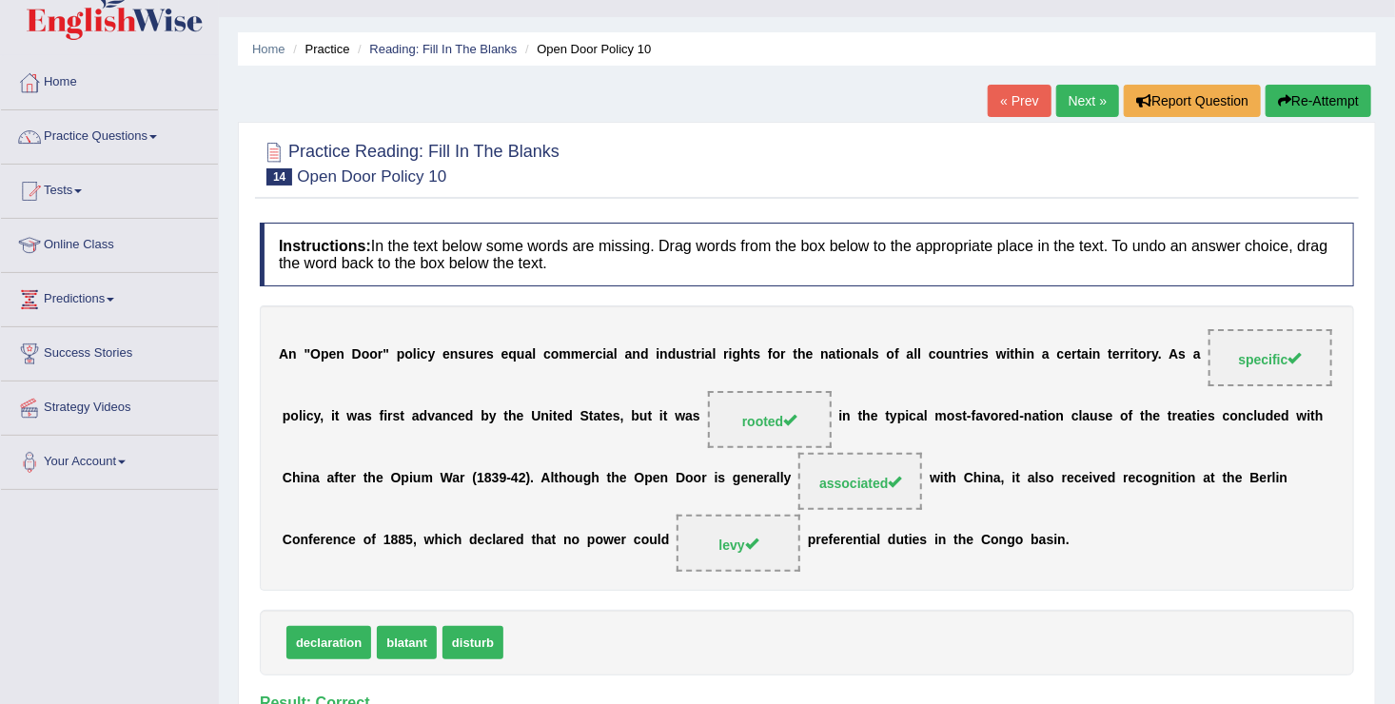
click at [1094, 101] on link "Next »" at bounding box center [1087, 101] width 63 height 32
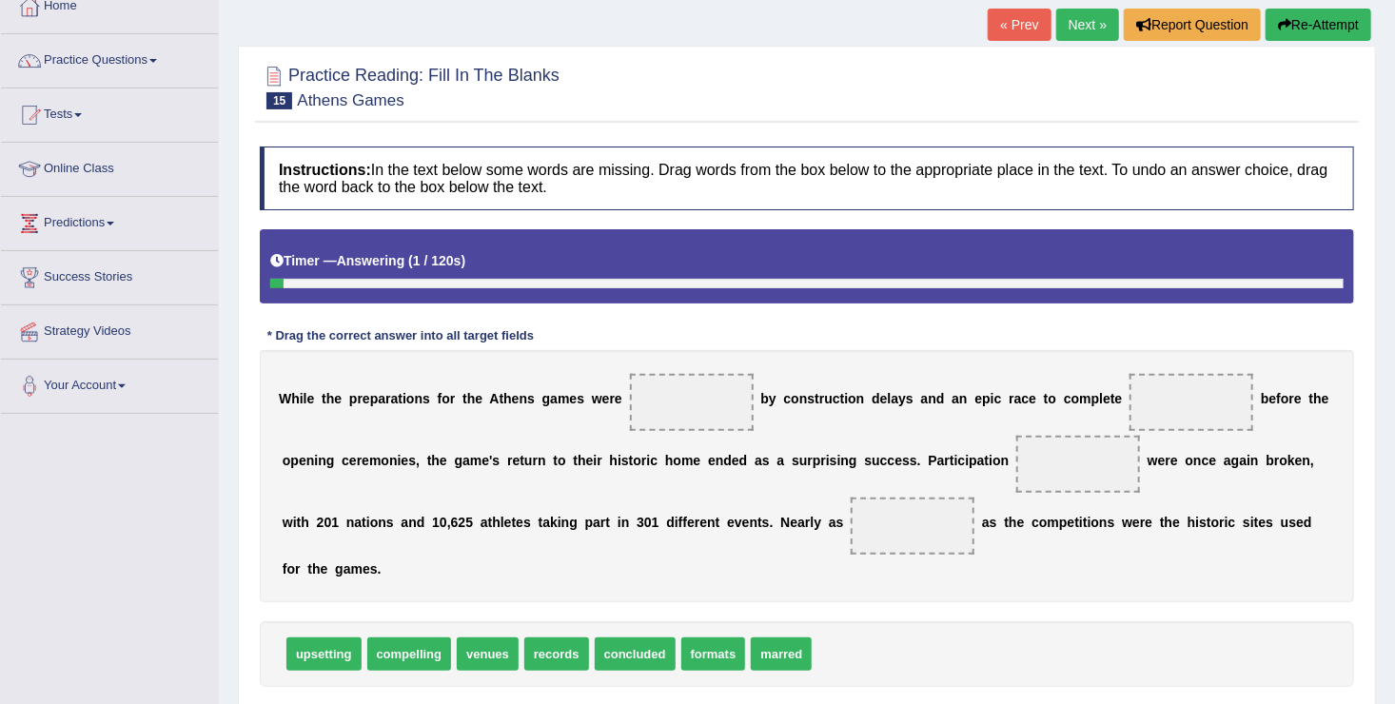
scroll to position [152, 0]
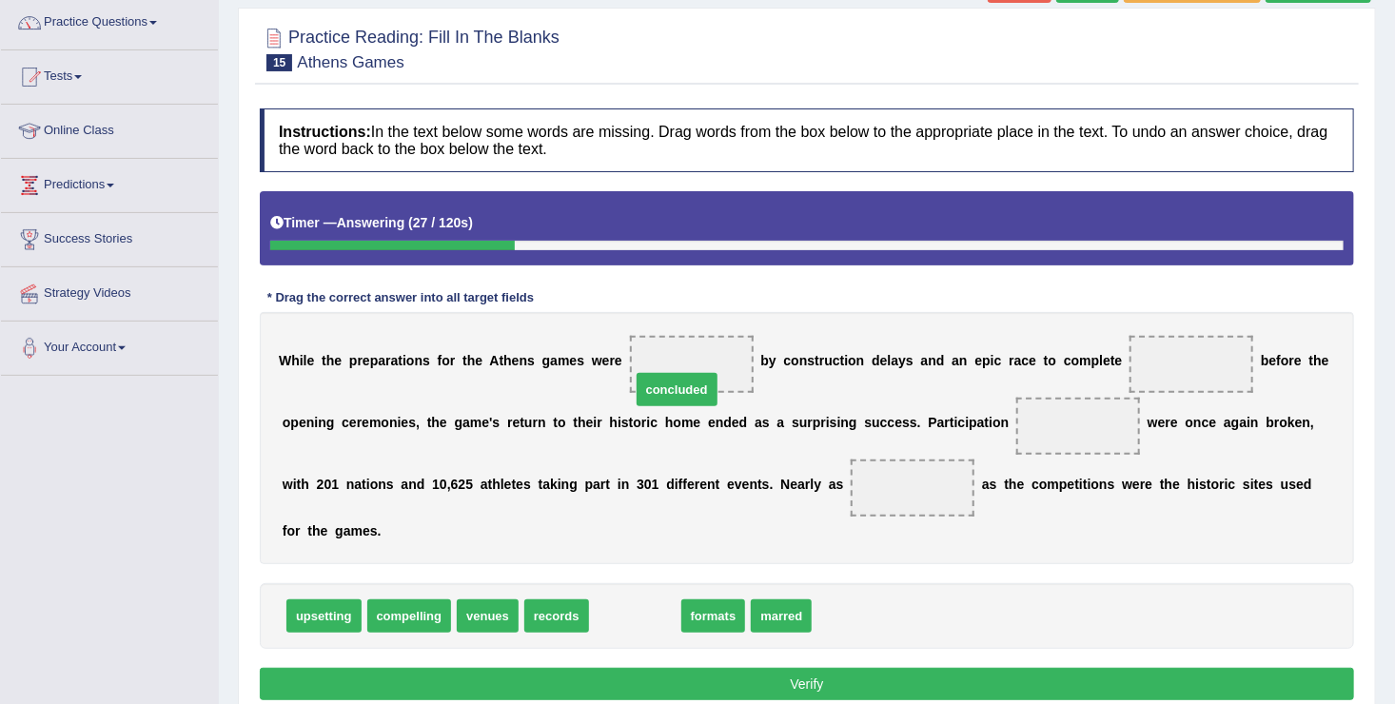
drag, startPoint x: 618, startPoint y: 588, endPoint x: 660, endPoint y: 361, distance: 230.2
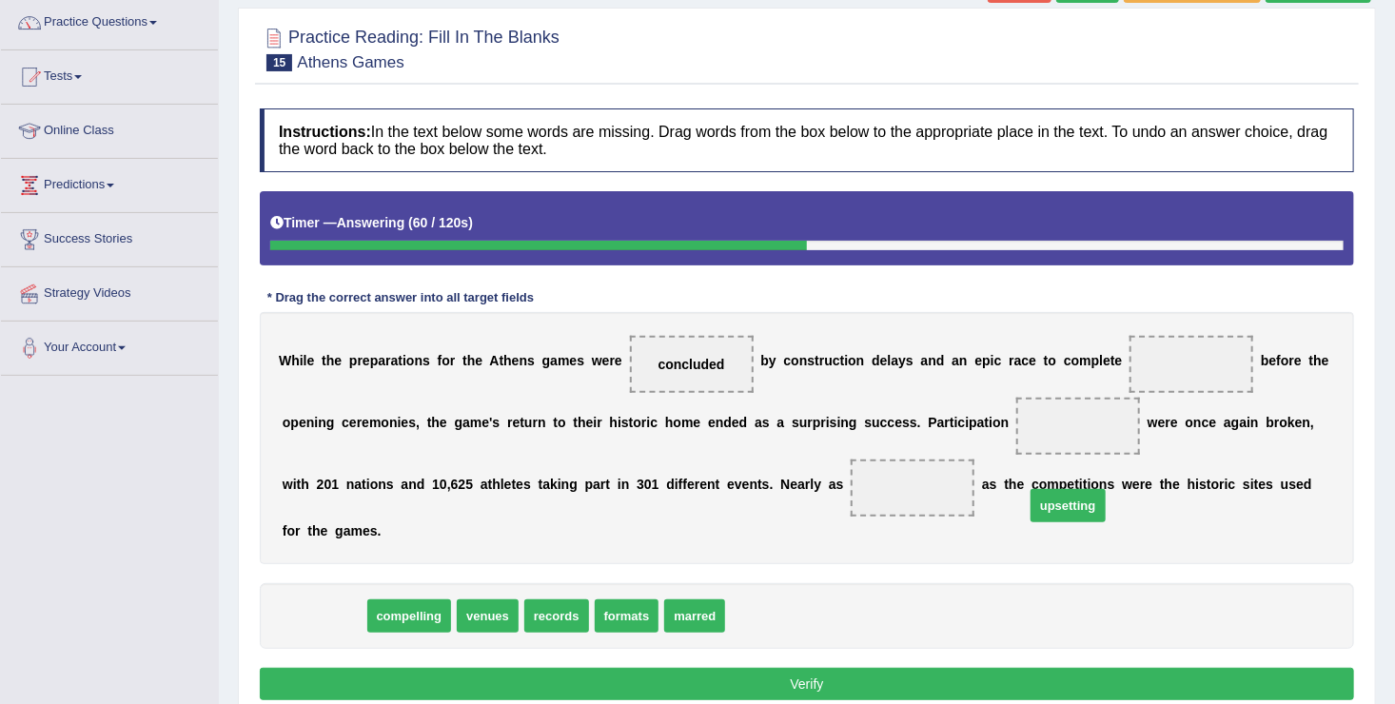
drag, startPoint x: 334, startPoint y: 582, endPoint x: 1114, endPoint y: 440, distance: 793.0
click at [1105, 489] on span "upsetting" at bounding box center [1067, 505] width 75 height 33
click at [1114, 440] on div "W h i l e t h e p r e p a r a t i o n s f o r t h e A t h e n s g a m e s w e r…" at bounding box center [807, 438] width 1094 height 252
drag, startPoint x: 305, startPoint y: 590, endPoint x: 1070, endPoint y: 366, distance: 796.9
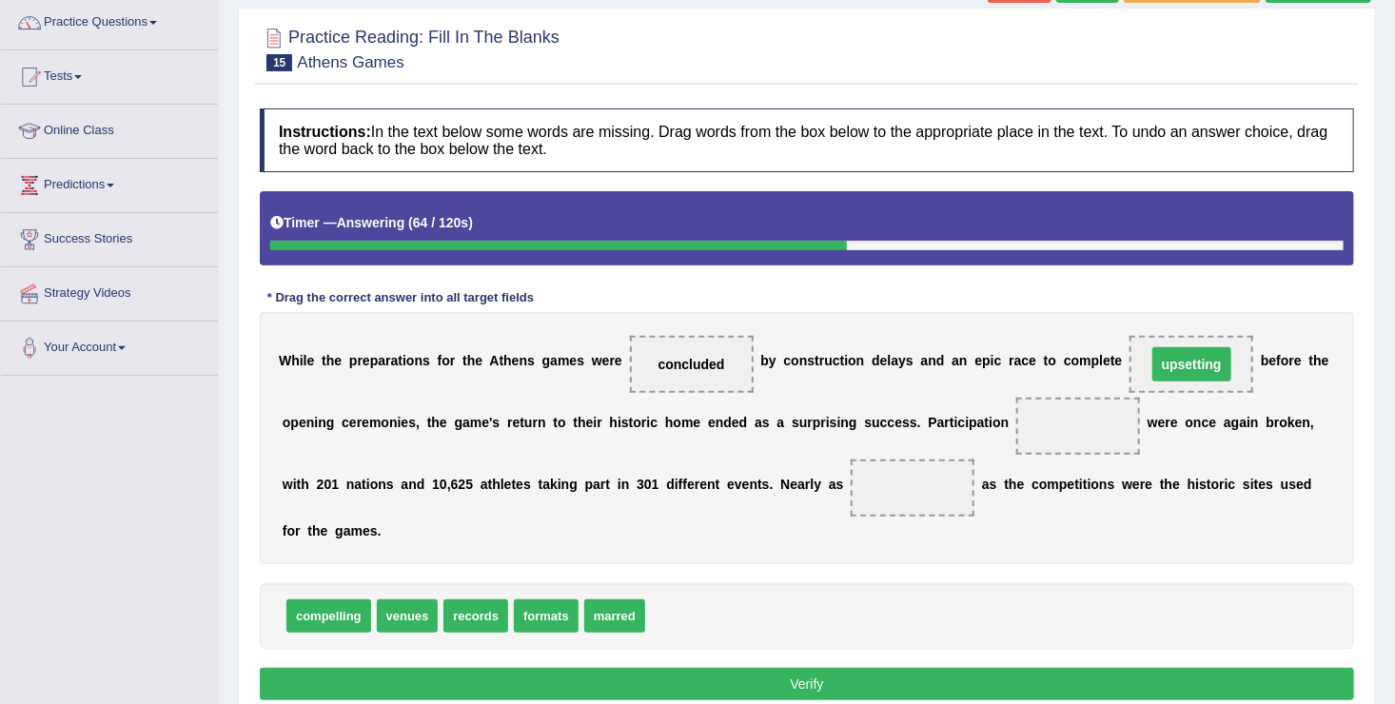
click at [1115, 366] on b "e" at bounding box center [1119, 360] width 8 height 15
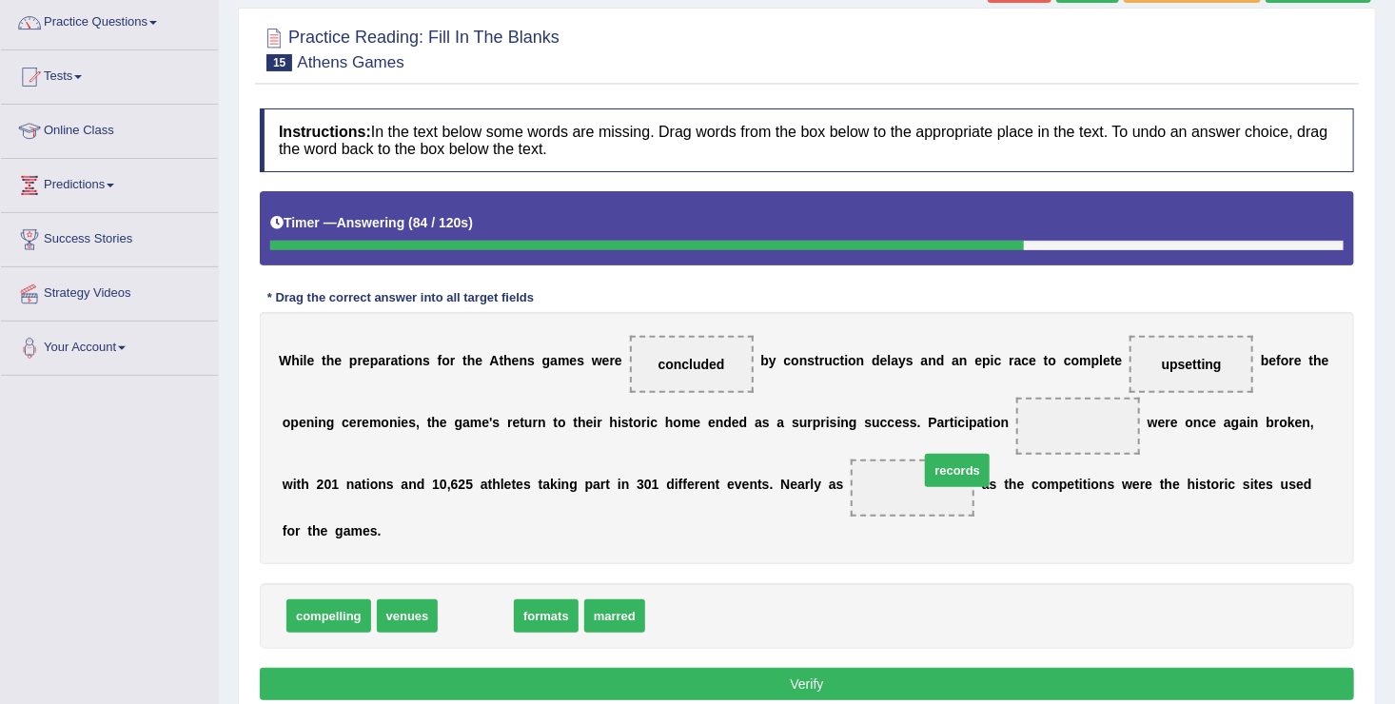
drag, startPoint x: 459, startPoint y: 589, endPoint x: 940, endPoint y: 443, distance: 502.9
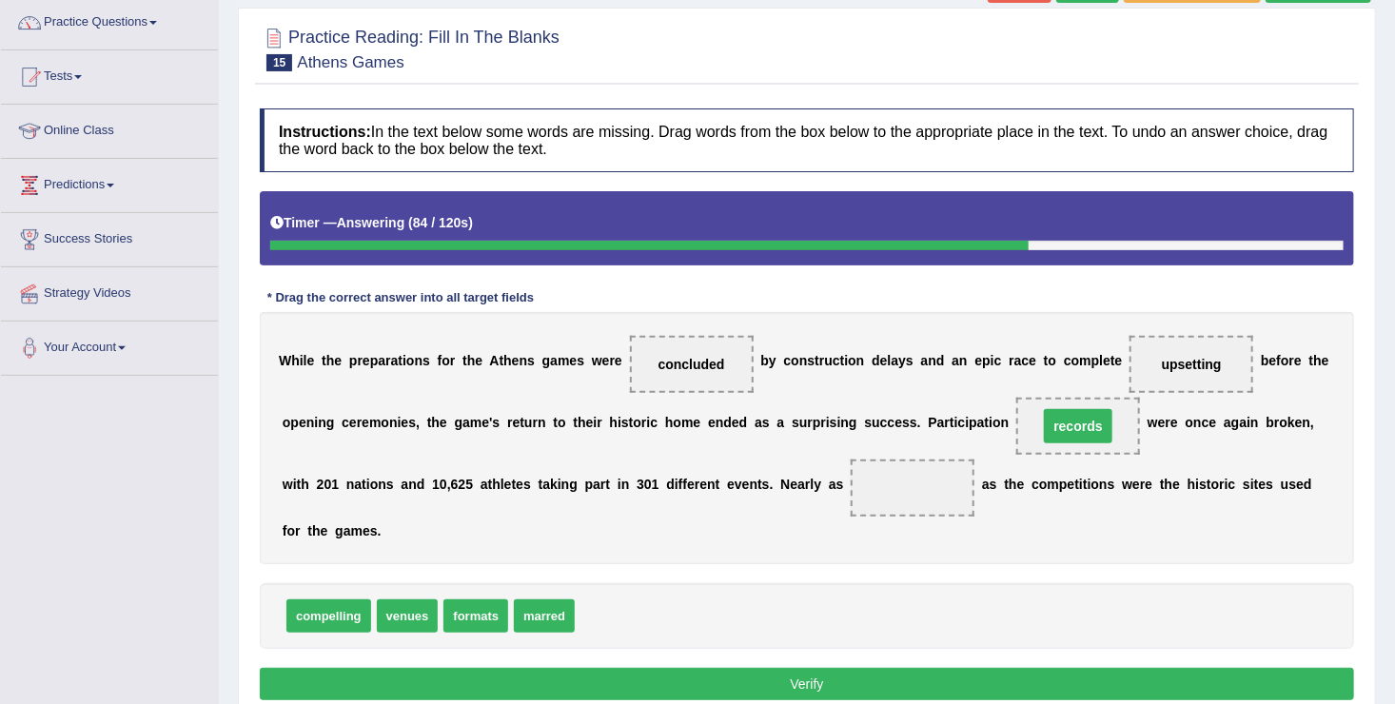
click at [1016, 443] on span "records" at bounding box center [1078, 426] width 124 height 57
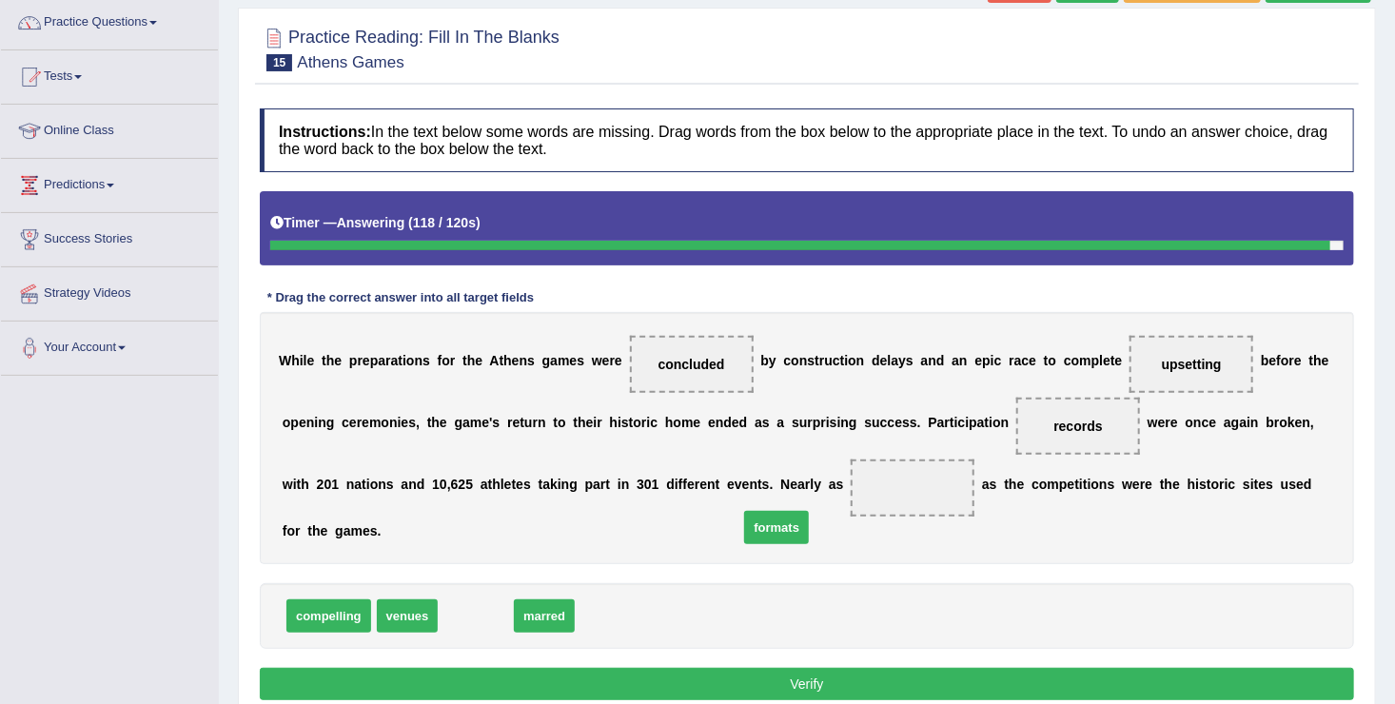
drag, startPoint x: 469, startPoint y: 591, endPoint x: 770, endPoint y: 502, distance: 313.4
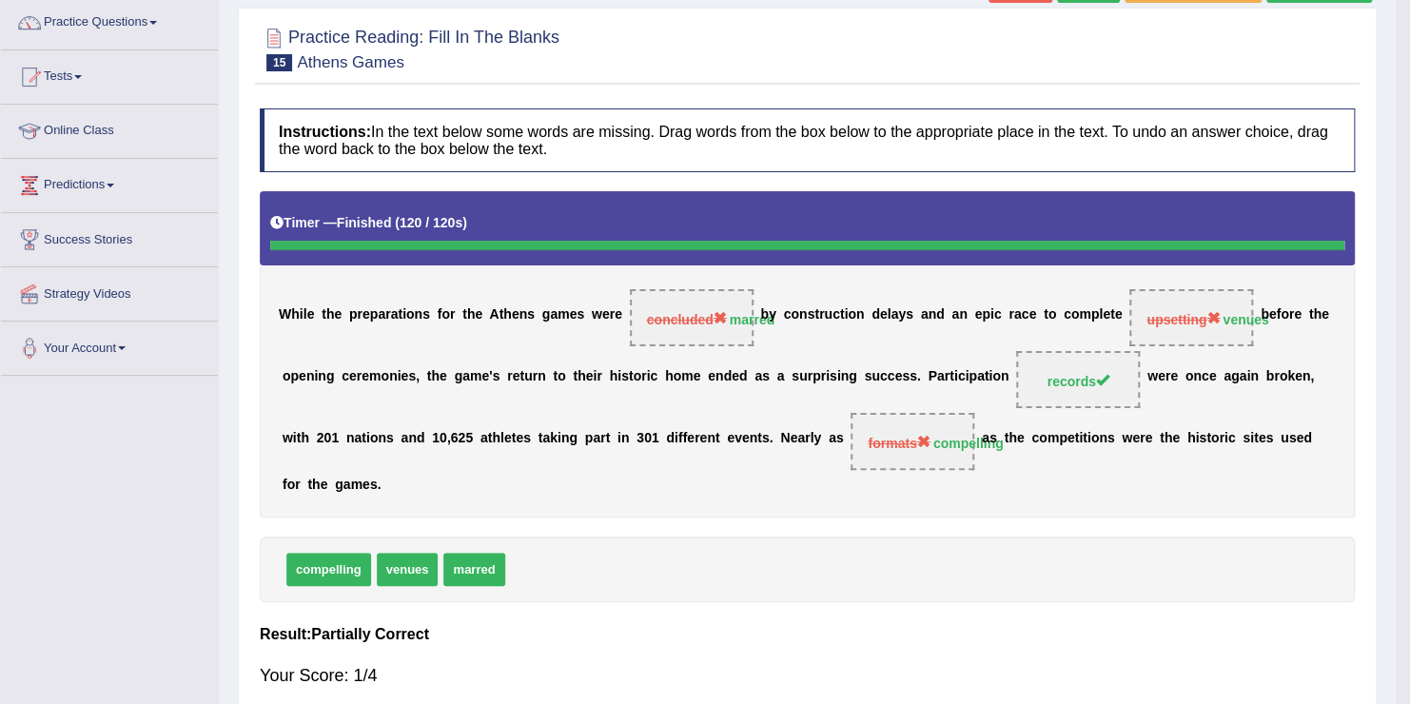
click at [705, 552] on body "Toggle navigation Home Practice Questions Speaking Practice Read Aloud Repeat S…" at bounding box center [705, 200] width 1410 height 704
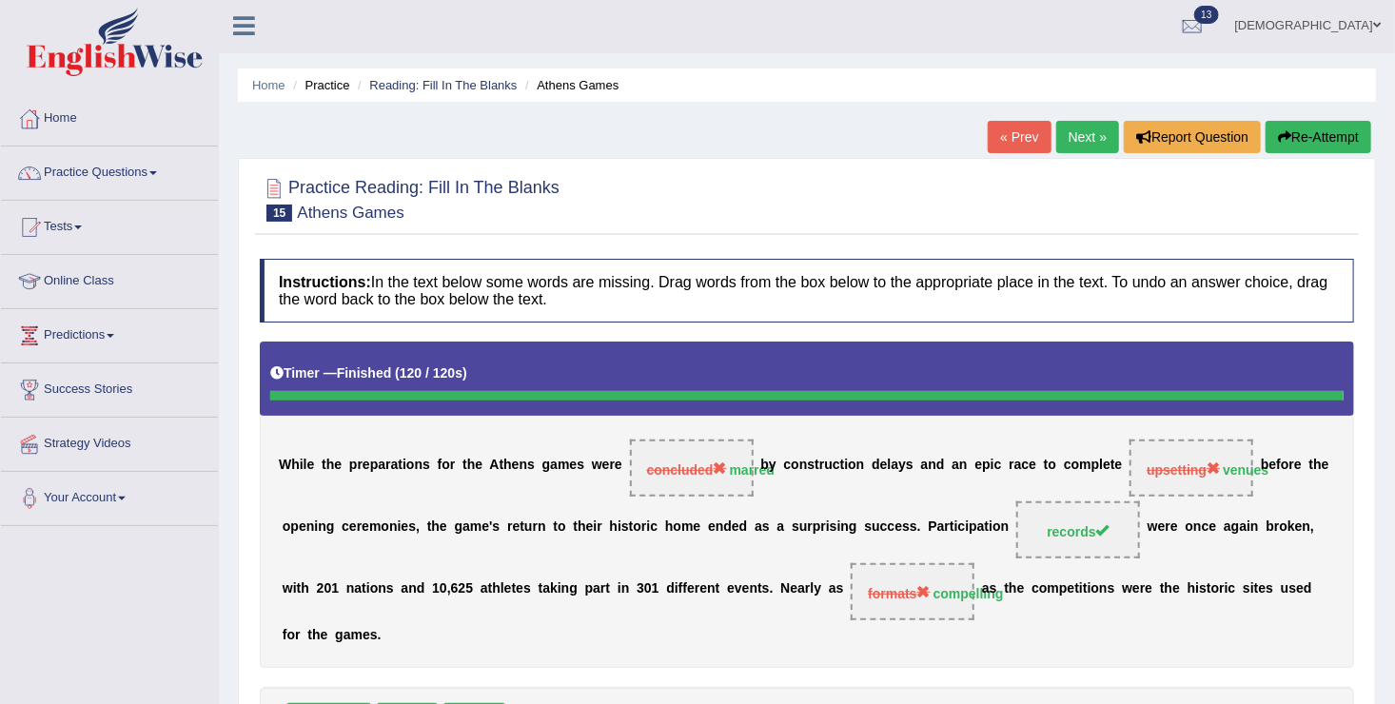
scroll to position [0, 0]
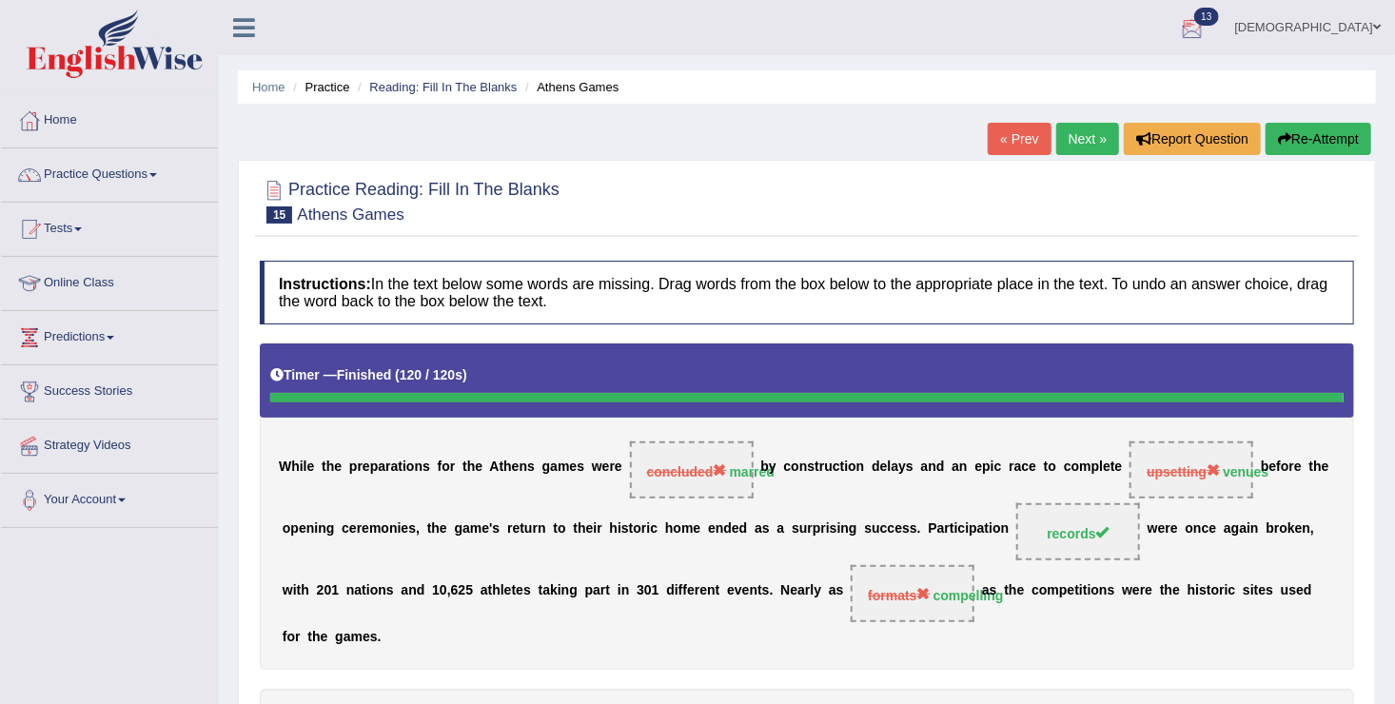
click at [1206, 15] on div at bounding box center [1192, 28] width 29 height 29
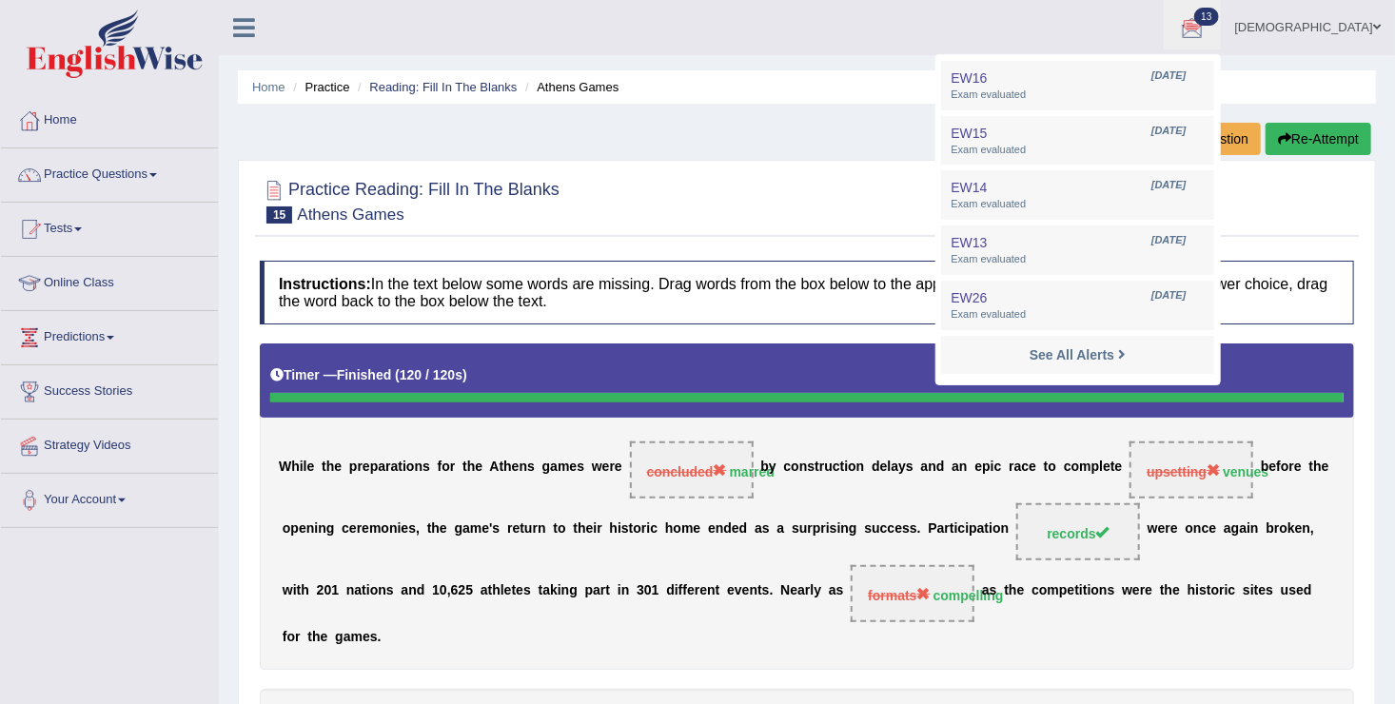
click at [838, 80] on ul "Home Practice Reading: Fill In The Blanks Athens Games" at bounding box center [807, 86] width 1138 height 33
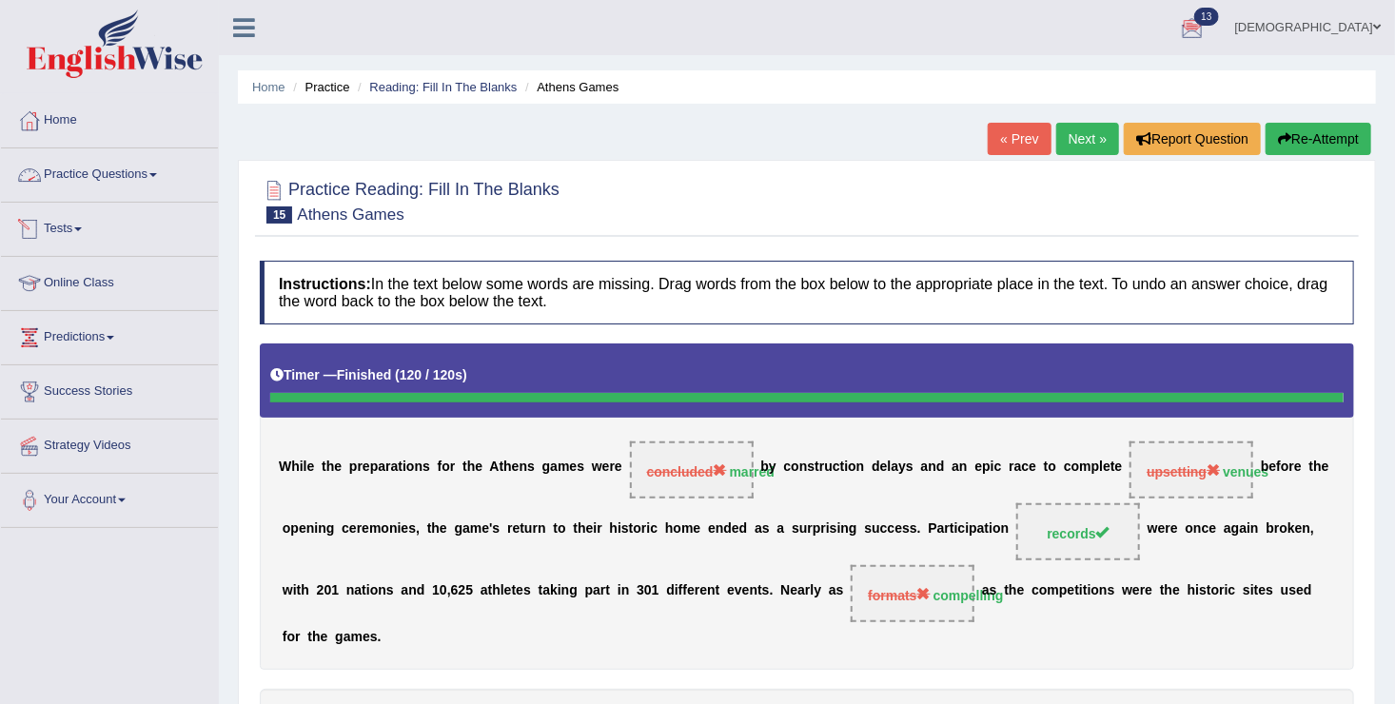
click at [65, 234] on link "Tests" at bounding box center [109, 227] width 217 height 48
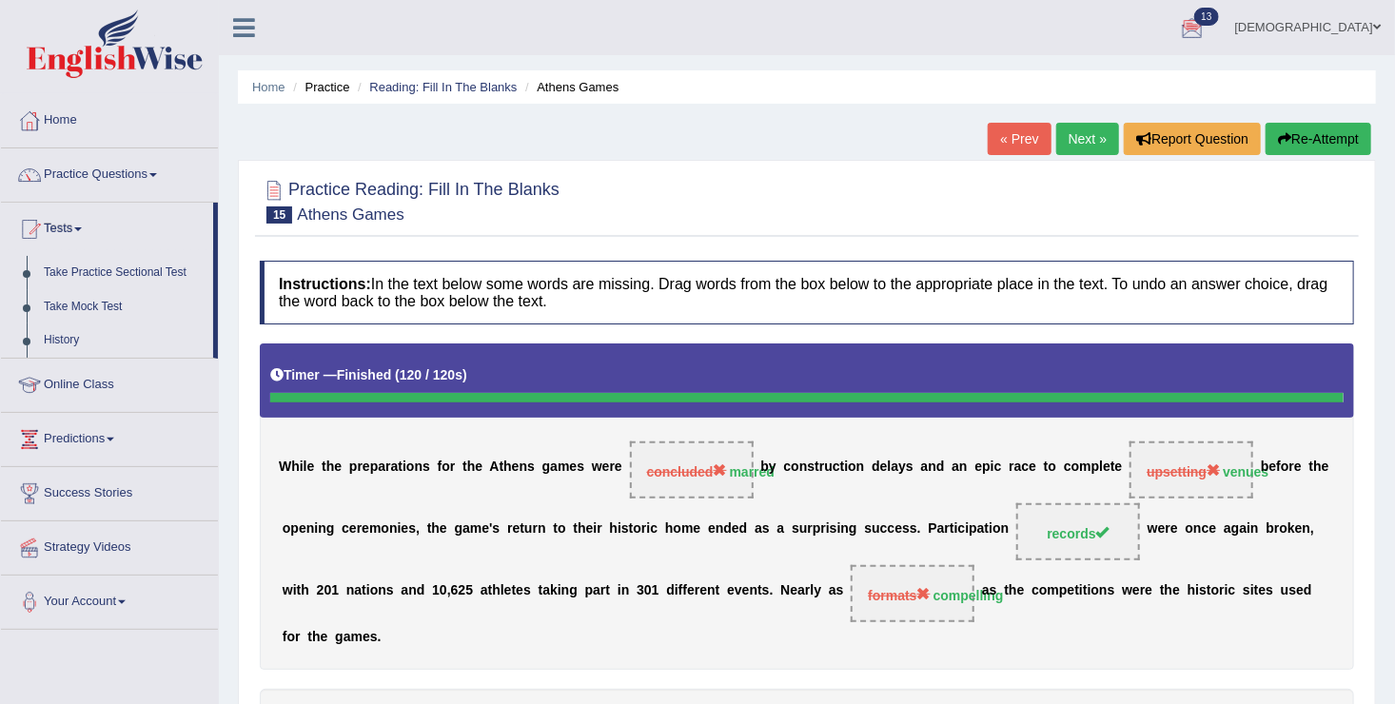
click at [1338, 38] on link "farishta" at bounding box center [1308, 24] width 174 height 49
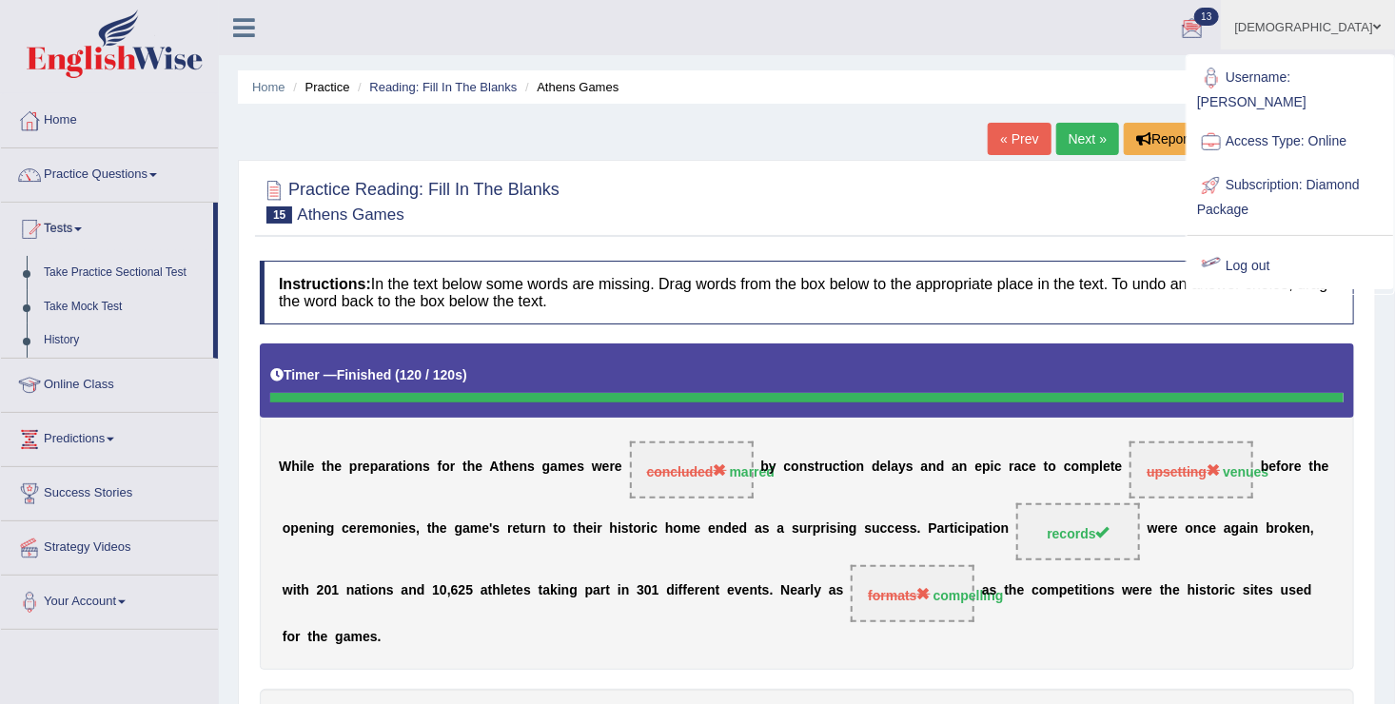
click at [1254, 244] on link "Log out" at bounding box center [1289, 266] width 205 height 44
